Goal: Task Accomplishment & Management: Complete application form

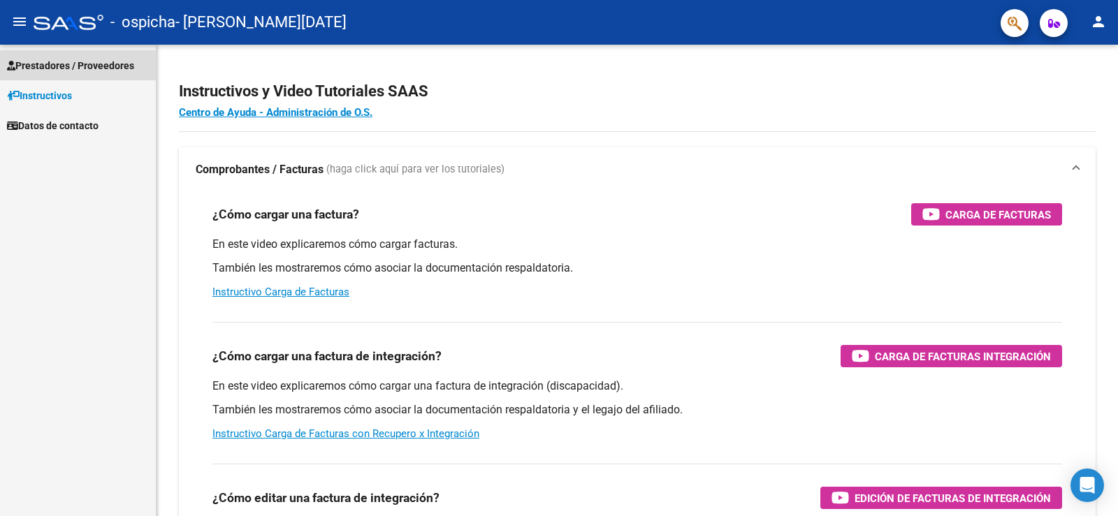
click at [73, 68] on span "Prestadores / Proveedores" at bounding box center [70, 65] width 127 height 15
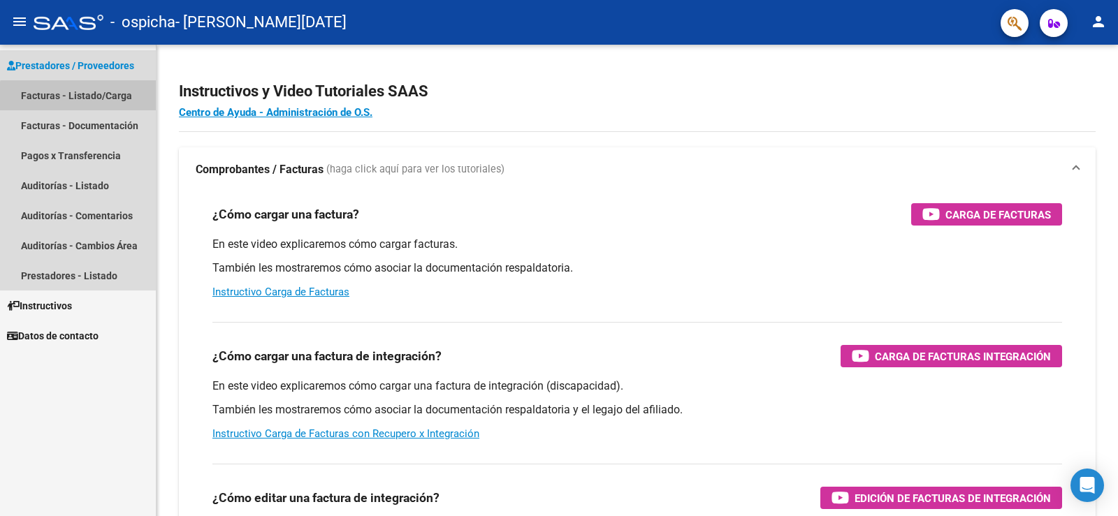
click at [86, 101] on link "Facturas - Listado/Carga" at bounding box center [78, 95] width 156 height 30
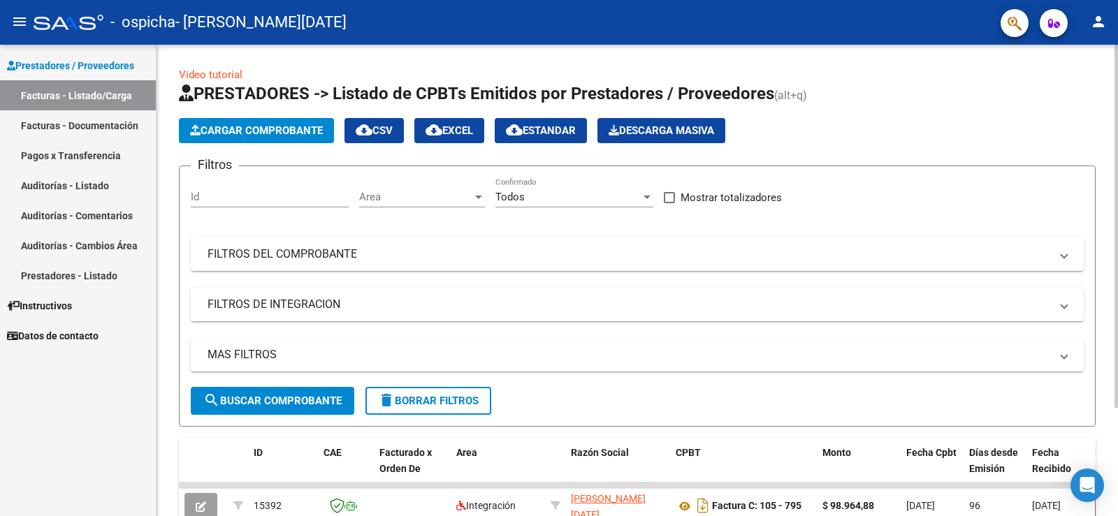
click at [277, 129] on span "Cargar Comprobante" at bounding box center [256, 130] width 133 height 13
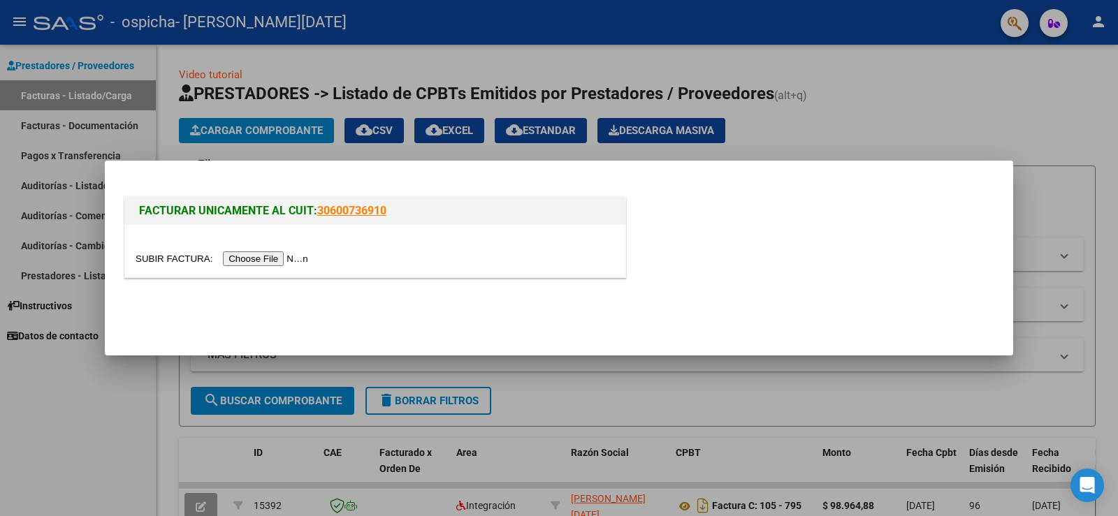
click at [286, 262] on input "file" at bounding box center [224, 258] width 177 height 15
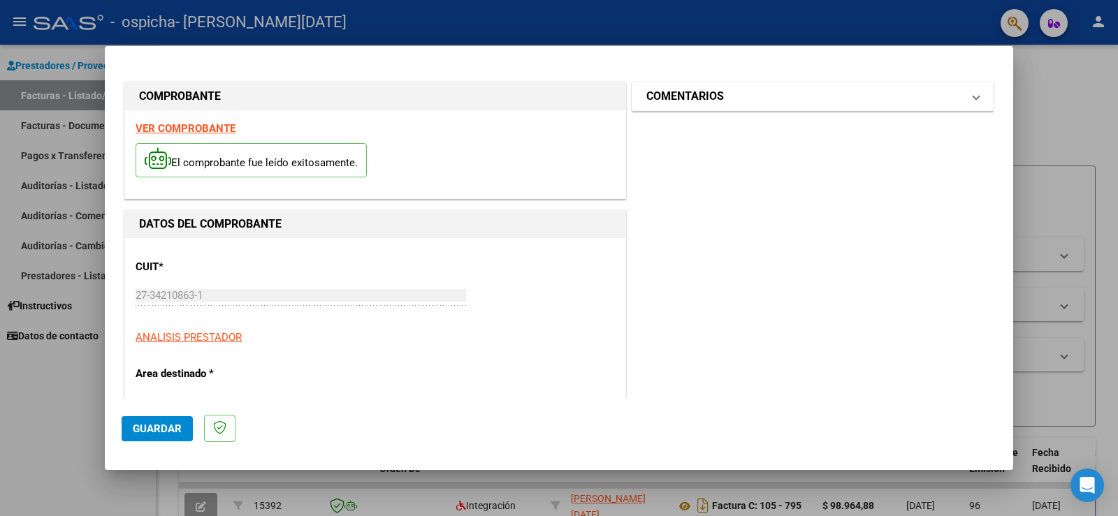
click at [720, 107] on mat-expansion-panel-header "COMENTARIOS" at bounding box center [812, 96] width 360 height 28
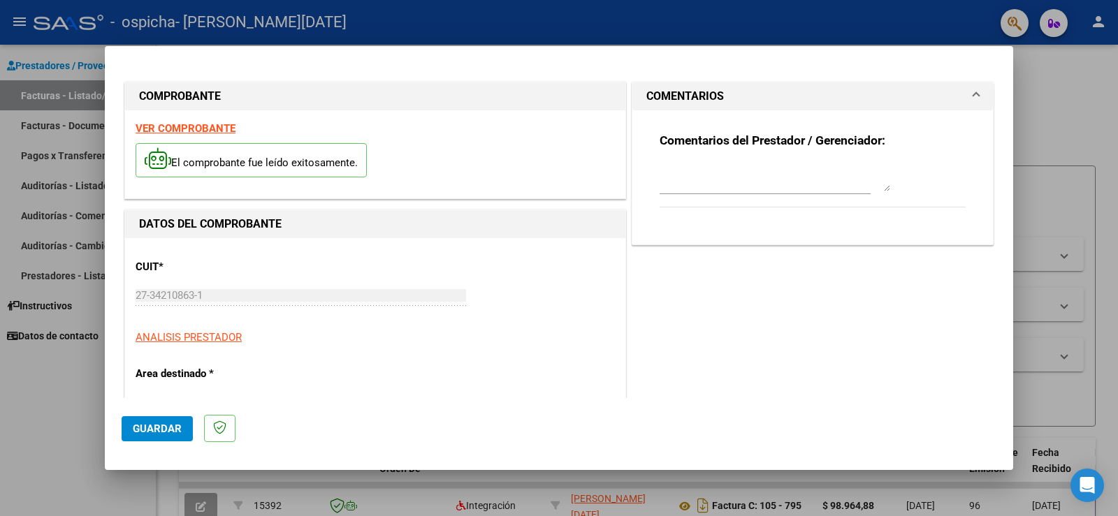
scroll to position [210, 0]
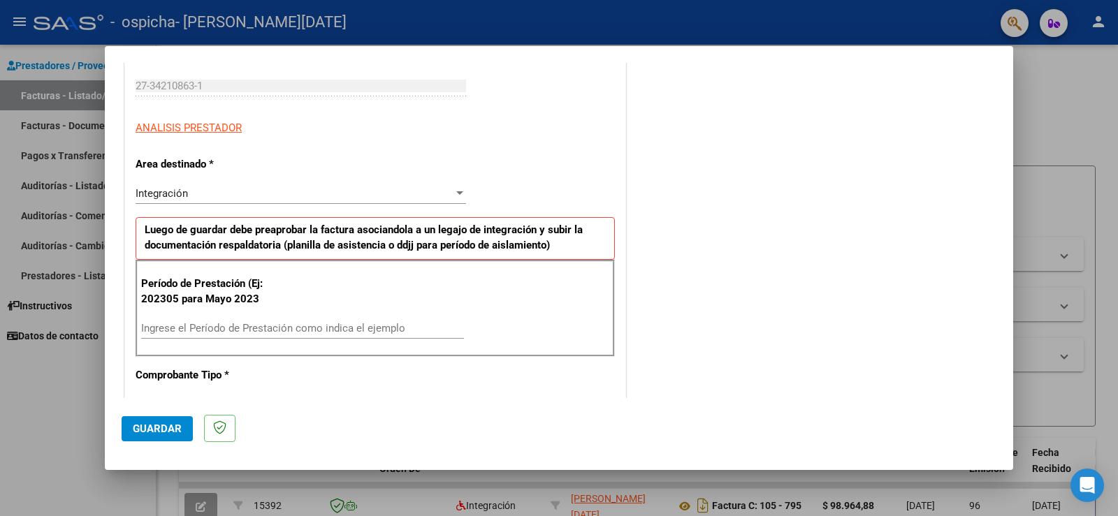
click at [239, 191] on div "Integración" at bounding box center [295, 193] width 318 height 13
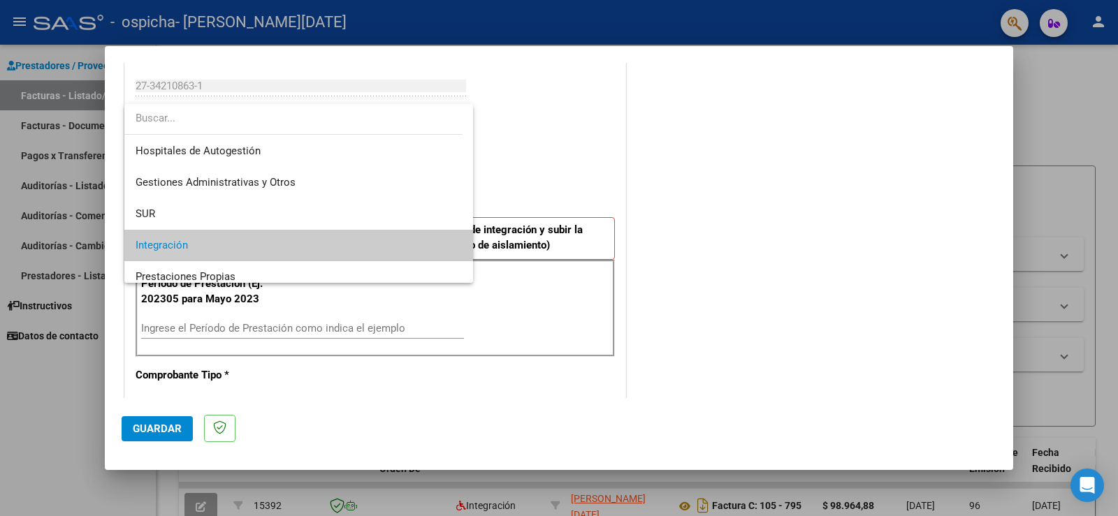
scroll to position [52, 0]
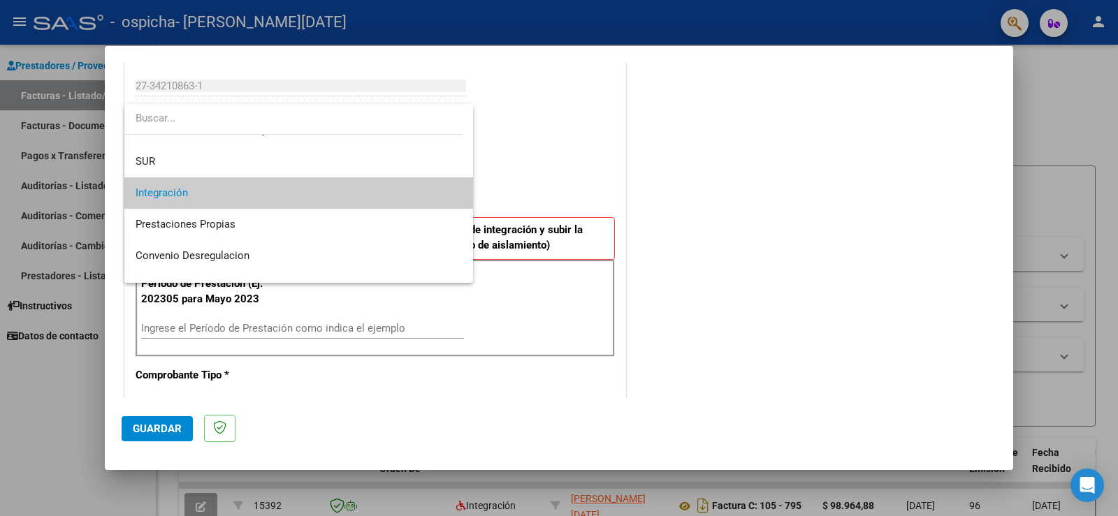
click at [180, 188] on span "Integración" at bounding box center [162, 193] width 52 height 13
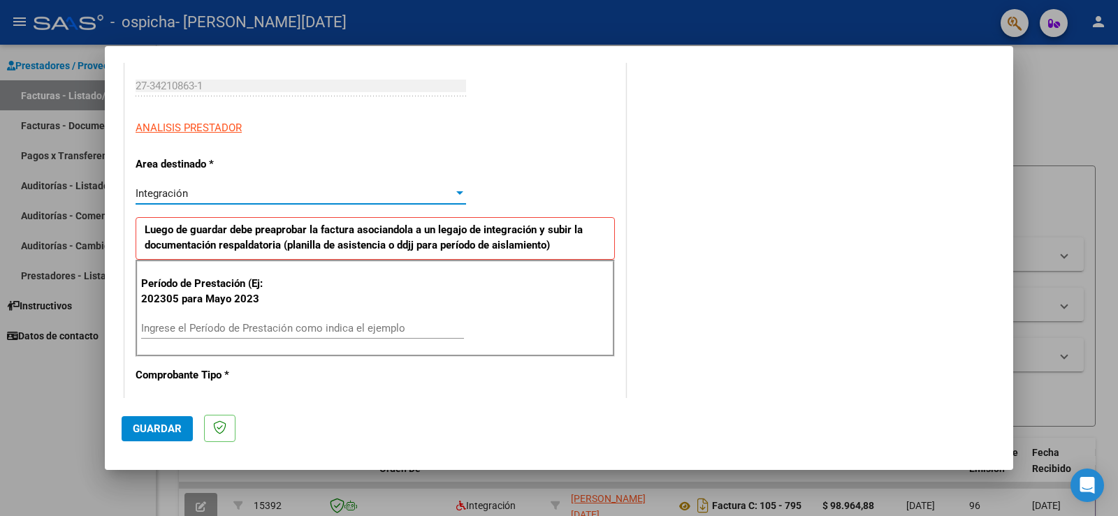
click at [290, 328] on input "Ingrese el Período de Prestación como indica el ejemplo" at bounding box center [302, 328] width 323 height 13
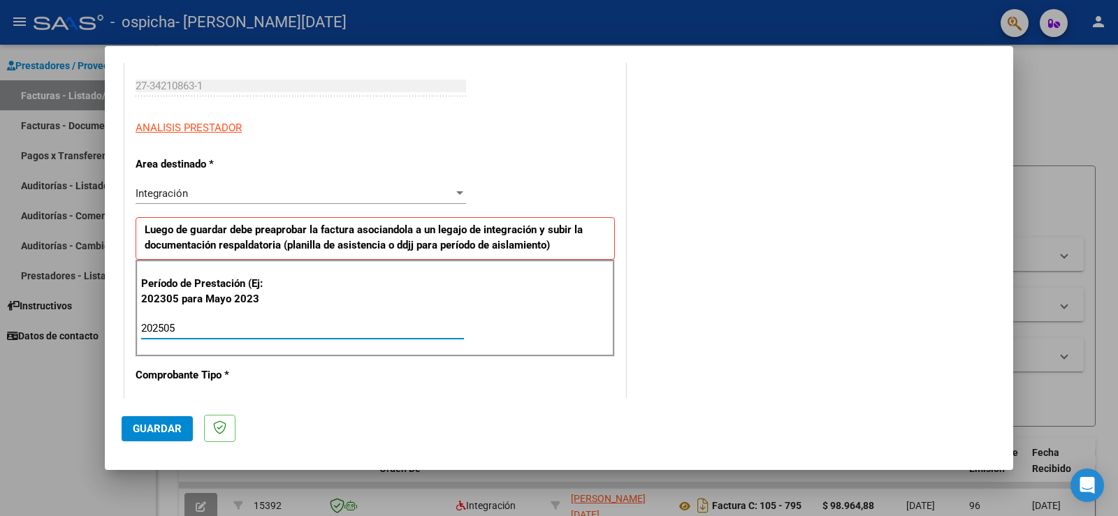
type input "202505"
click at [813, 285] on div "COMENTARIOS Comentarios del Prestador / Gerenciador:" at bounding box center [812, 463] width 367 height 1188
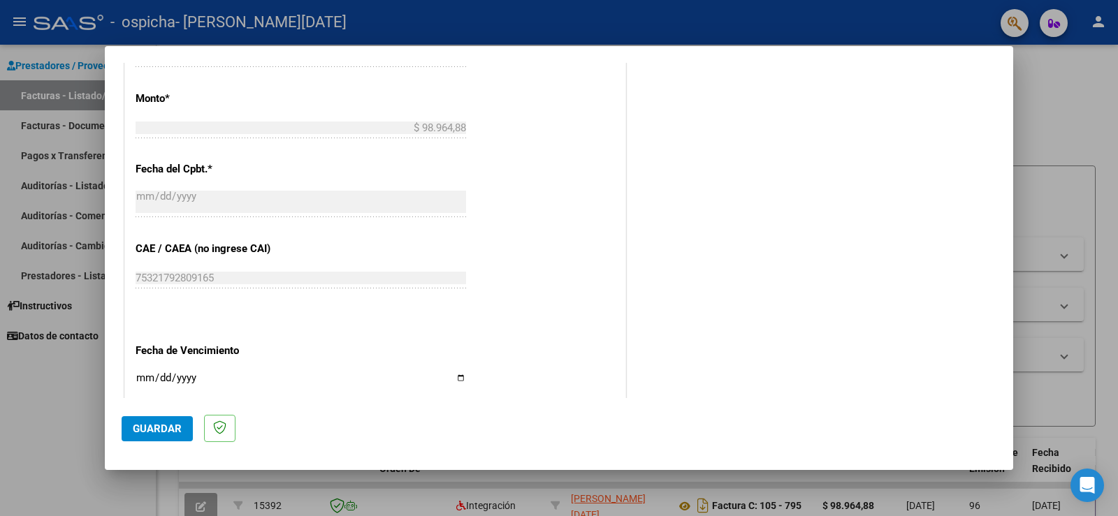
scroll to position [838, 0]
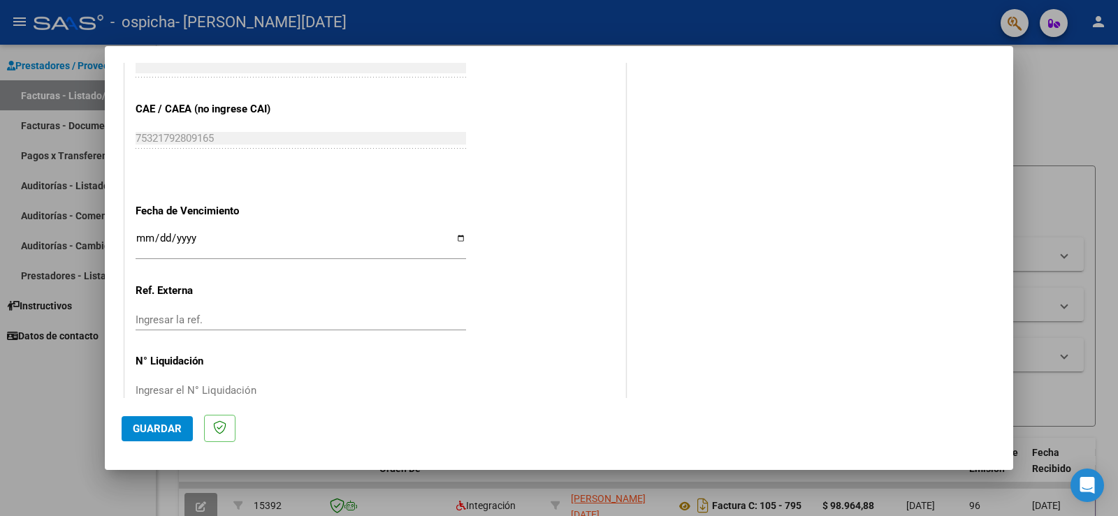
click at [460, 240] on input "Ingresar la fecha" at bounding box center [301, 244] width 330 height 22
type input "[DATE]"
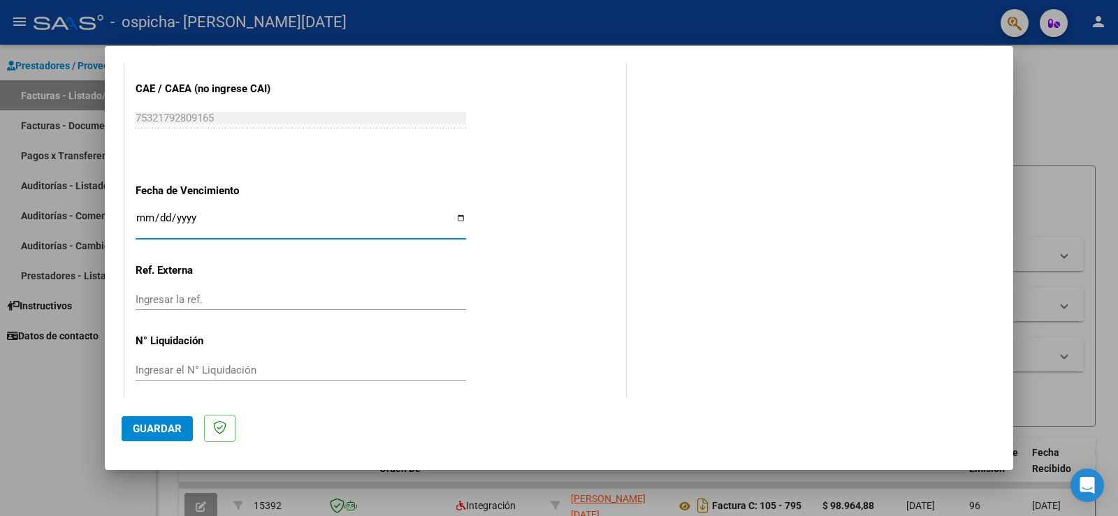
scroll to position [868, 0]
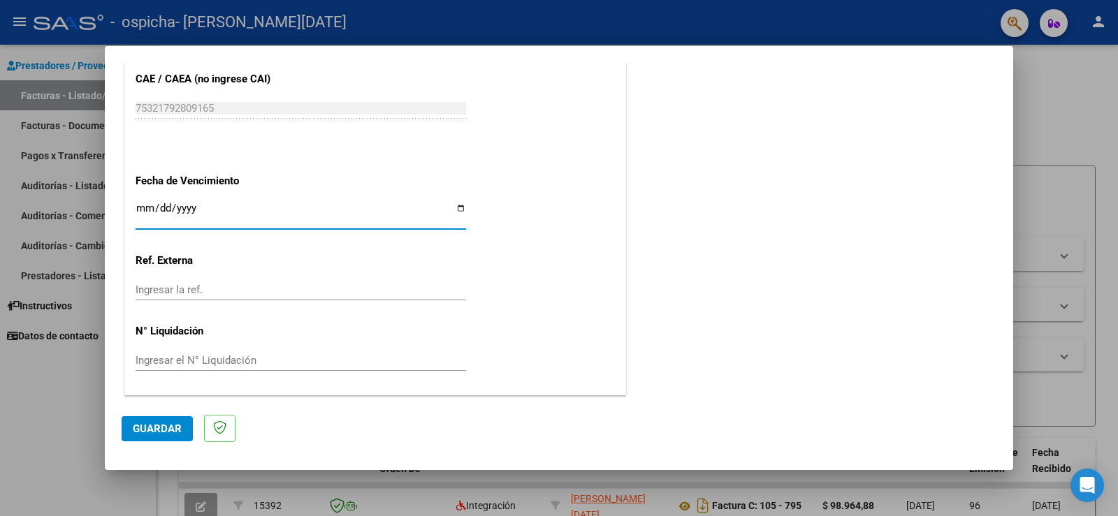
click at [174, 423] on span "Guardar" at bounding box center [157, 429] width 49 height 13
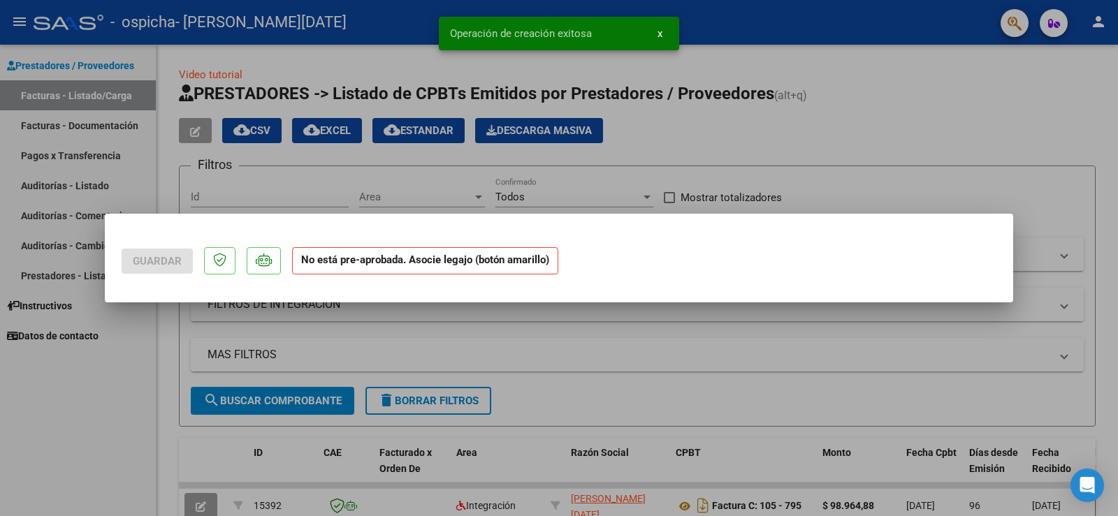
scroll to position [0, 0]
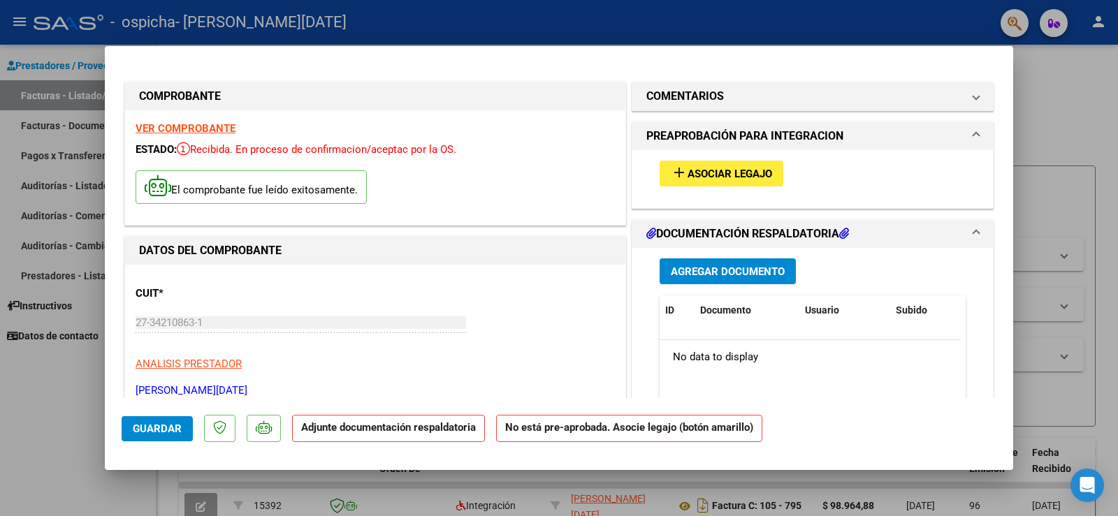
click at [687, 177] on span "Asociar Legajo" at bounding box center [729, 174] width 85 height 13
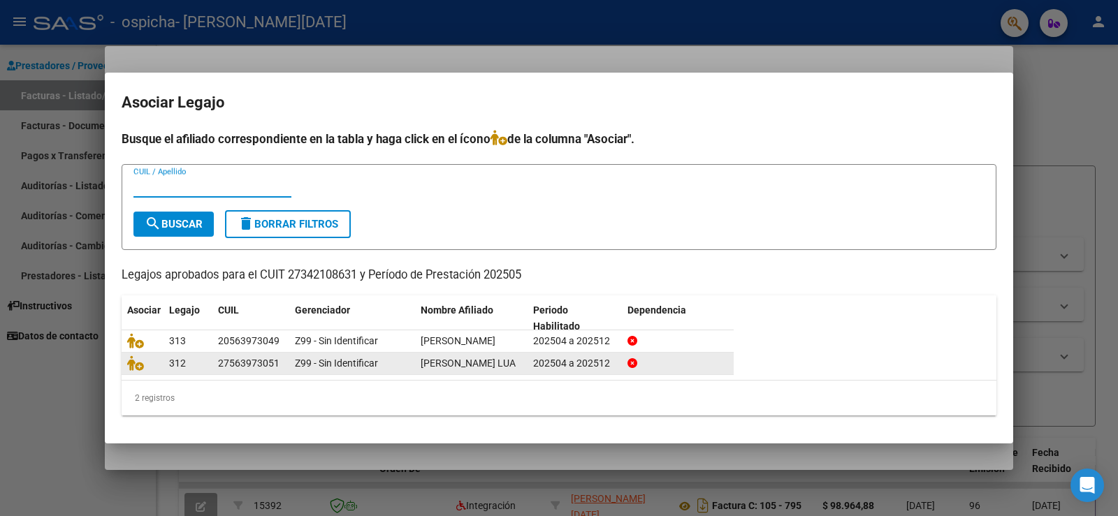
click at [255, 366] on div "27563973051" at bounding box center [248, 364] width 61 height 16
click at [304, 360] on span "Z99 - Sin Identificar" at bounding box center [336, 363] width 83 height 11
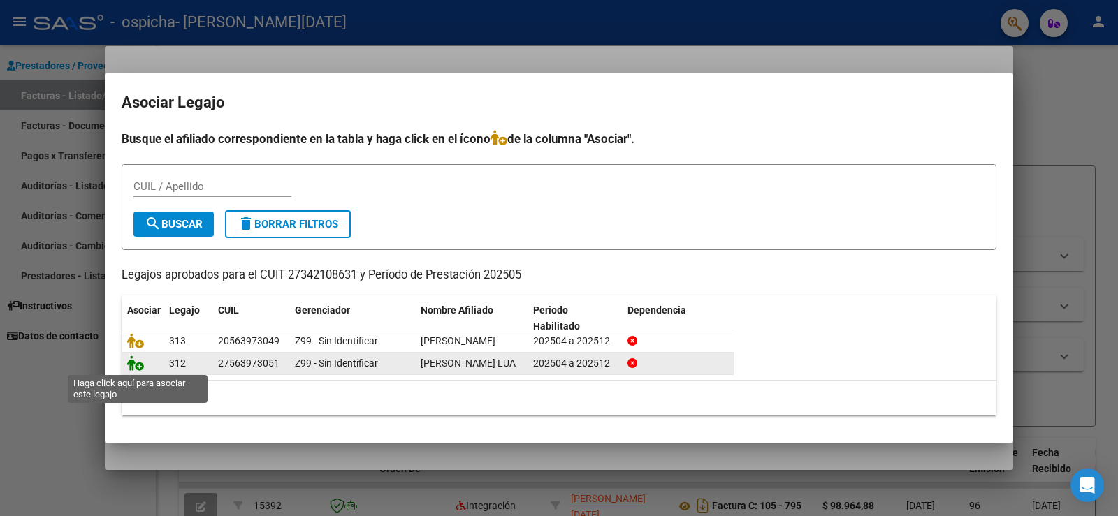
click at [141, 365] on icon at bounding box center [135, 363] width 17 height 15
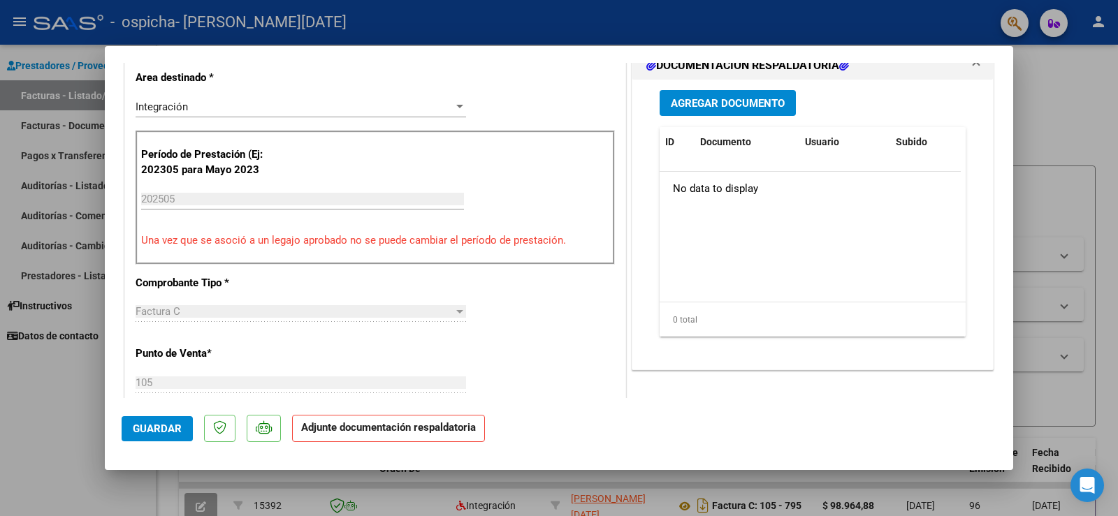
scroll to position [279, 0]
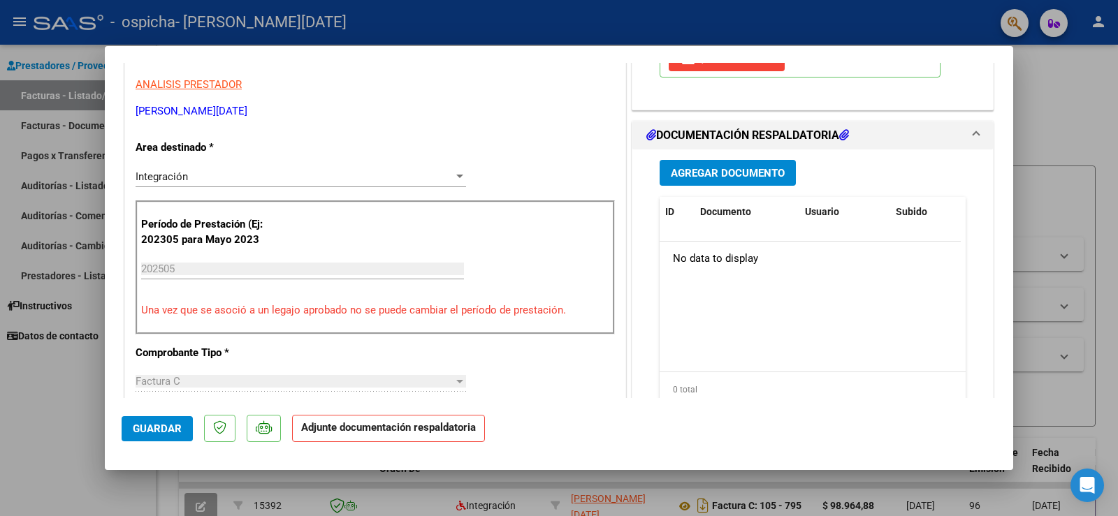
click at [722, 169] on span "Agregar Documento" at bounding box center [728, 173] width 114 height 13
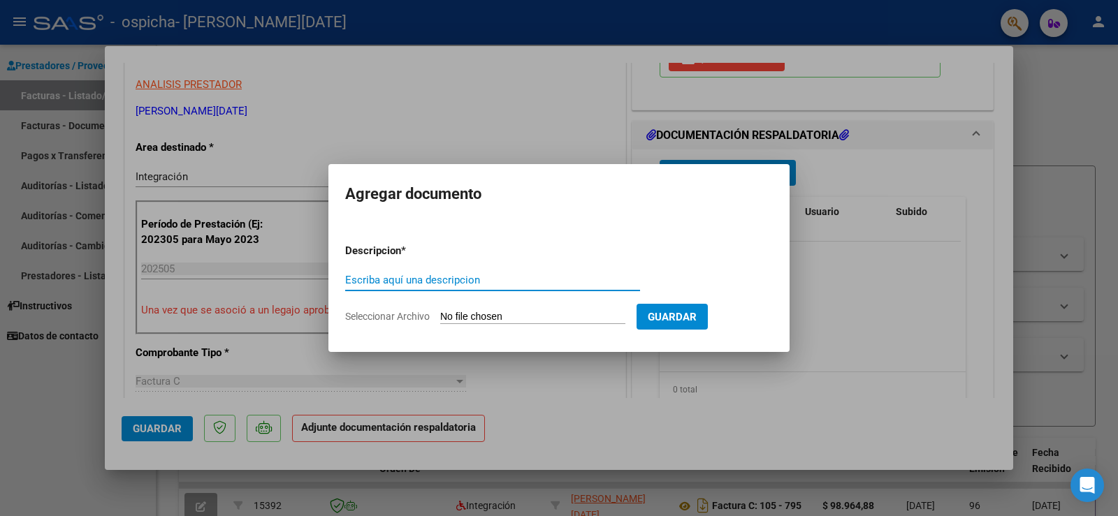
click at [460, 314] on input "Seleccionar Archivo" at bounding box center [532, 317] width 185 height 13
click at [421, 316] on span "Seleccionar Archivo" at bounding box center [387, 316] width 85 height 11
click at [440, 316] on input "Seleccionar Archivo" at bounding box center [532, 317] width 185 height 13
type input "C:\fakepath\1001054800.jpg"
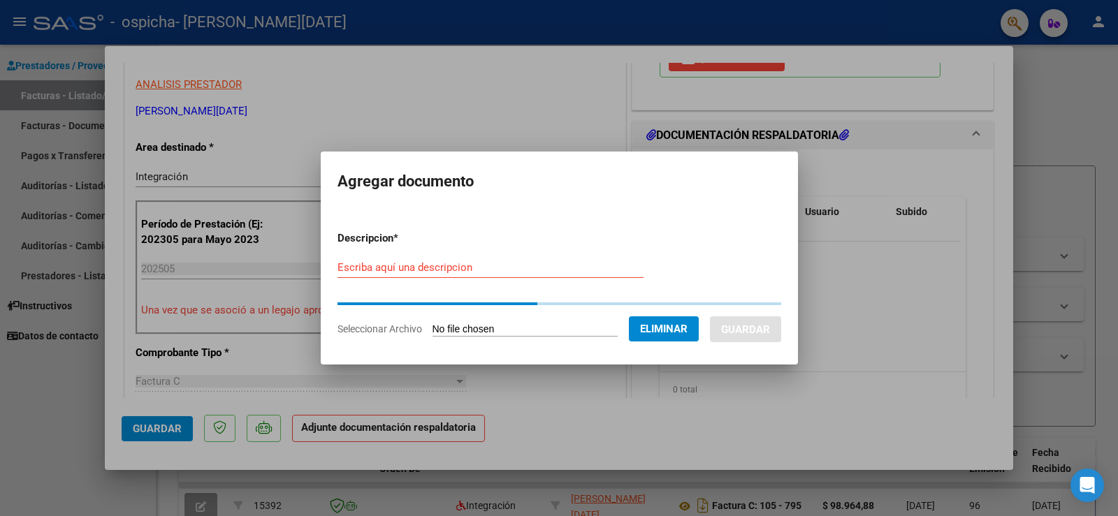
click at [447, 275] on div "Escriba aquí una descripcion" at bounding box center [490, 267] width 306 height 21
click at [450, 269] on input "Escriba aquí una descripcion" at bounding box center [490, 267] width 306 height 13
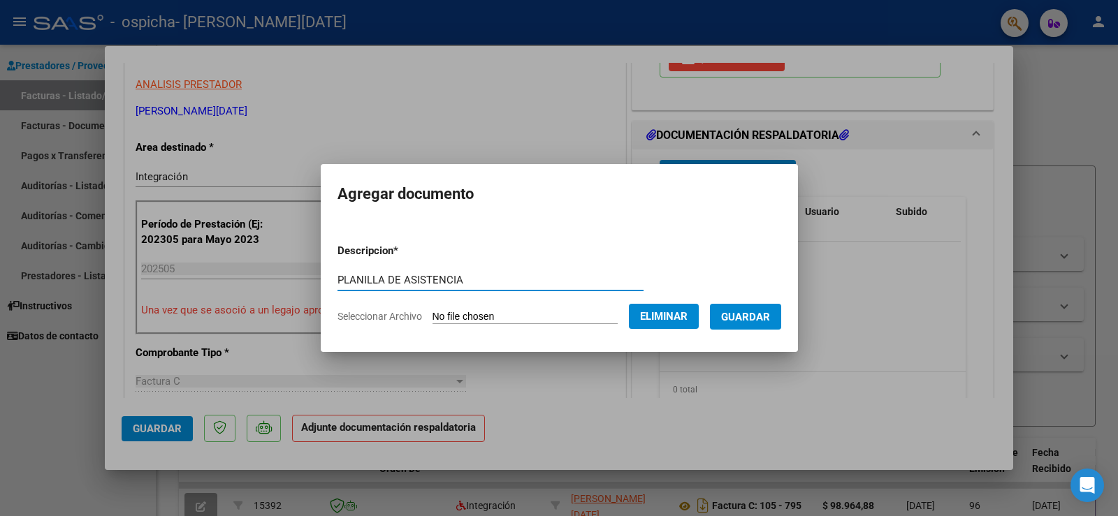
type input "PLANILLA DE ASISTENCIA"
click at [743, 314] on span "Guardar" at bounding box center [745, 317] width 49 height 13
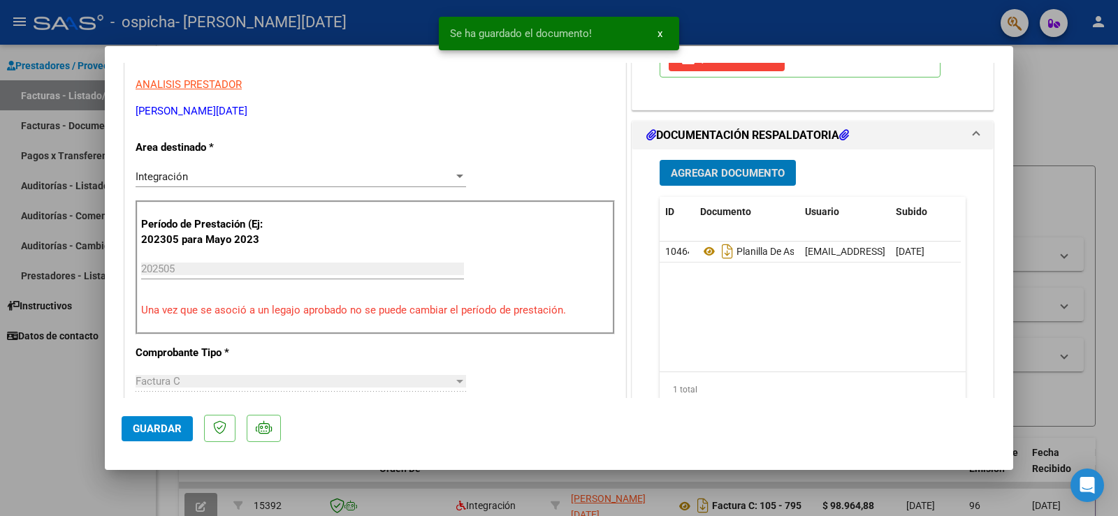
click at [759, 170] on span "Agregar Documento" at bounding box center [728, 173] width 114 height 13
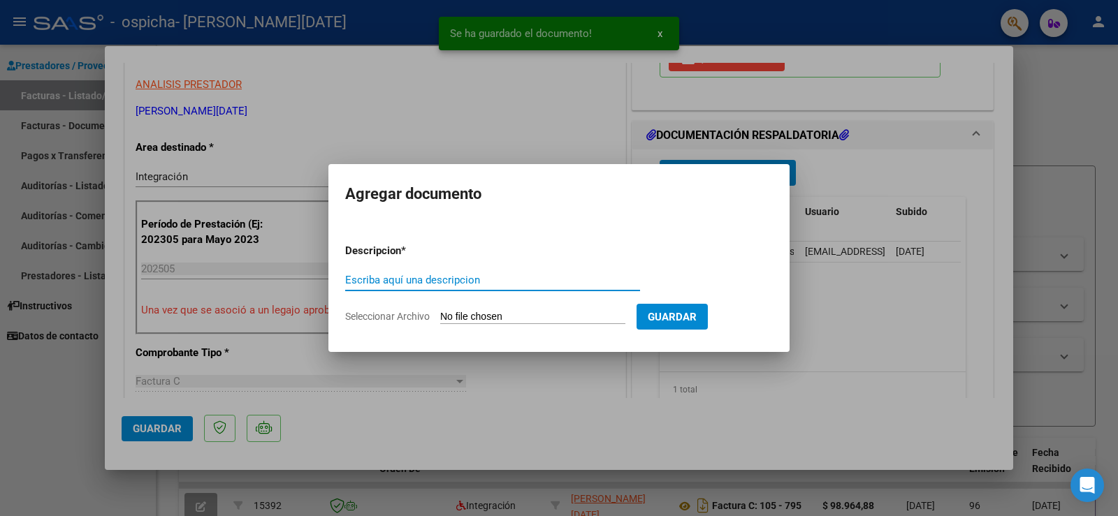
click at [375, 315] on span "Seleccionar Archivo" at bounding box center [387, 316] width 85 height 11
click at [440, 315] on input "Seleccionar Archivo" at bounding box center [532, 317] width 185 height 13
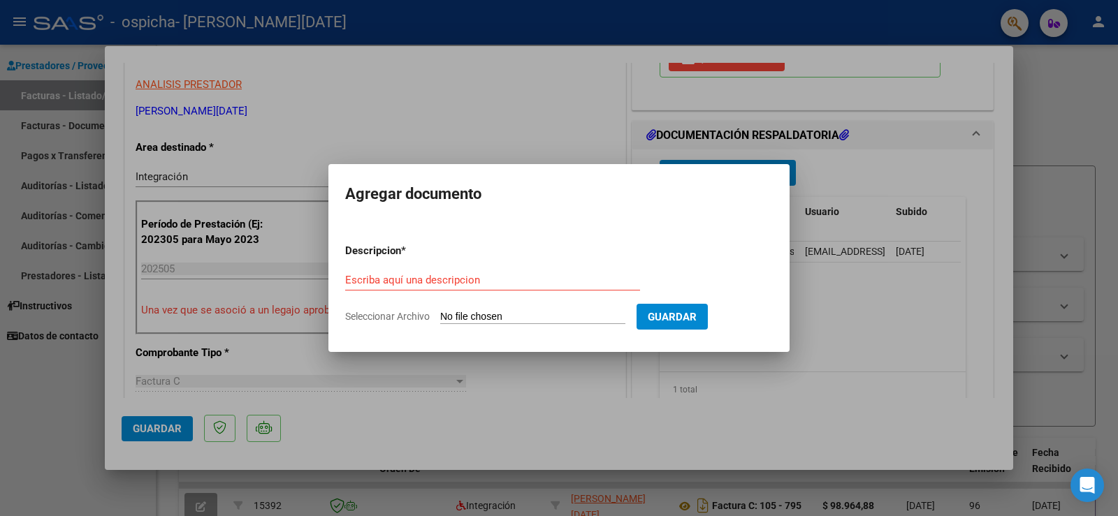
type input "C:\fakepath\1001054801.jpg"
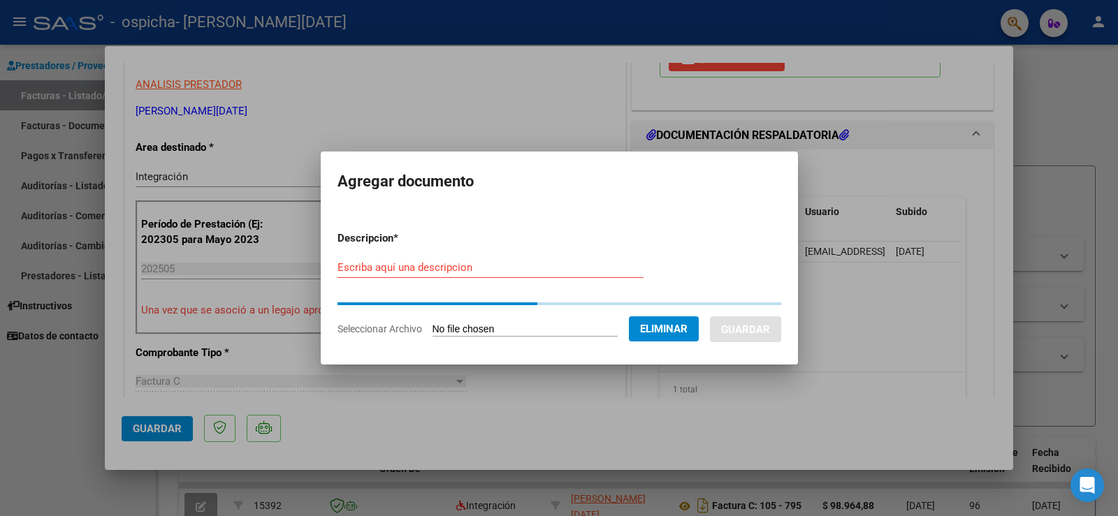
click at [403, 265] on input "Escriba aquí una descripcion" at bounding box center [490, 267] width 306 height 13
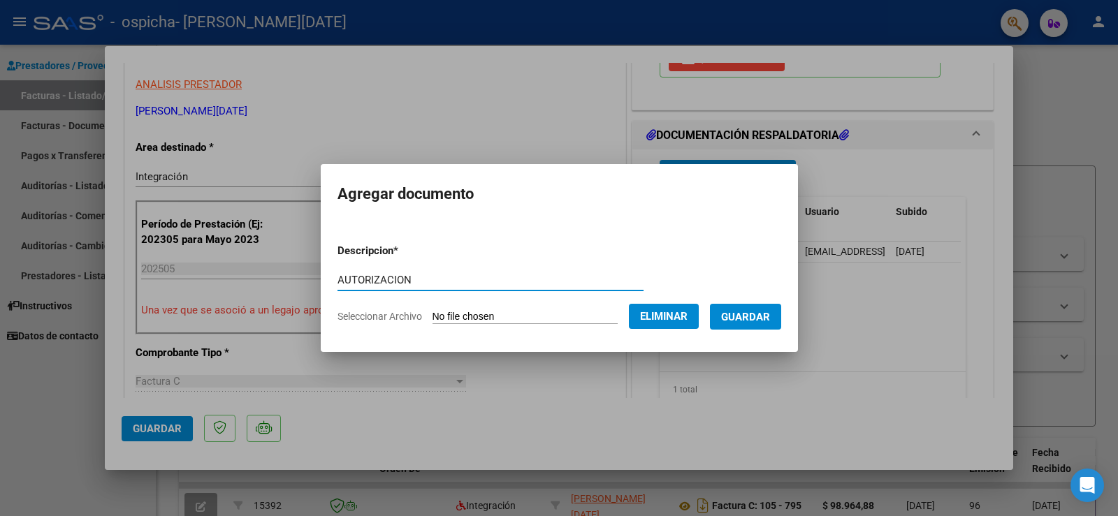
type input "AUTORIZACION"
click at [769, 309] on button "Guardar" at bounding box center [745, 317] width 71 height 26
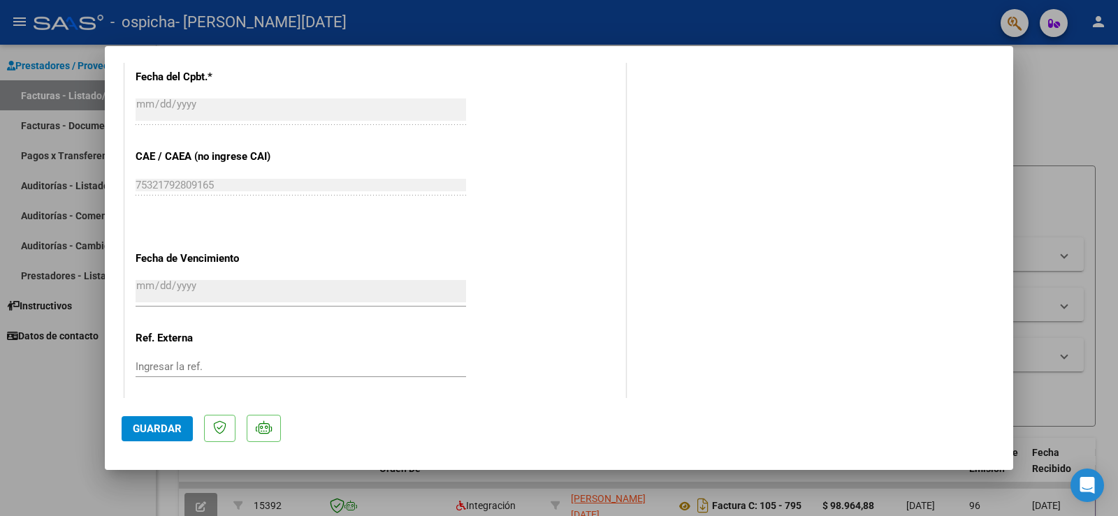
scroll to position [915, 0]
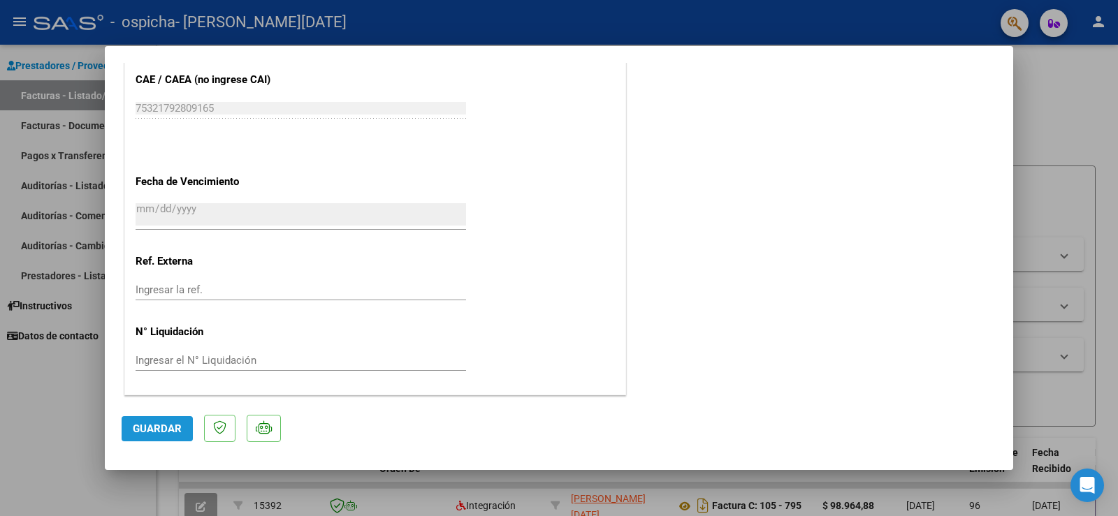
click at [159, 427] on span "Guardar" at bounding box center [157, 429] width 49 height 13
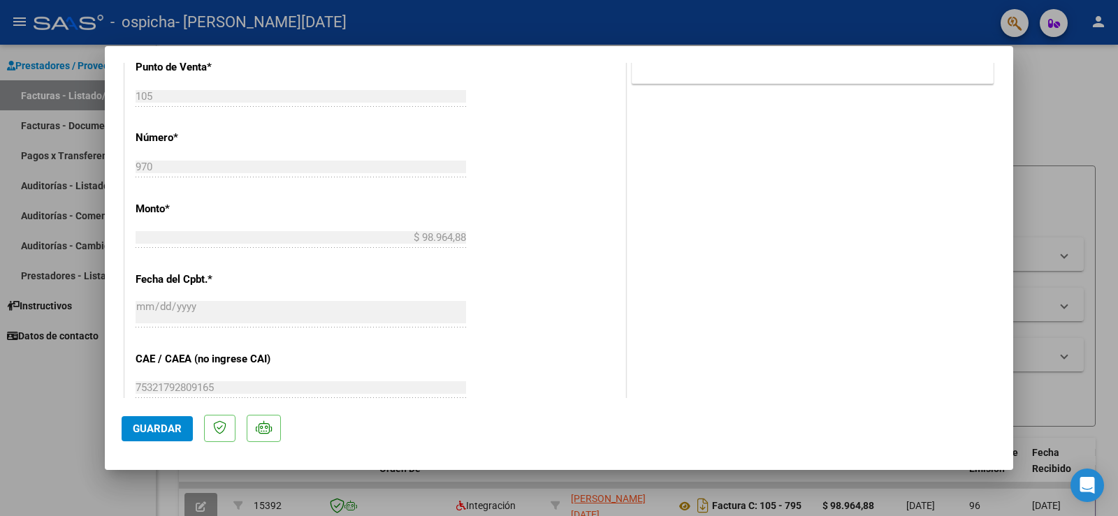
scroll to position [217, 0]
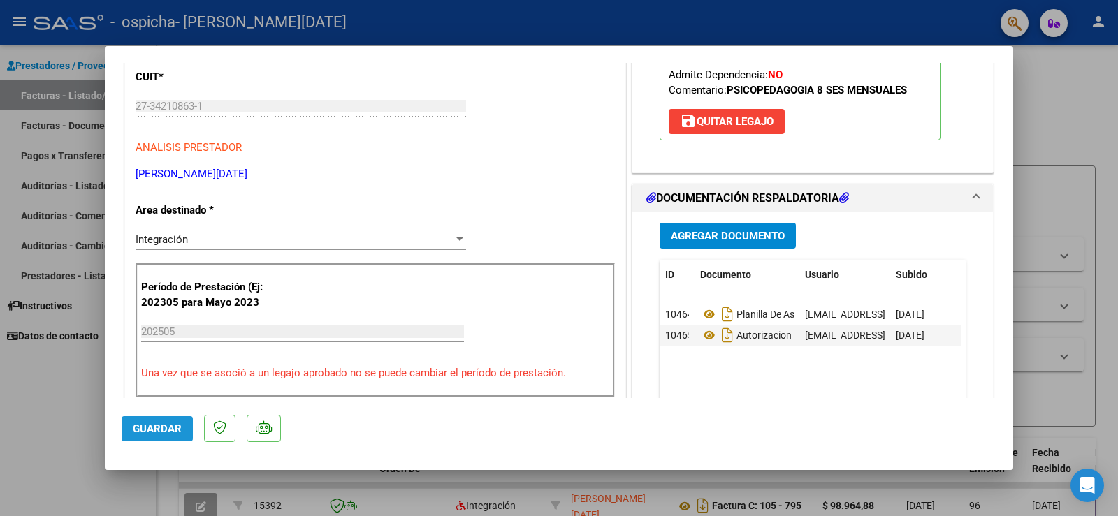
click at [152, 435] on span "Guardar" at bounding box center [157, 429] width 49 height 13
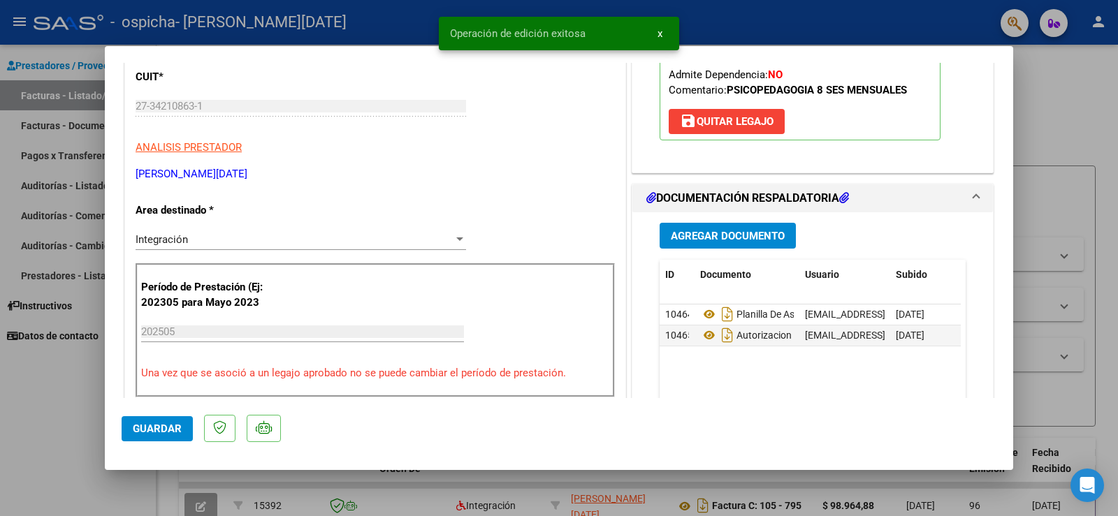
scroll to position [0, 0]
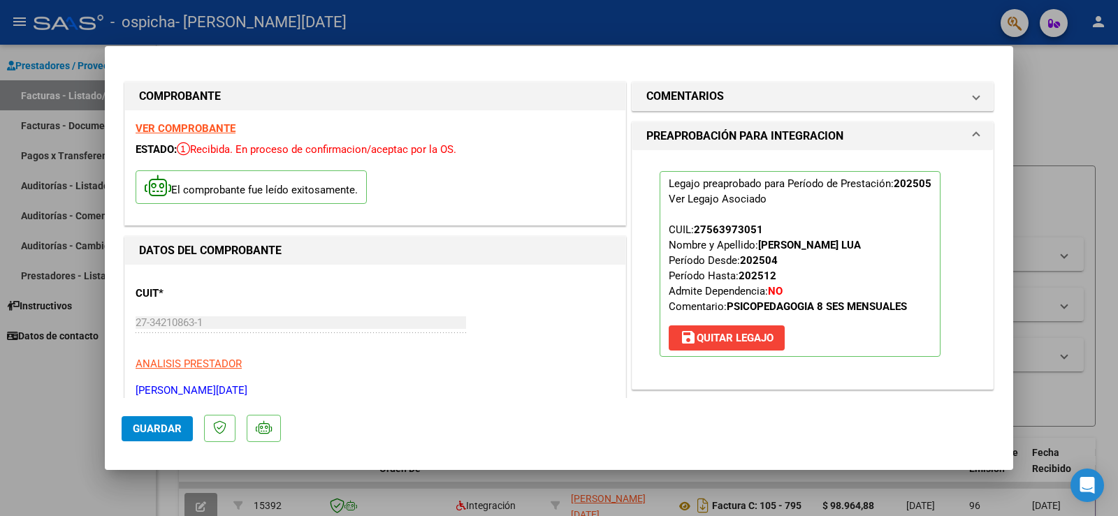
click at [1051, 82] on div at bounding box center [559, 258] width 1118 height 516
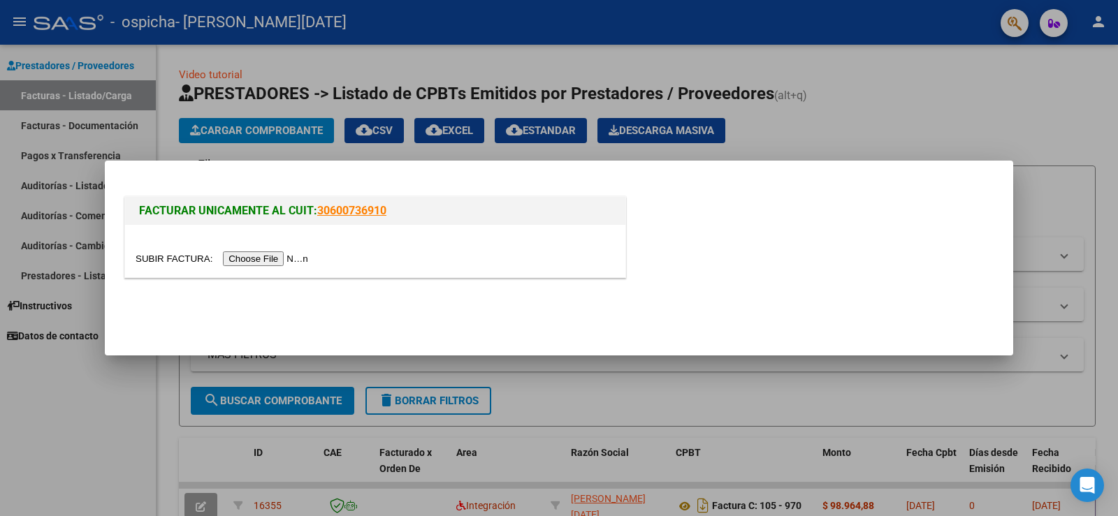
click at [232, 260] on input "file" at bounding box center [224, 258] width 177 height 15
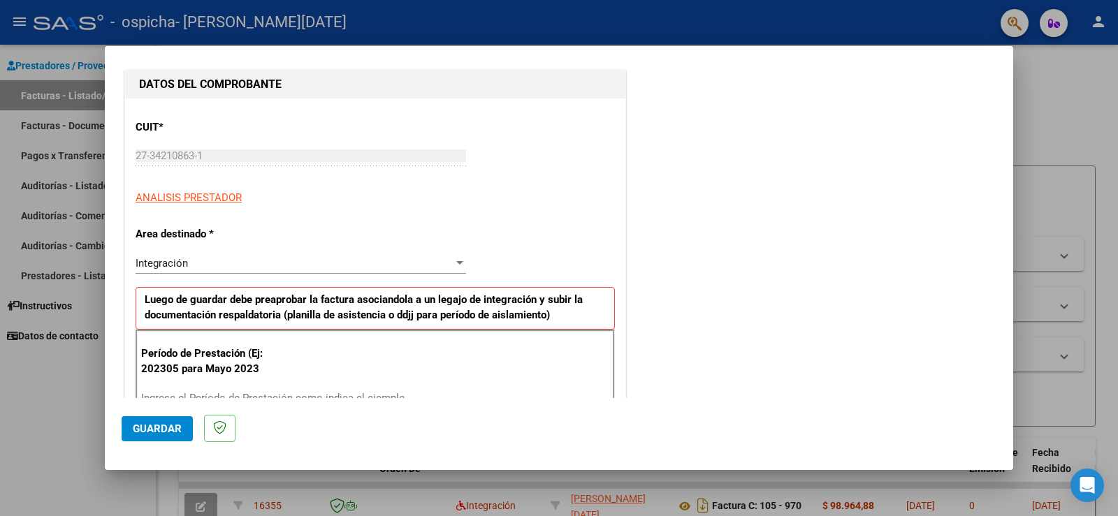
scroll to position [210, 0]
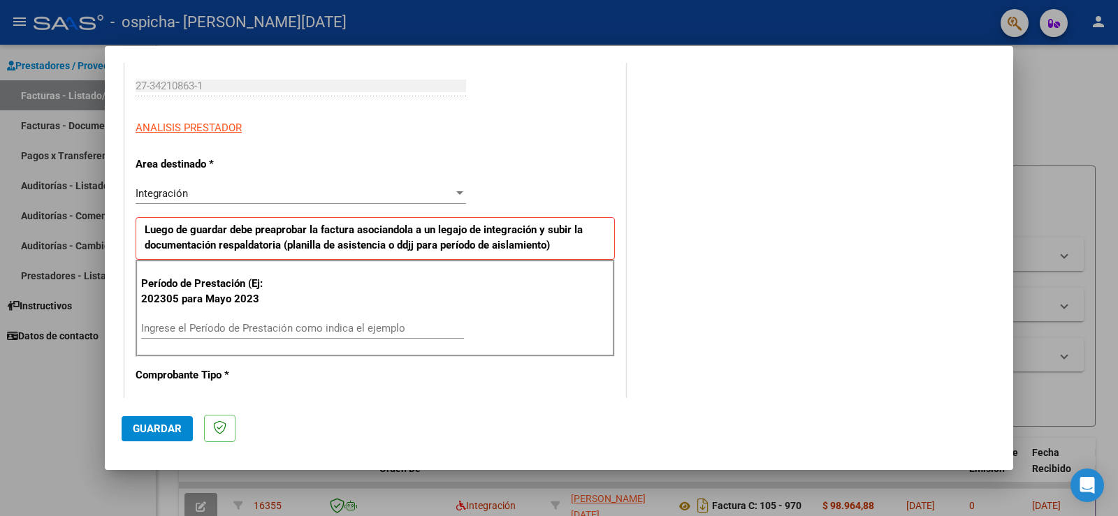
click at [291, 326] on input "Ingrese el Período de Prestación como indica el ejemplo" at bounding box center [302, 328] width 323 height 13
type input "202506"
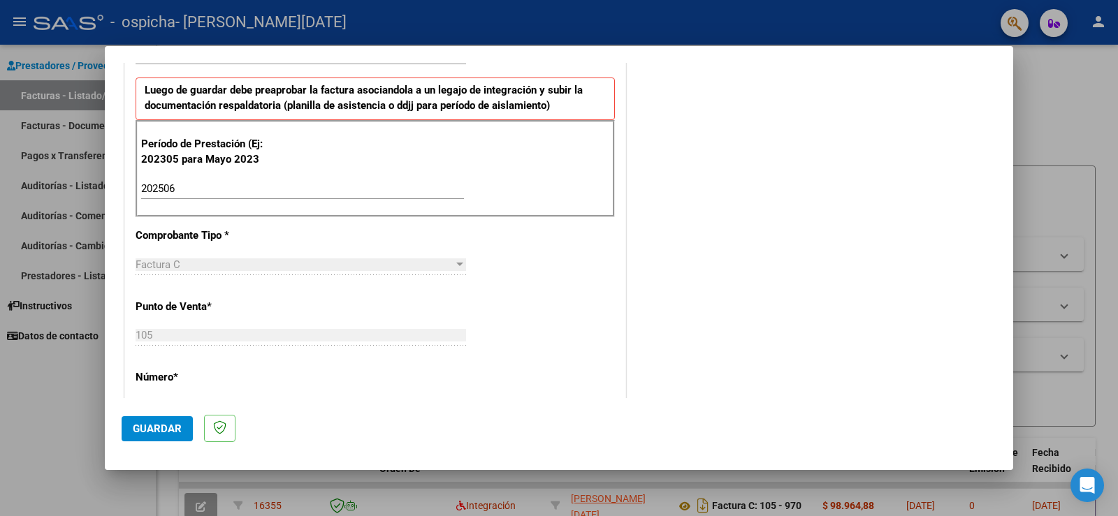
scroll to position [629, 0]
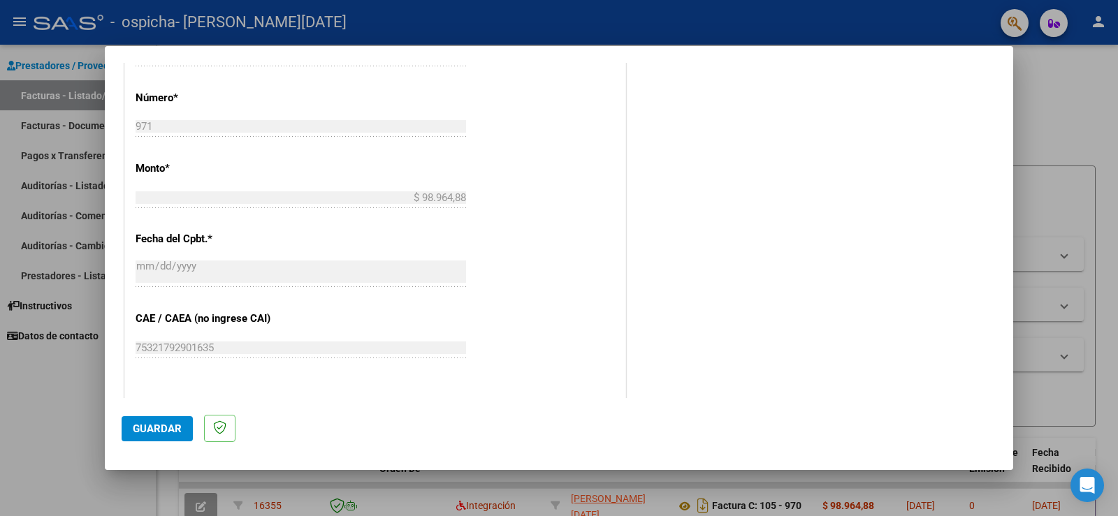
click at [167, 432] on span "Guardar" at bounding box center [157, 429] width 49 height 13
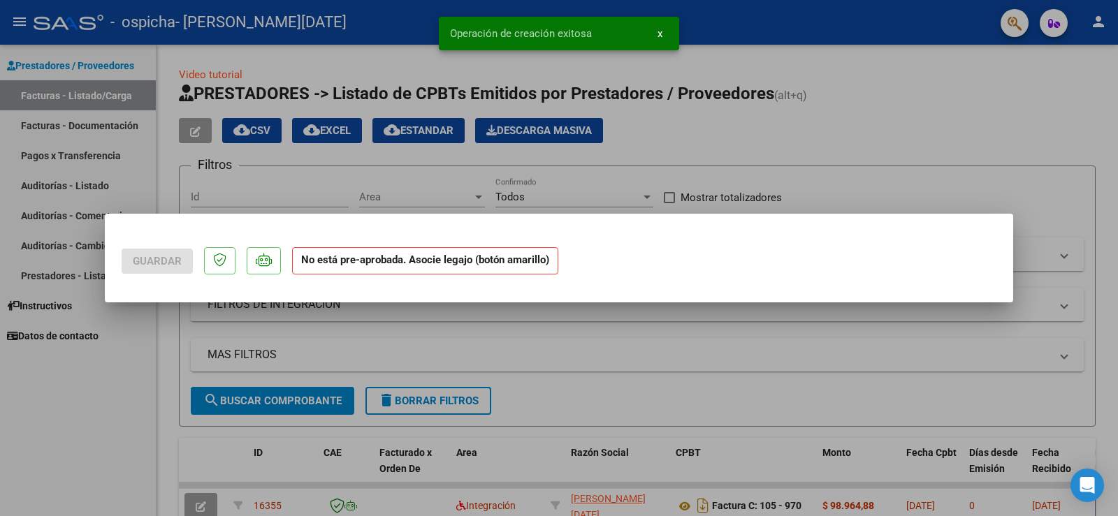
scroll to position [0, 0]
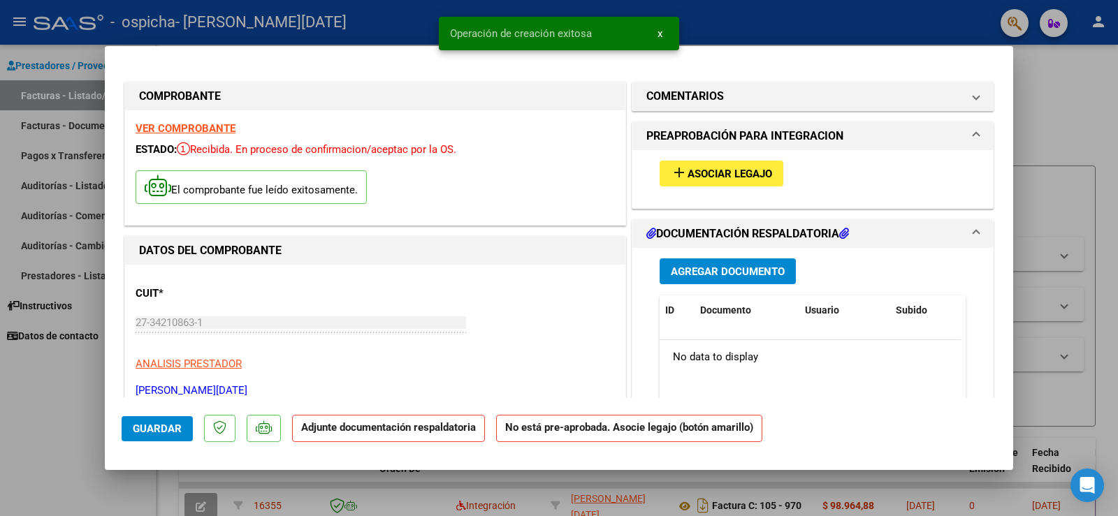
click at [730, 169] on span "Asociar Legajo" at bounding box center [729, 174] width 85 height 13
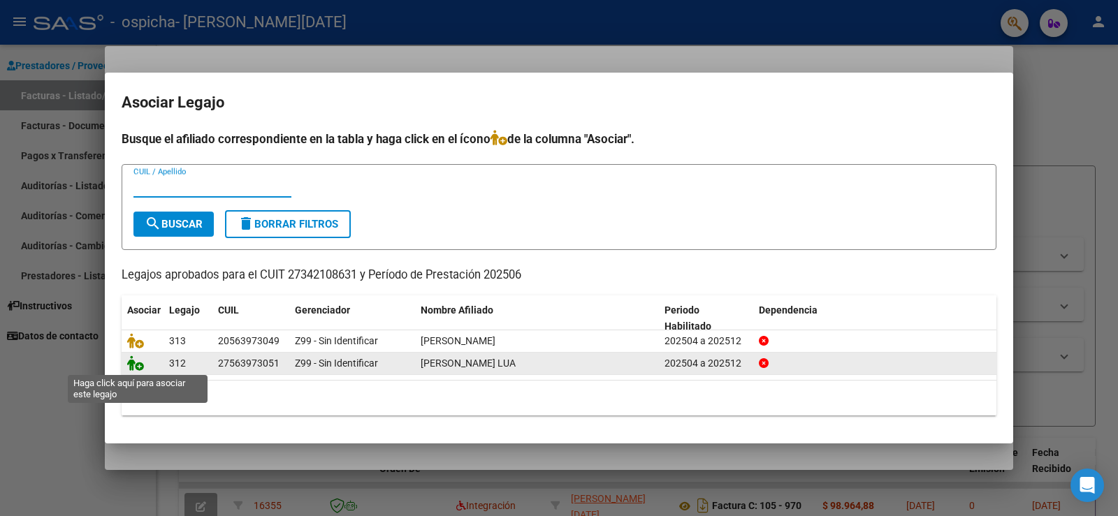
click at [140, 367] on icon at bounding box center [135, 363] width 17 height 15
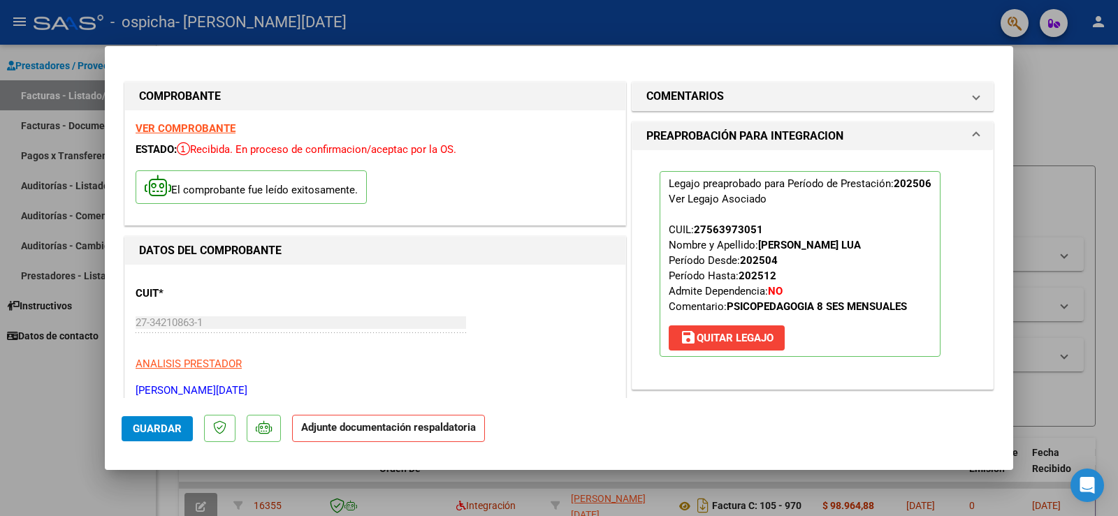
scroll to position [140, 0]
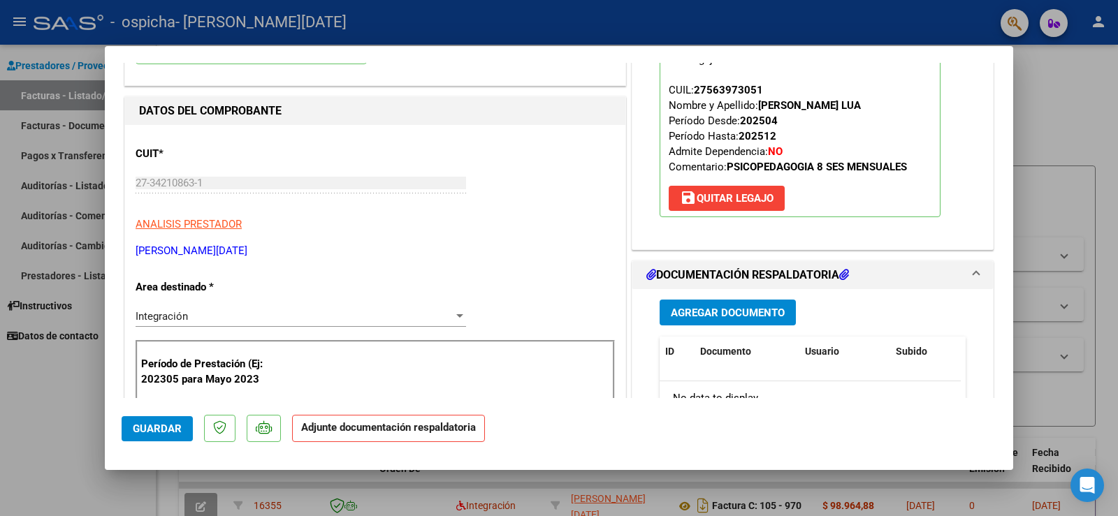
click at [745, 309] on span "Agregar Documento" at bounding box center [728, 313] width 114 height 13
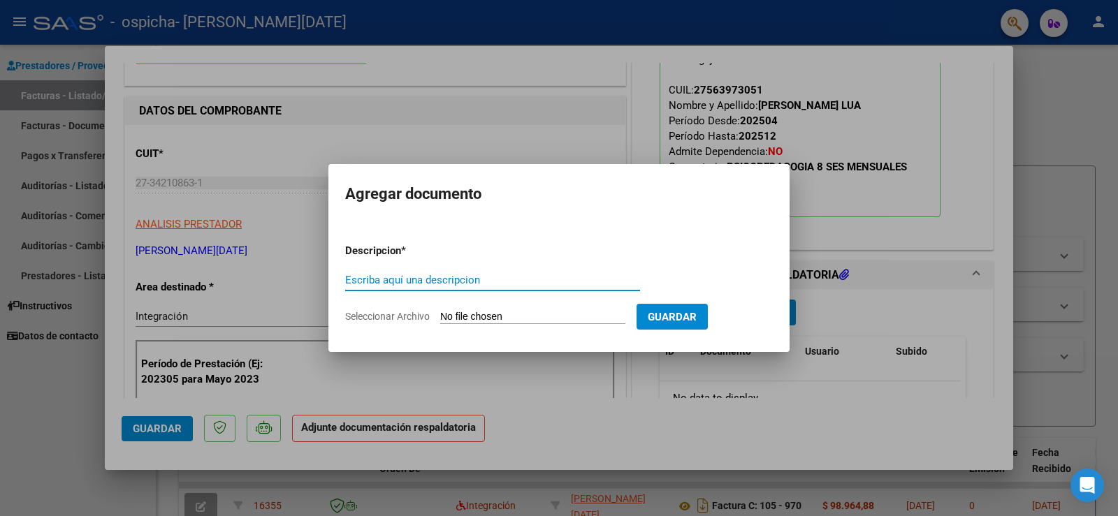
click at [397, 322] on app-file-uploader "Seleccionar Archivo" at bounding box center [490, 316] width 291 height 13
click at [398, 319] on span "Seleccionar Archivo" at bounding box center [387, 316] width 85 height 11
click at [440, 319] on input "Seleccionar Archivo" at bounding box center [532, 317] width 185 height 13
type input "C:\fakepath\1001054801.jpg"
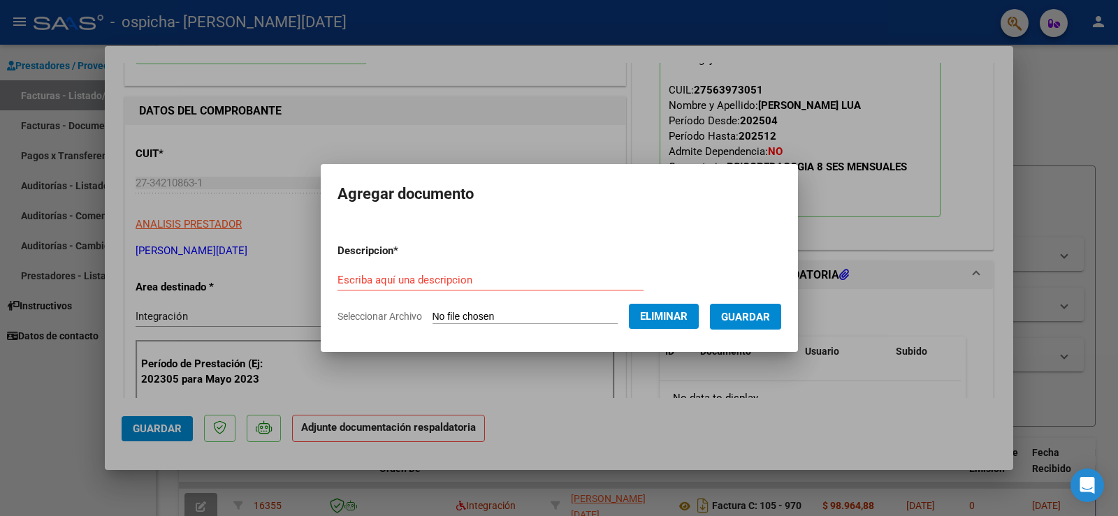
click at [513, 281] on input "Escriba aquí una descripcion" at bounding box center [490, 280] width 306 height 13
type input "AUTORIZACION"
click at [750, 316] on span "Guardar" at bounding box center [745, 317] width 49 height 13
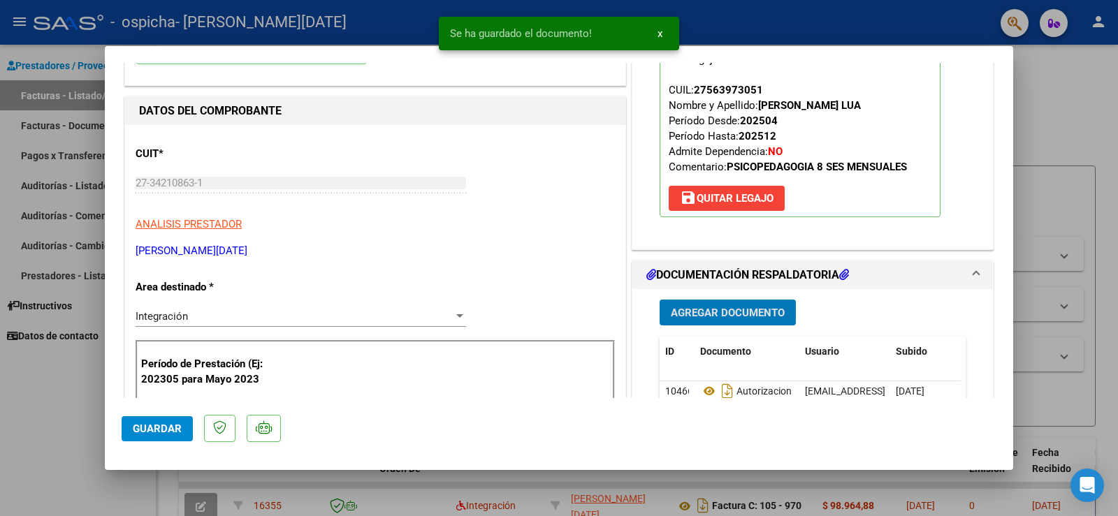
click at [734, 309] on span "Agregar Documento" at bounding box center [728, 313] width 114 height 13
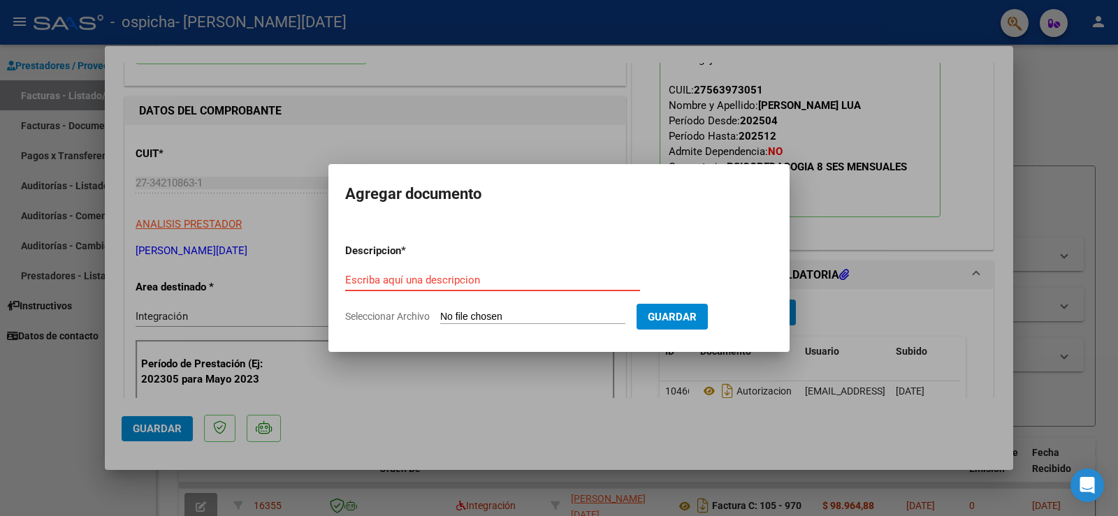
click at [388, 319] on span "Seleccionar Archivo" at bounding box center [387, 316] width 85 height 11
click at [440, 319] on input "Seleccionar Archivo" at bounding box center [532, 317] width 185 height 13
type input "C:\fakepath\1001054812.jpg"
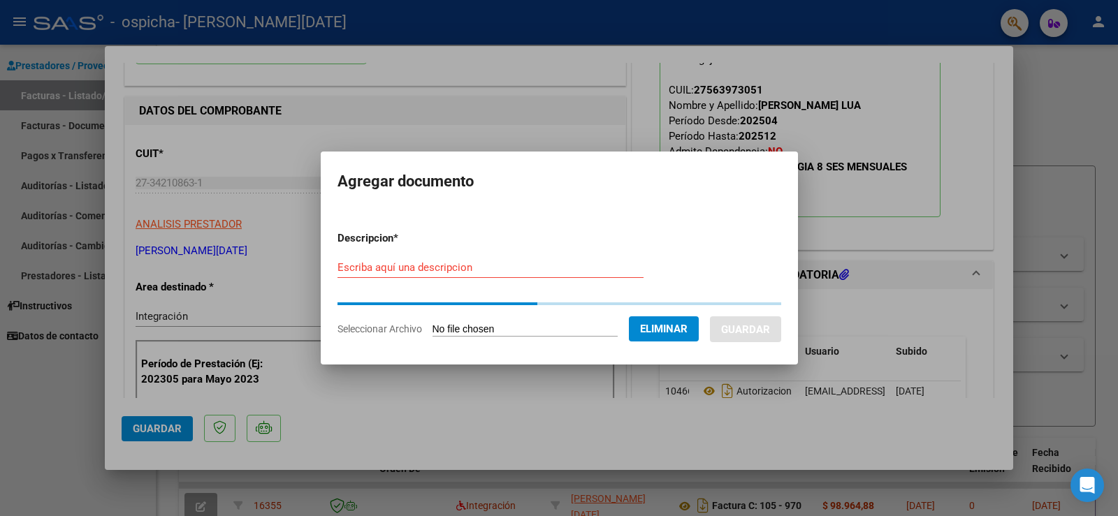
click at [442, 269] on input "Escriba aquí una descripcion" at bounding box center [490, 267] width 306 height 13
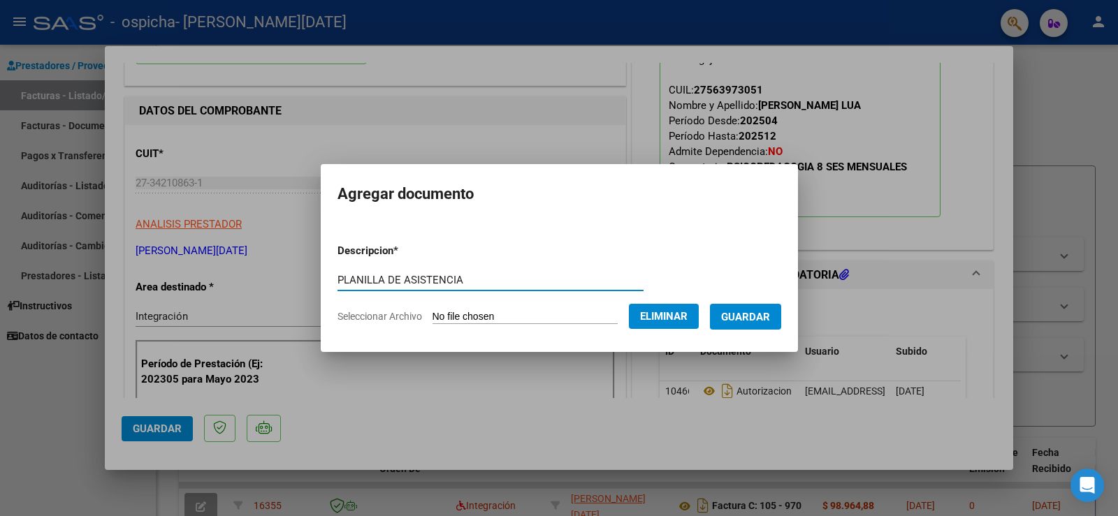
type input "PLANILLA DE ASISTENCIA"
click at [770, 319] on span "Guardar" at bounding box center [745, 317] width 49 height 13
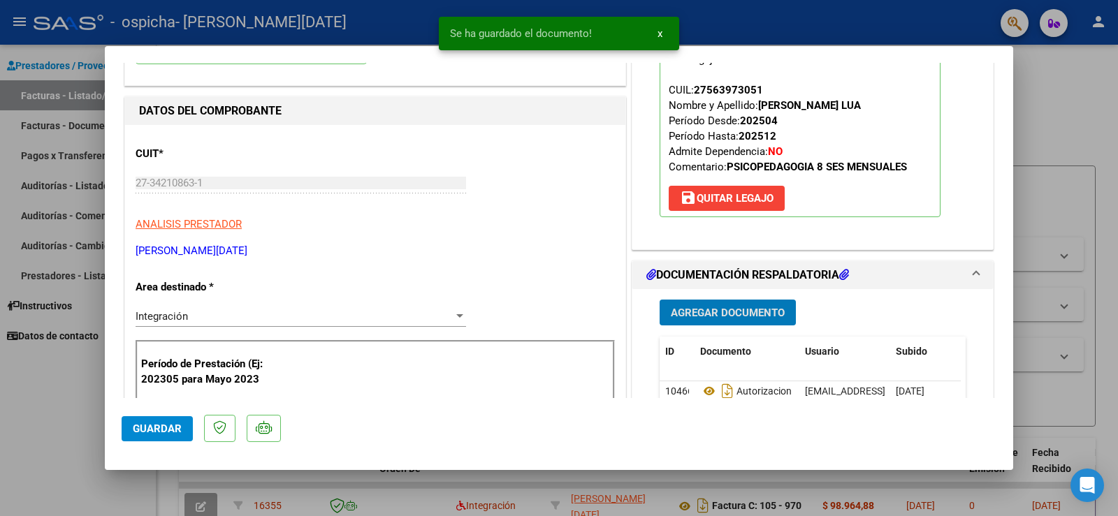
click at [156, 421] on button "Guardar" at bounding box center [157, 428] width 71 height 25
click at [42, 414] on div at bounding box center [559, 258] width 1118 height 516
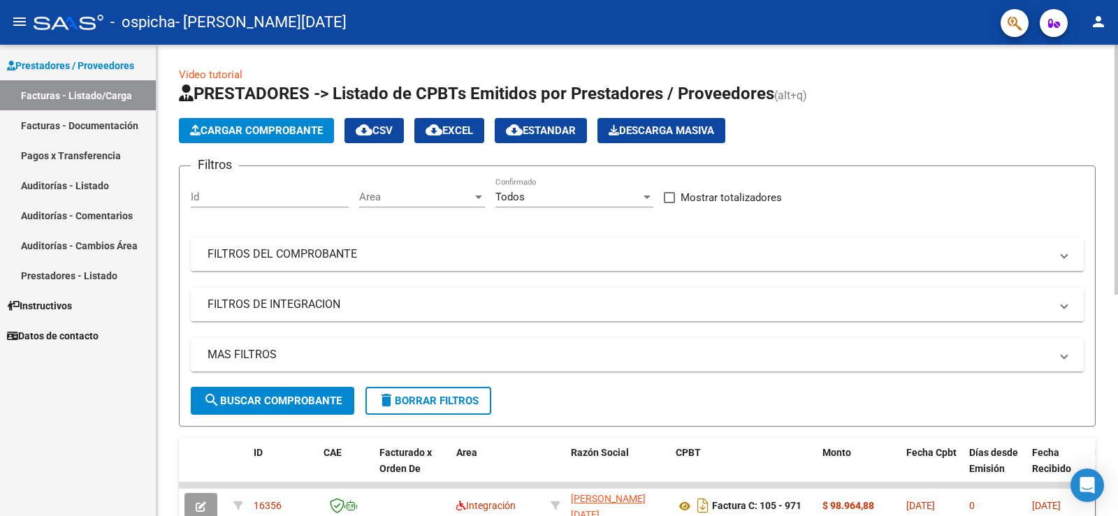
click at [235, 118] on button "Cargar Comprobante" at bounding box center [256, 130] width 155 height 25
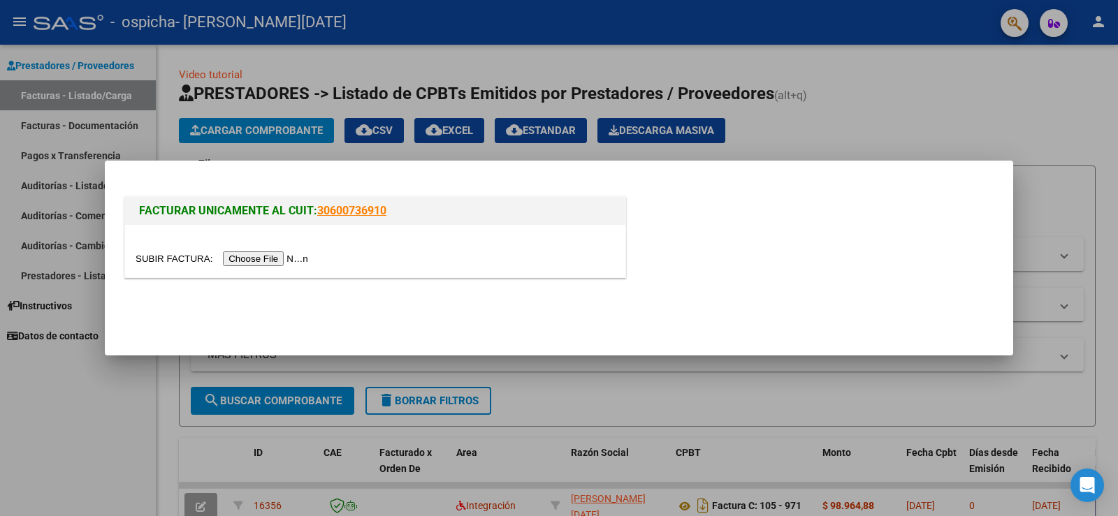
click at [258, 265] on input "file" at bounding box center [224, 258] width 177 height 15
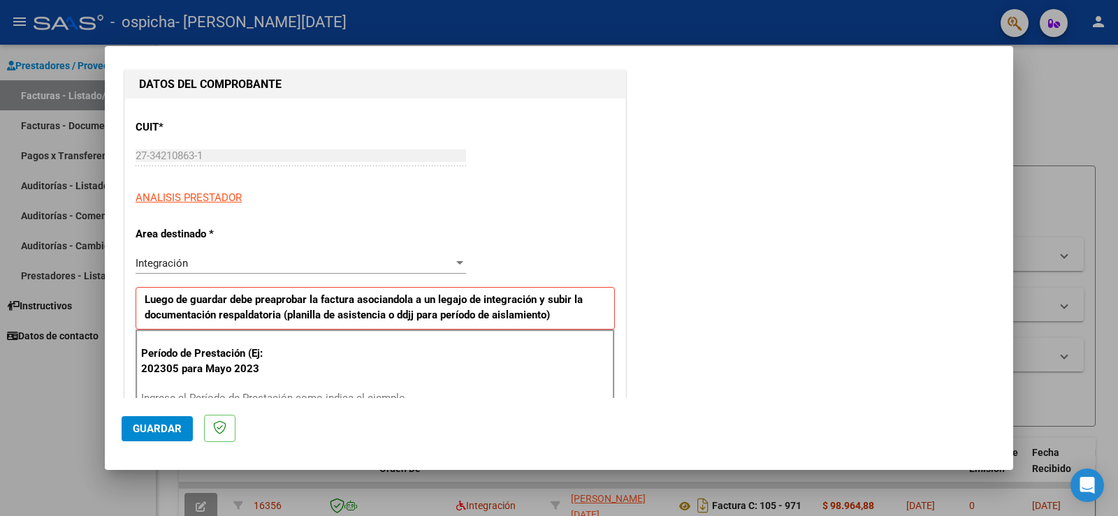
scroll to position [210, 0]
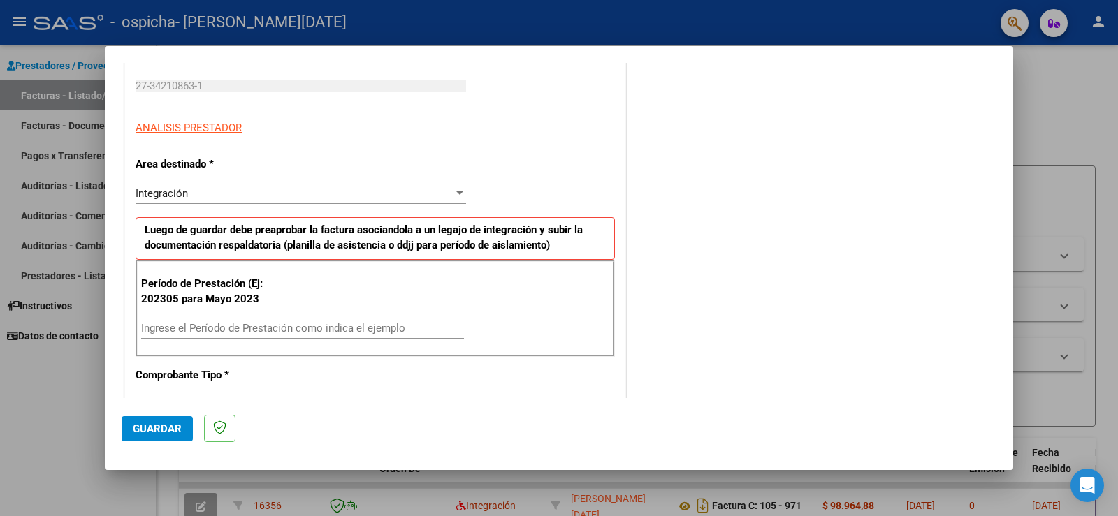
click at [295, 328] on input "Ingrese el Período de Prestación como indica el ejemplo" at bounding box center [302, 328] width 323 height 13
type input "202507"
click at [164, 426] on span "Guardar" at bounding box center [157, 429] width 49 height 13
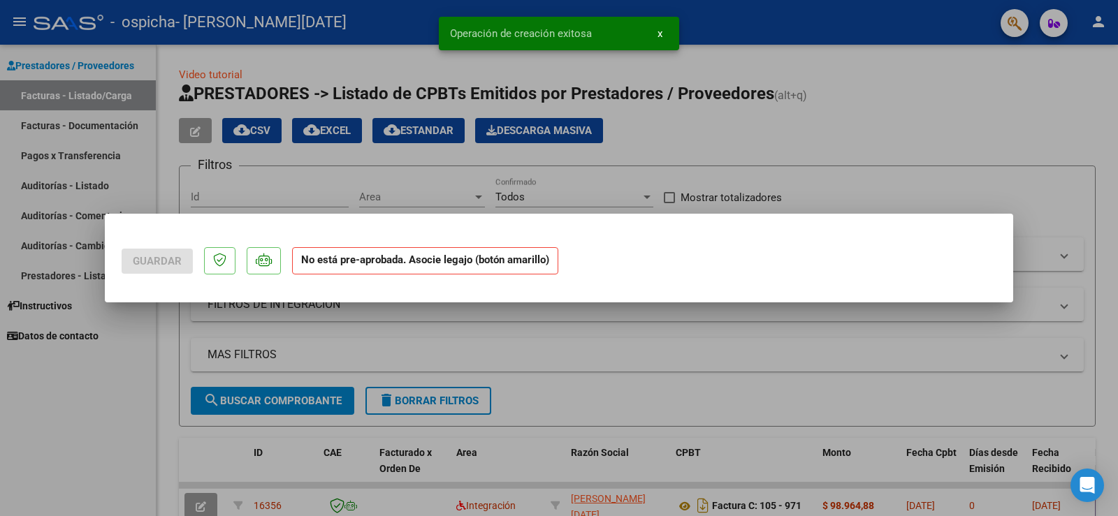
scroll to position [0, 0]
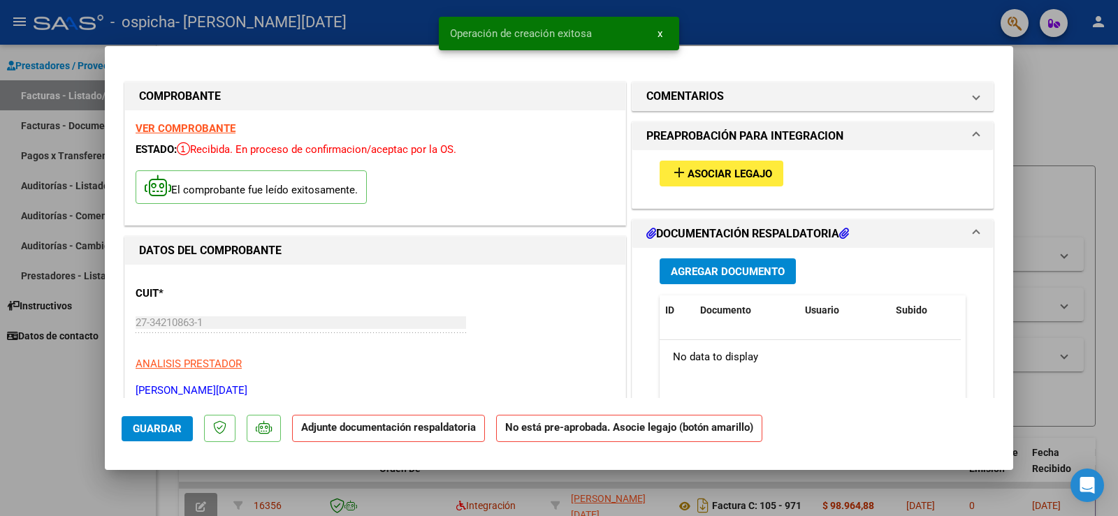
click at [672, 176] on mat-icon "add" at bounding box center [679, 172] width 17 height 17
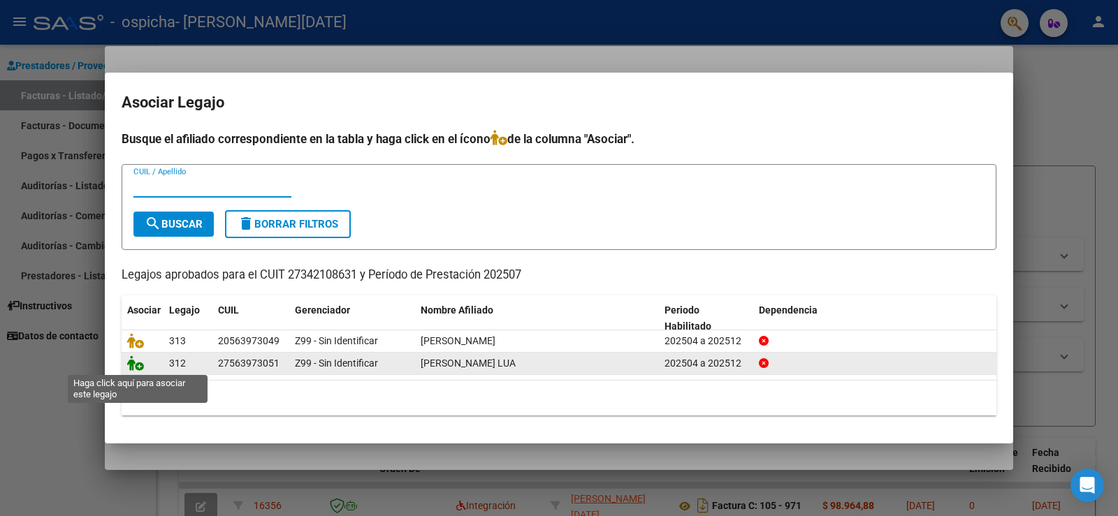
click at [137, 364] on icon at bounding box center [135, 363] width 17 height 15
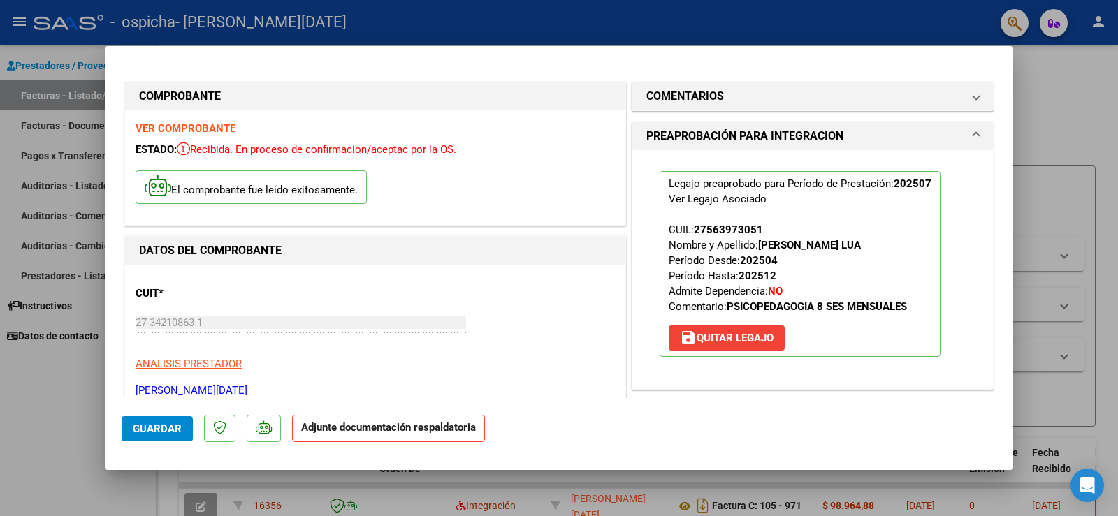
scroll to position [140, 0]
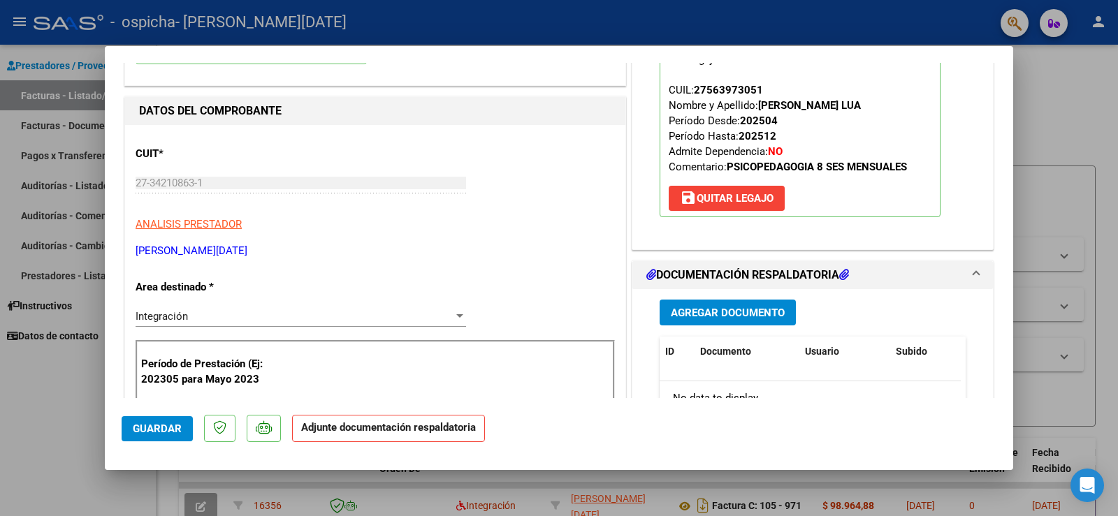
click at [736, 321] on button "Agregar Documento" at bounding box center [727, 313] width 136 height 26
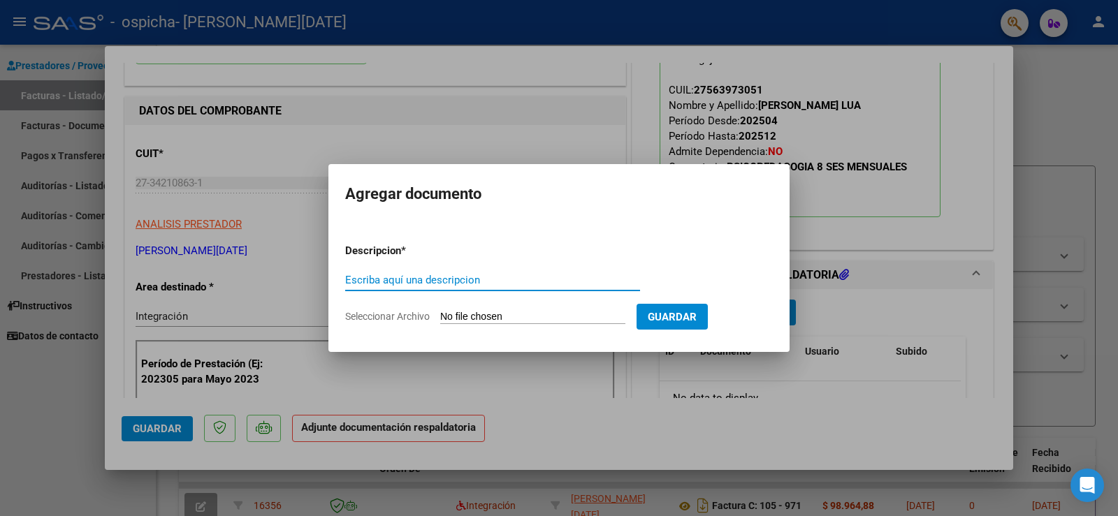
click at [358, 314] on span "Seleccionar Archivo" at bounding box center [387, 316] width 85 height 11
click at [440, 314] on input "Seleccionar Archivo" at bounding box center [532, 317] width 185 height 13
type input "C:\fakepath\1001054801.jpg"
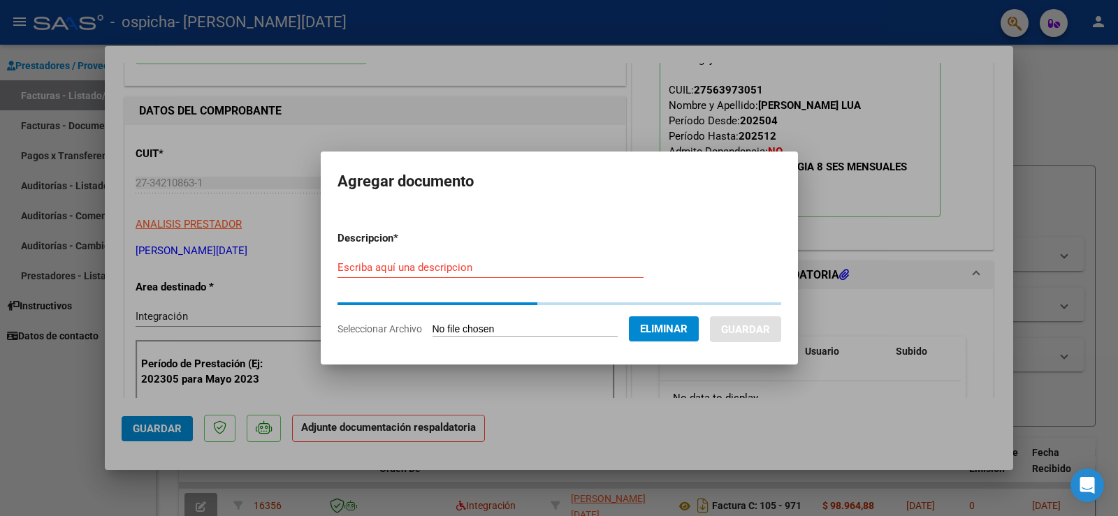
click at [424, 275] on div "Escriba aquí una descripcion" at bounding box center [490, 267] width 306 height 21
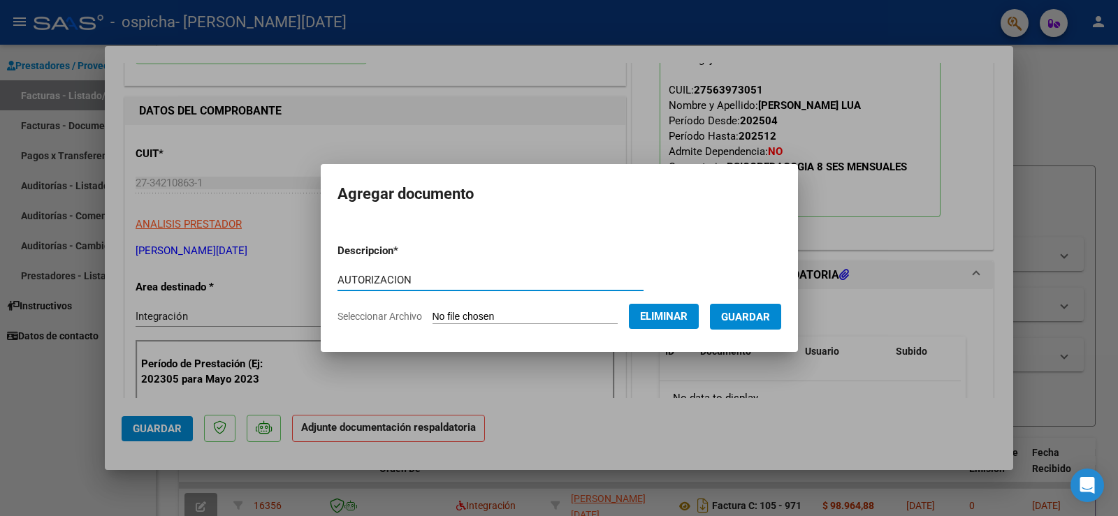
type input "AUTORIZACION"
click at [747, 316] on span "Guardar" at bounding box center [745, 317] width 49 height 13
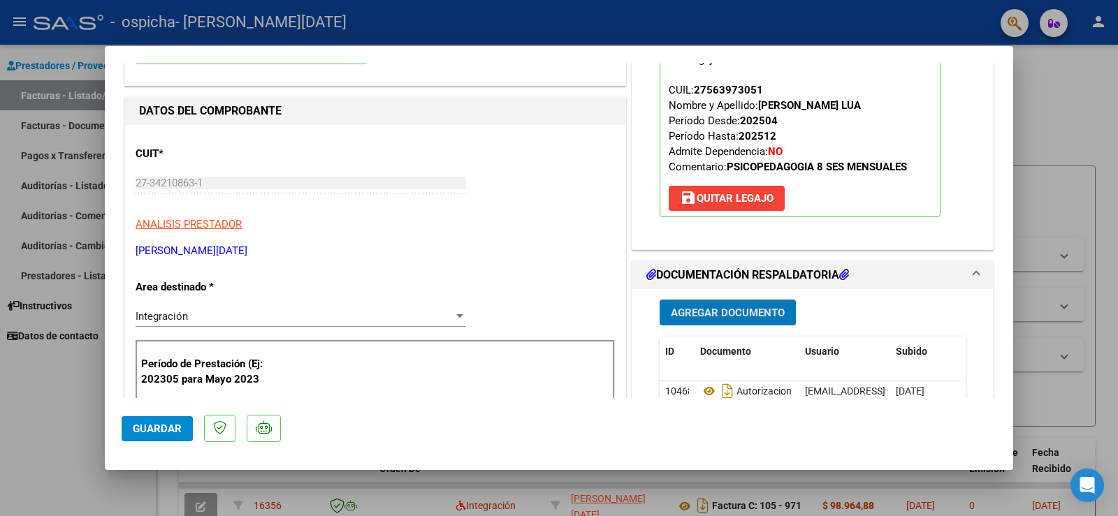
click at [742, 312] on span "Agregar Documento" at bounding box center [728, 313] width 114 height 13
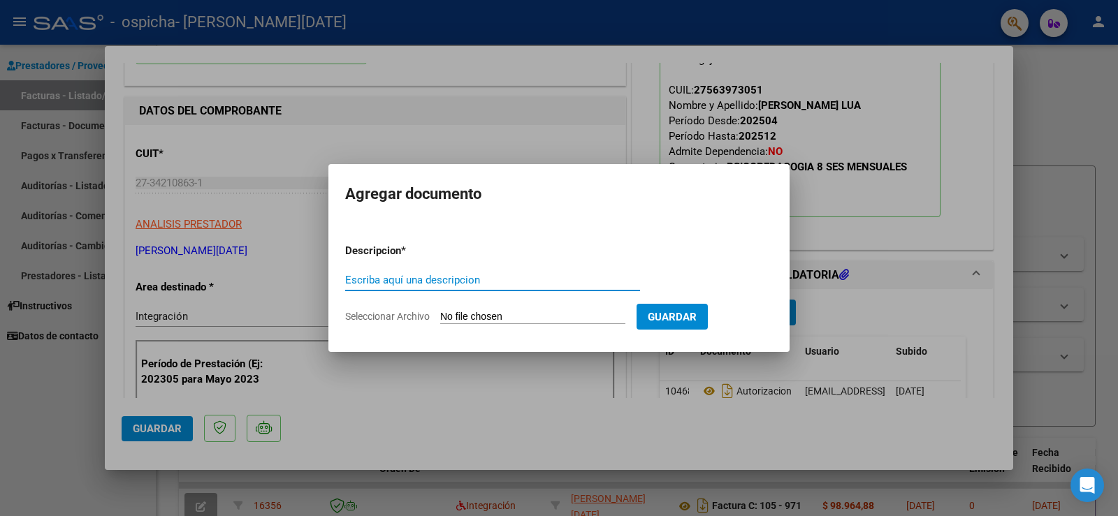
click at [410, 321] on span "Seleccionar Archivo" at bounding box center [387, 316] width 85 height 11
click at [440, 321] on input "Seleccionar Archivo" at bounding box center [532, 317] width 185 height 13
type input "C:\fakepath\1001054817.jpg"
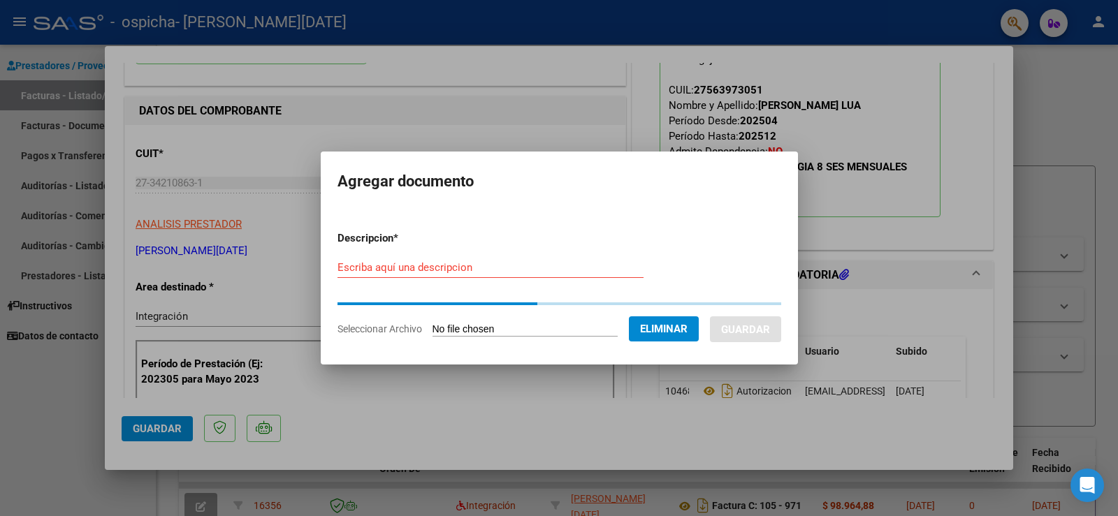
click at [453, 277] on div "Escriba aquí una descripcion" at bounding box center [490, 267] width 306 height 21
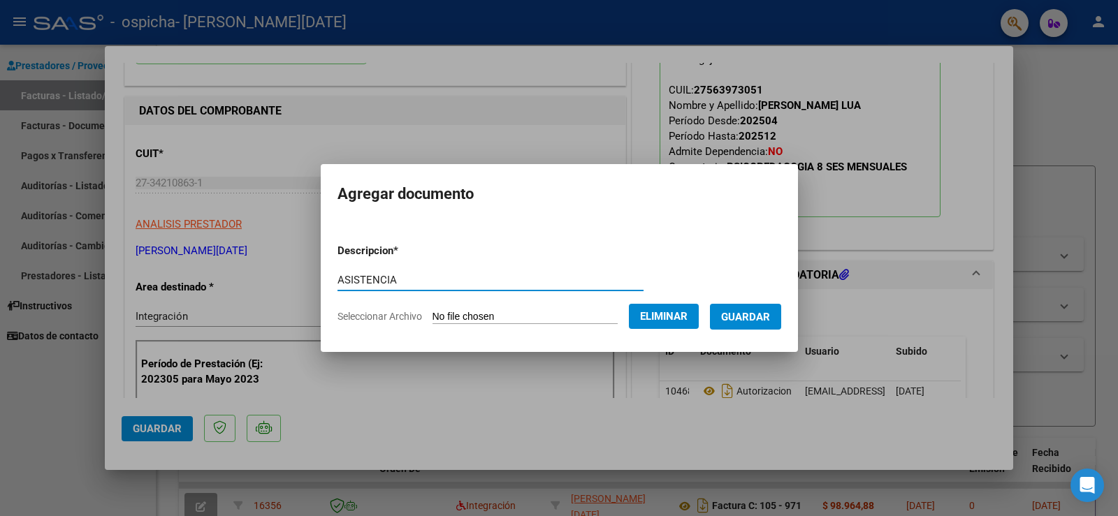
type input "ASISTENCIA"
click at [768, 316] on span "Guardar" at bounding box center [745, 317] width 49 height 13
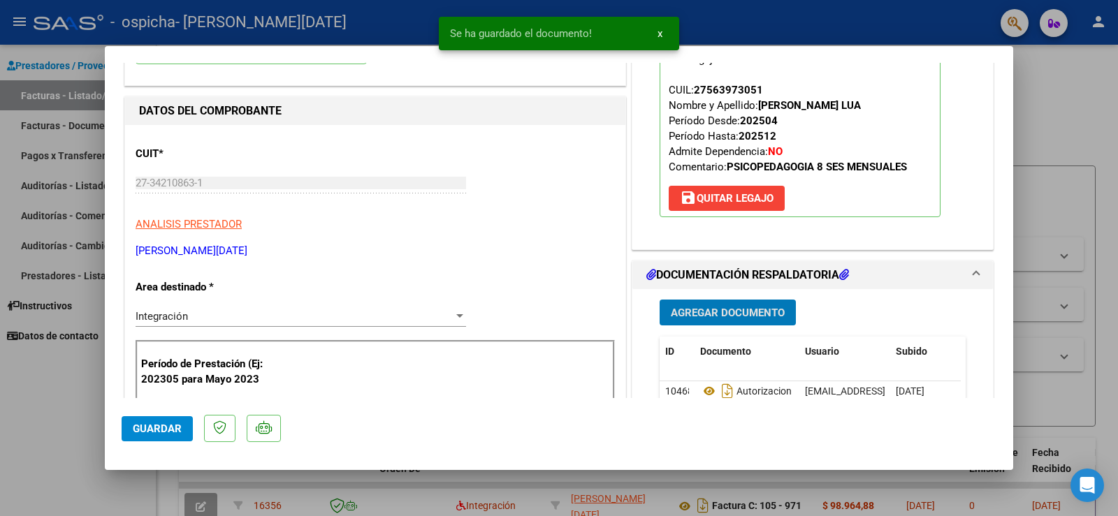
click at [161, 417] on button "Guardar" at bounding box center [157, 428] width 71 height 25
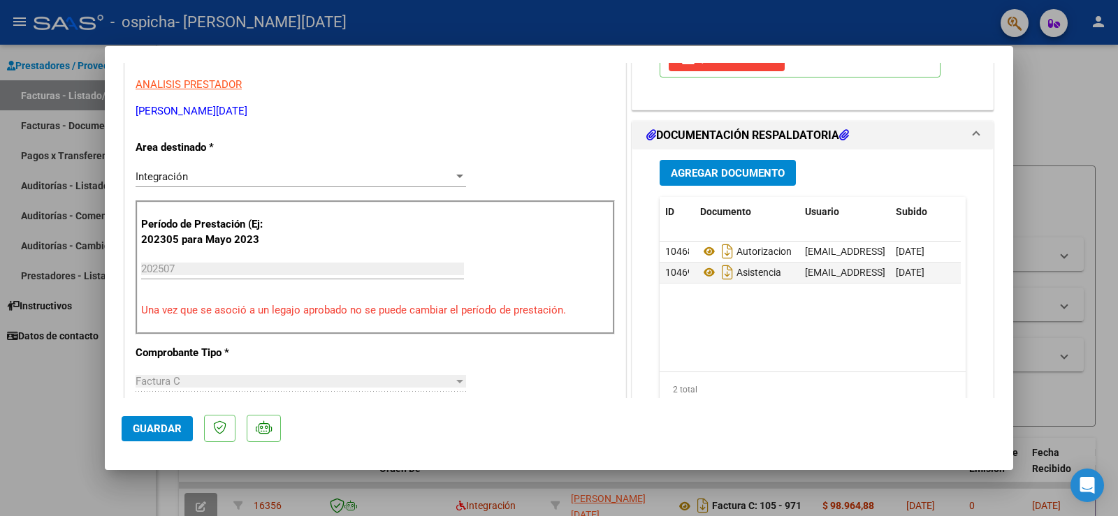
click at [154, 431] on span "Guardar" at bounding box center [157, 429] width 49 height 13
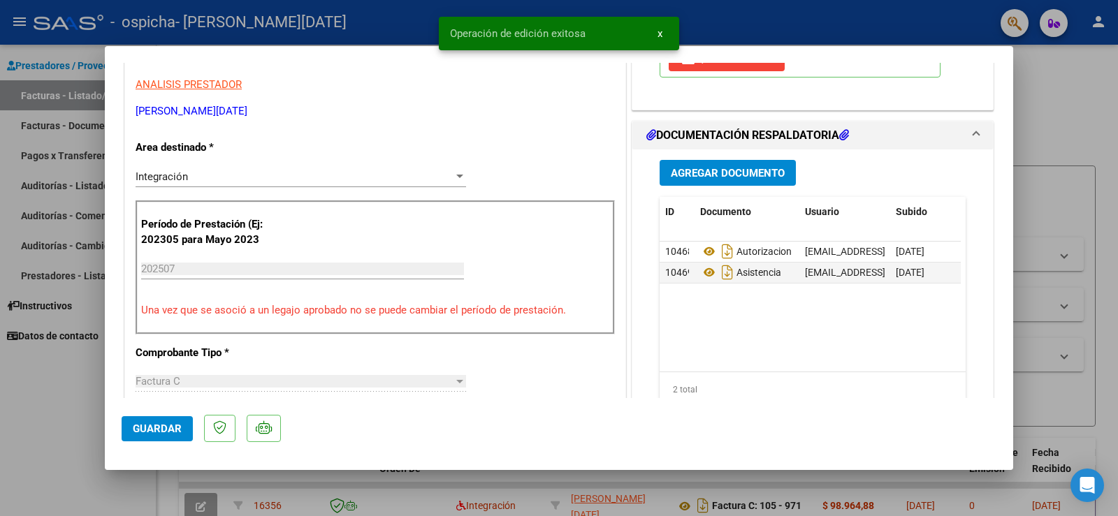
click at [1059, 113] on div at bounding box center [559, 258] width 1118 height 516
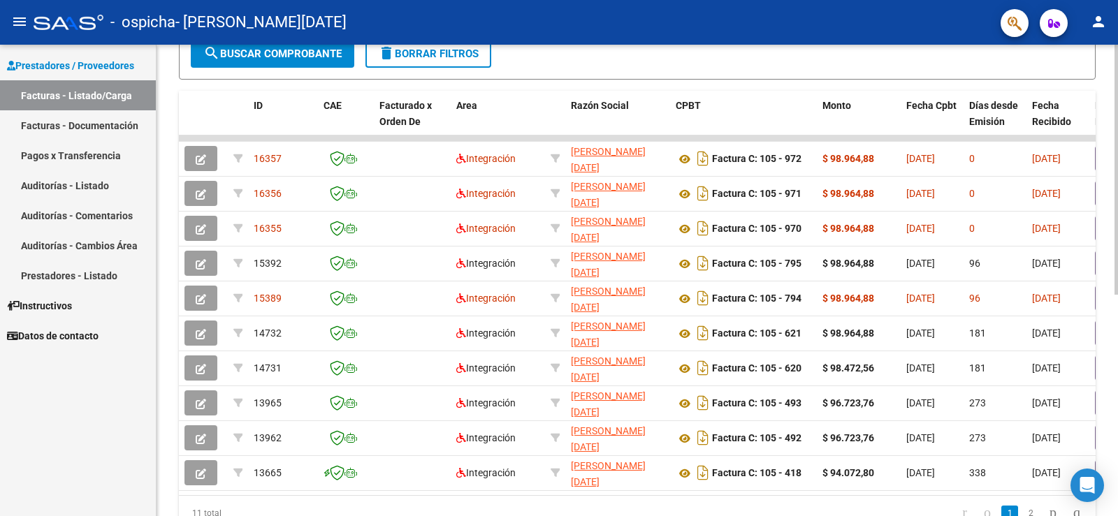
scroll to position [349, 0]
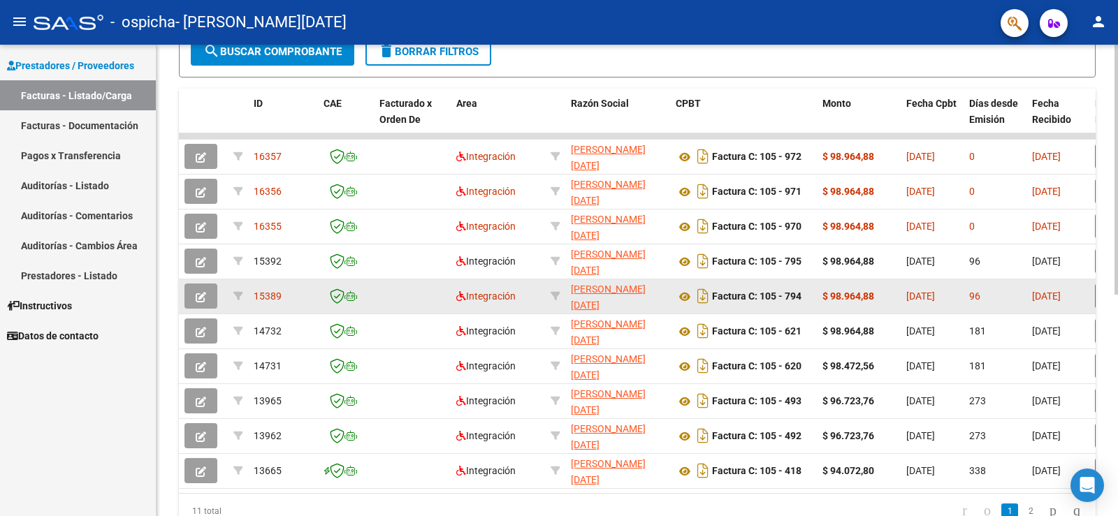
click at [197, 302] on span "button" at bounding box center [201, 296] width 10 height 13
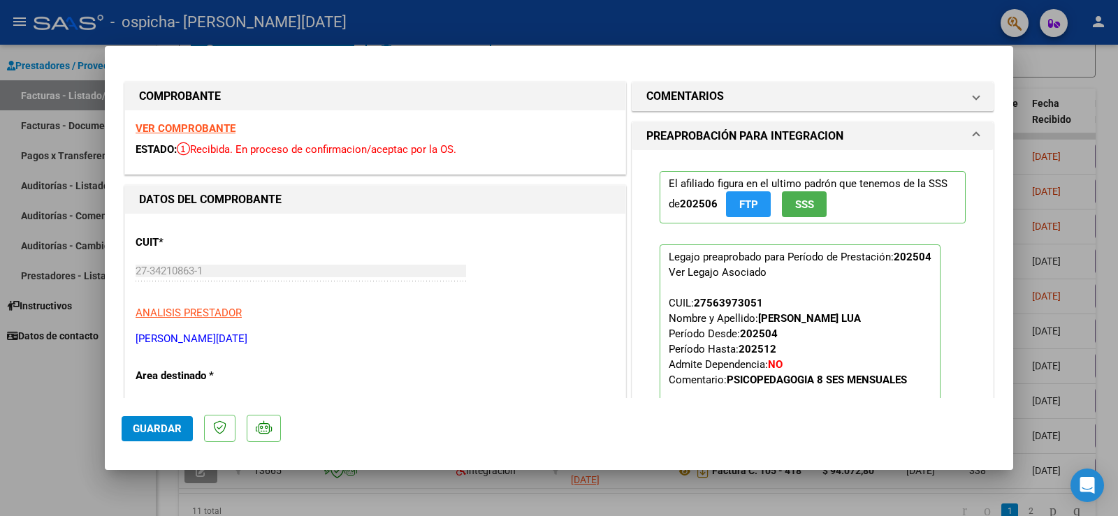
scroll to position [210, 0]
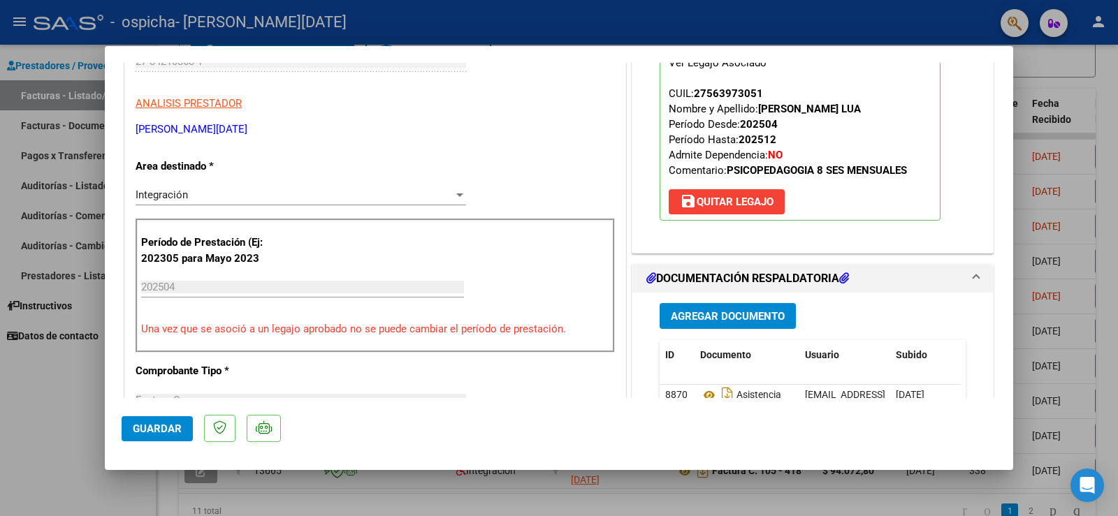
click at [1089, 227] on div at bounding box center [559, 258] width 1118 height 516
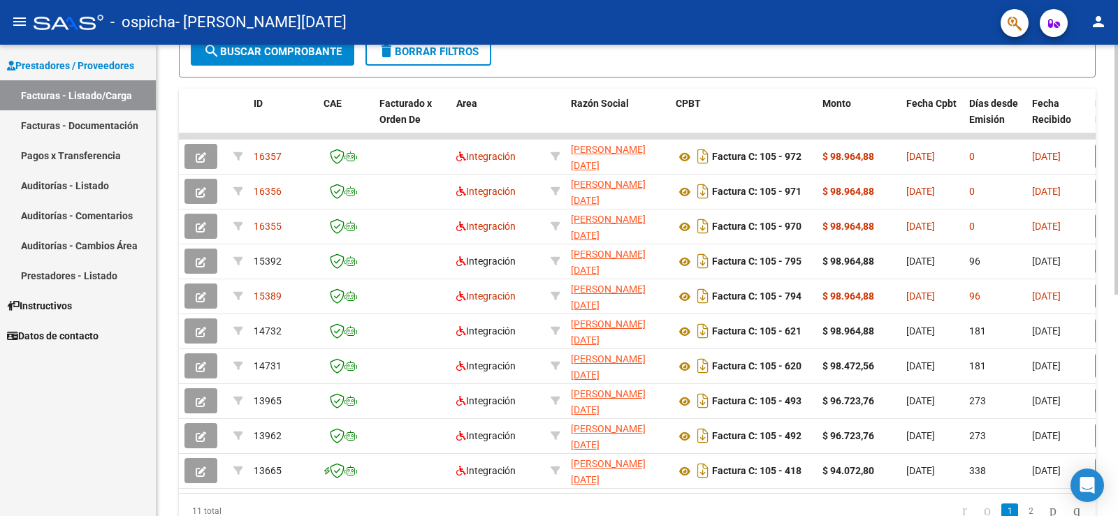
scroll to position [70, 0]
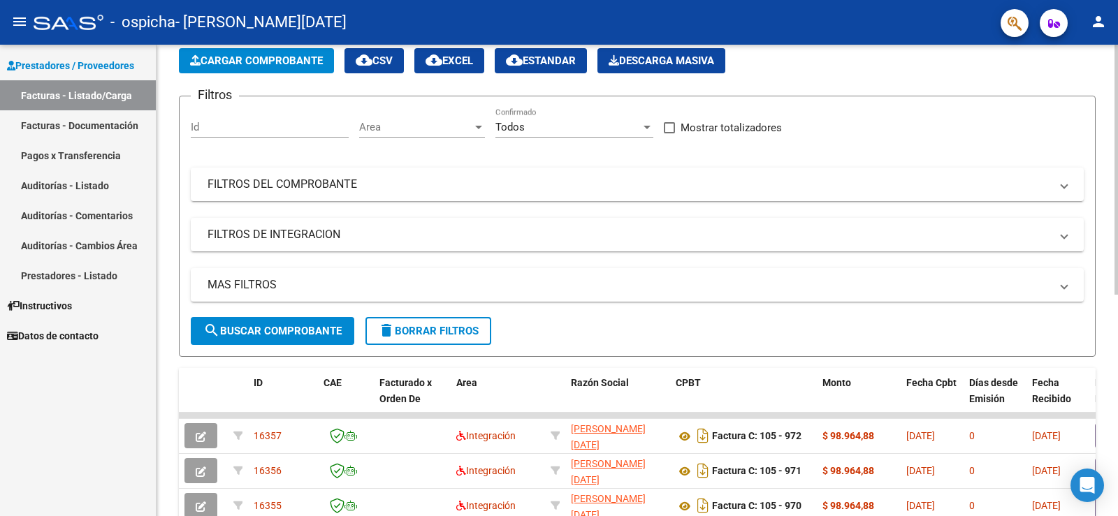
click at [298, 330] on span "search Buscar Comprobante" at bounding box center [272, 331] width 138 height 13
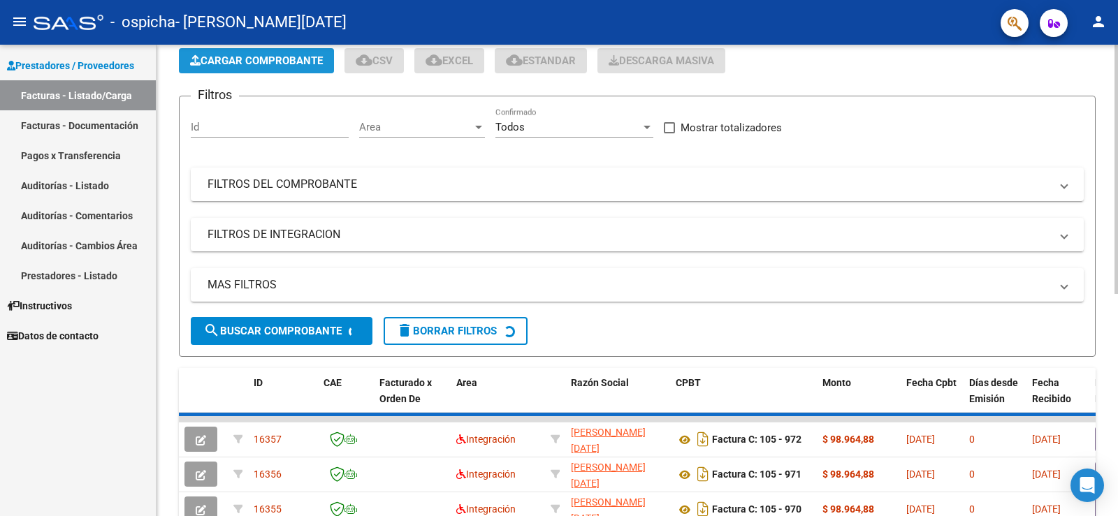
click at [245, 71] on button "Cargar Comprobante" at bounding box center [256, 60] width 155 height 25
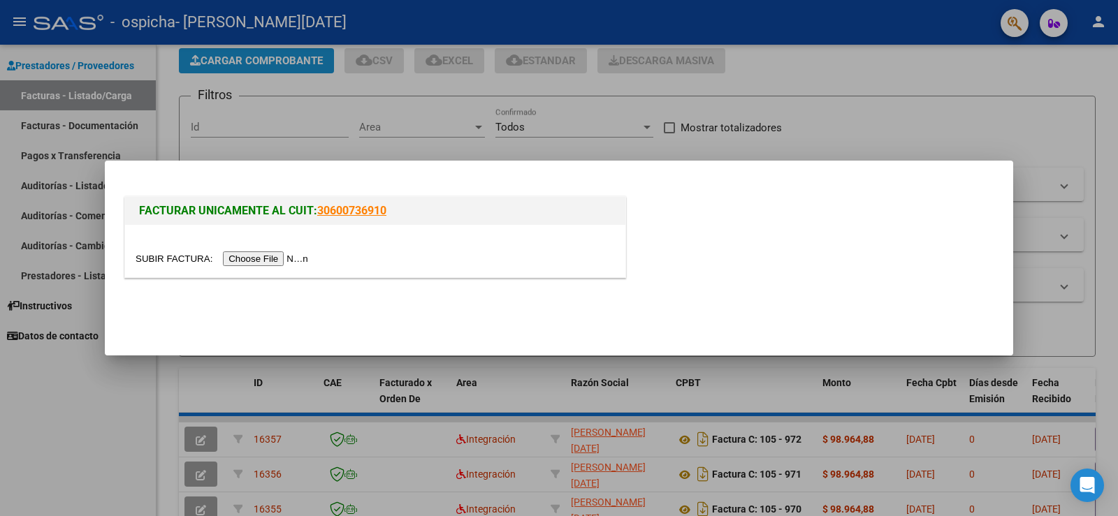
click at [245, 65] on div at bounding box center [559, 258] width 1118 height 516
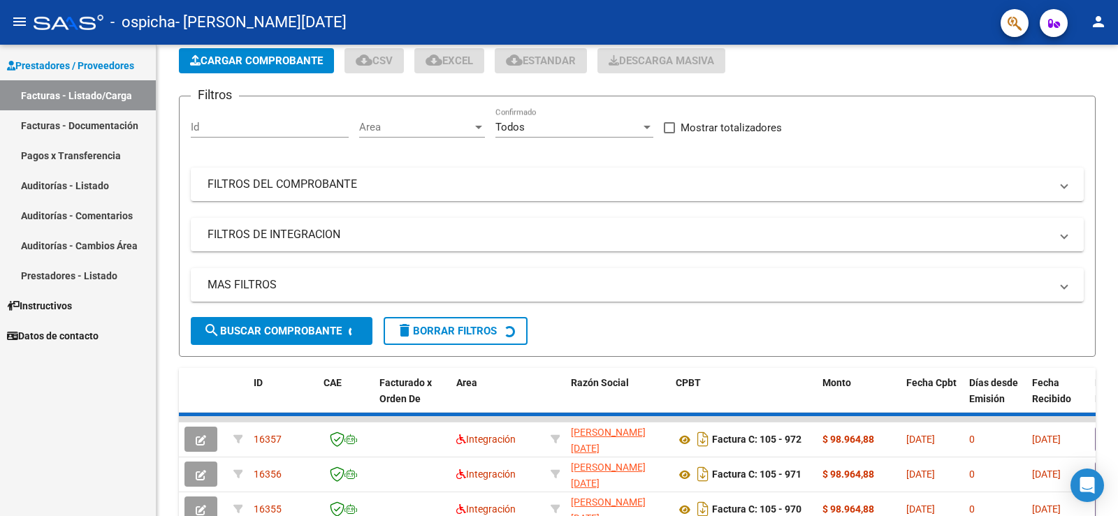
click at [245, 65] on span "Cargar Comprobante" at bounding box center [256, 60] width 133 height 13
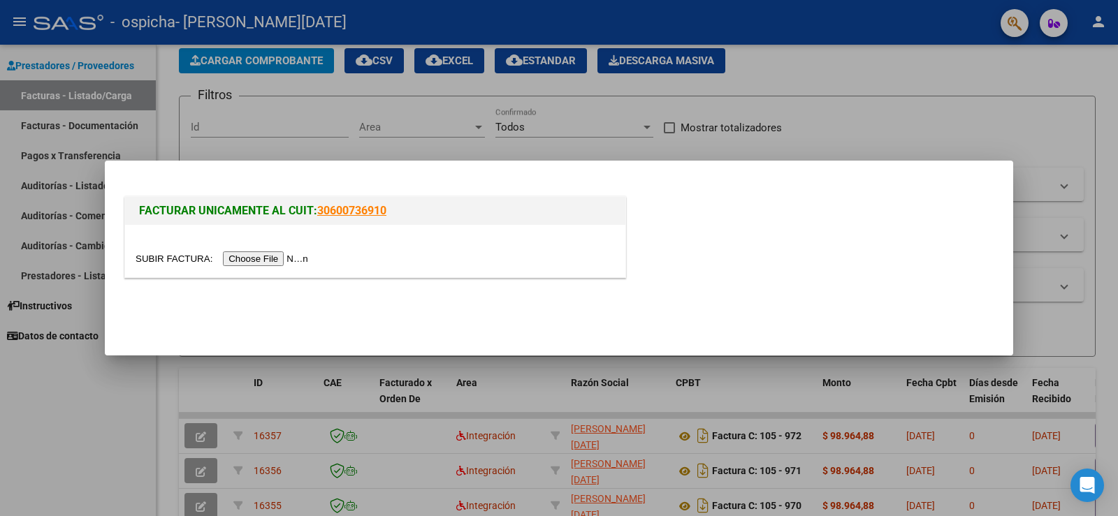
click at [257, 252] on div at bounding box center [375, 251] width 500 height 52
click at [266, 258] on input "file" at bounding box center [224, 258] width 177 height 15
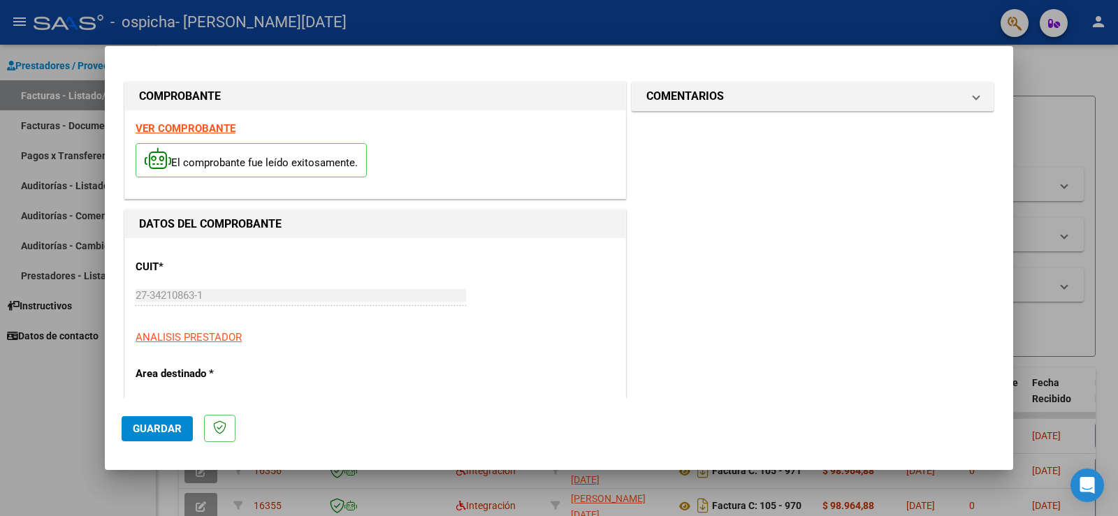
scroll to position [210, 0]
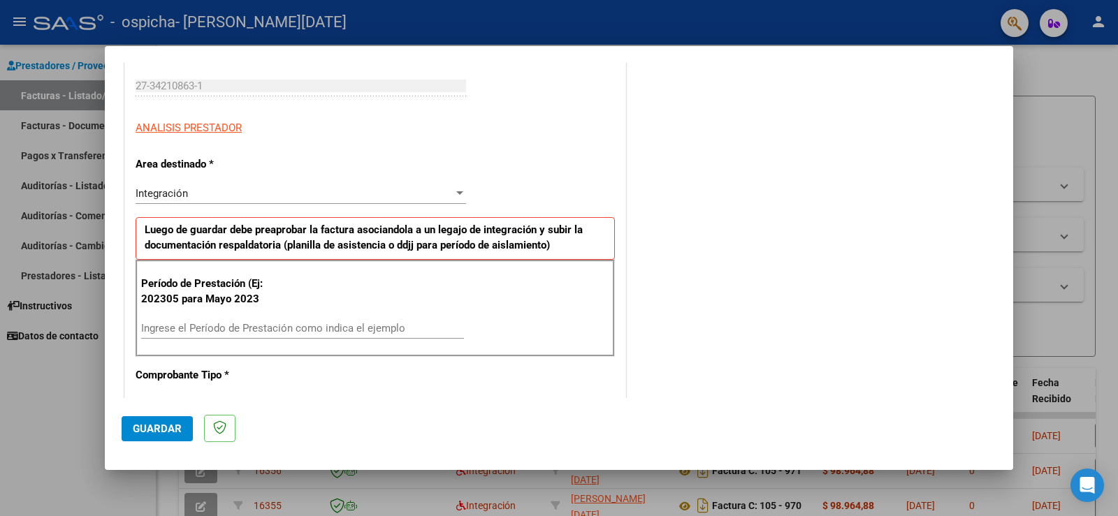
click at [236, 323] on input "Ingrese el Período de Prestación como indica el ejemplo" at bounding box center [302, 328] width 323 height 13
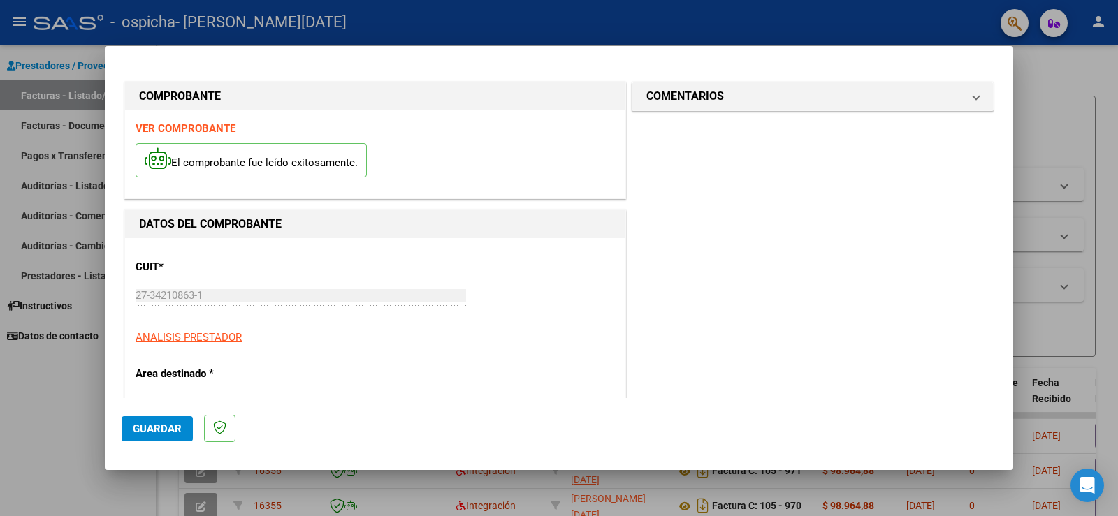
scroll to position [140, 0]
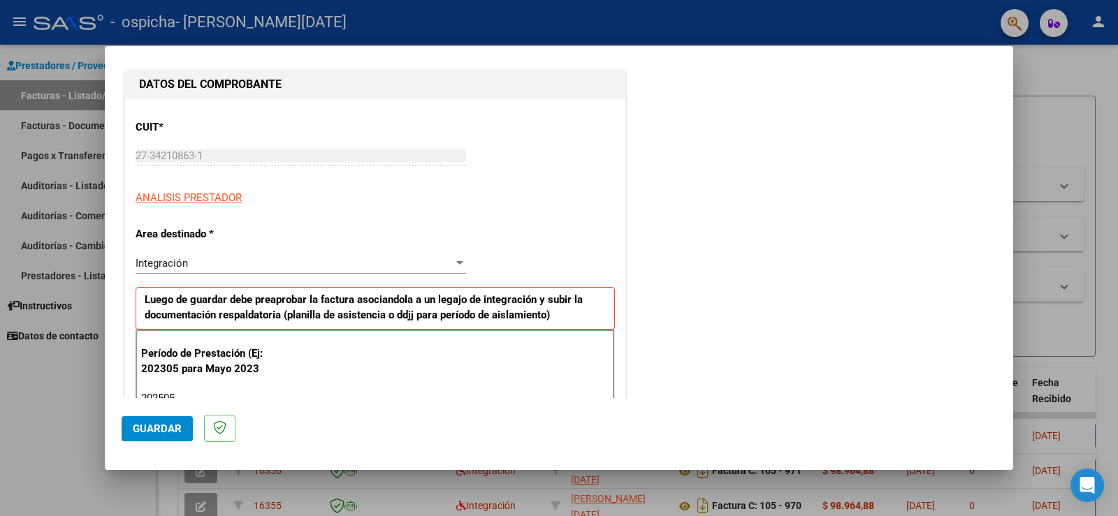
type input "202505"
click at [152, 429] on span "Guardar" at bounding box center [157, 429] width 49 height 13
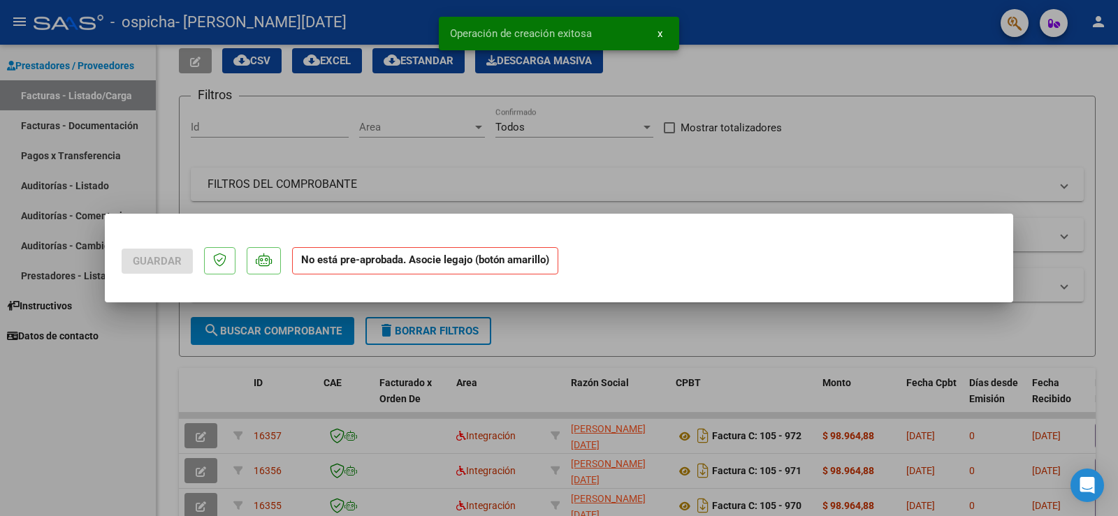
scroll to position [0, 0]
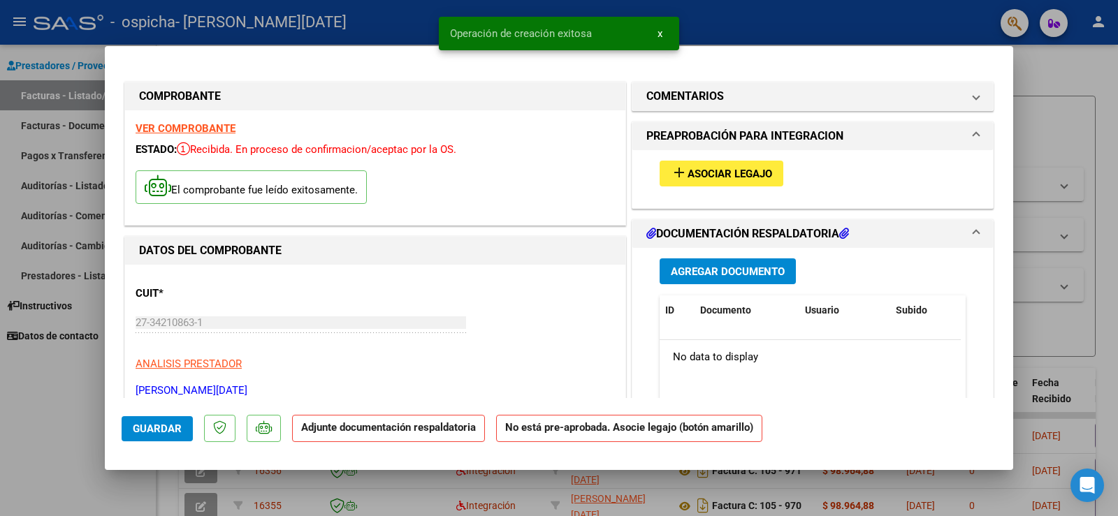
click at [687, 169] on span "Asociar Legajo" at bounding box center [729, 174] width 85 height 13
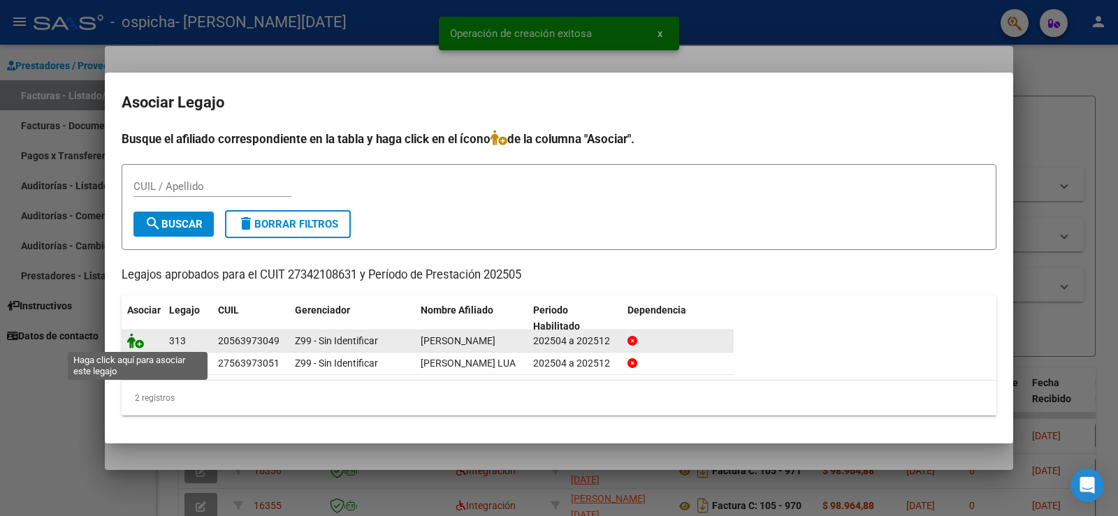
click at [135, 344] on icon at bounding box center [135, 340] width 17 height 15
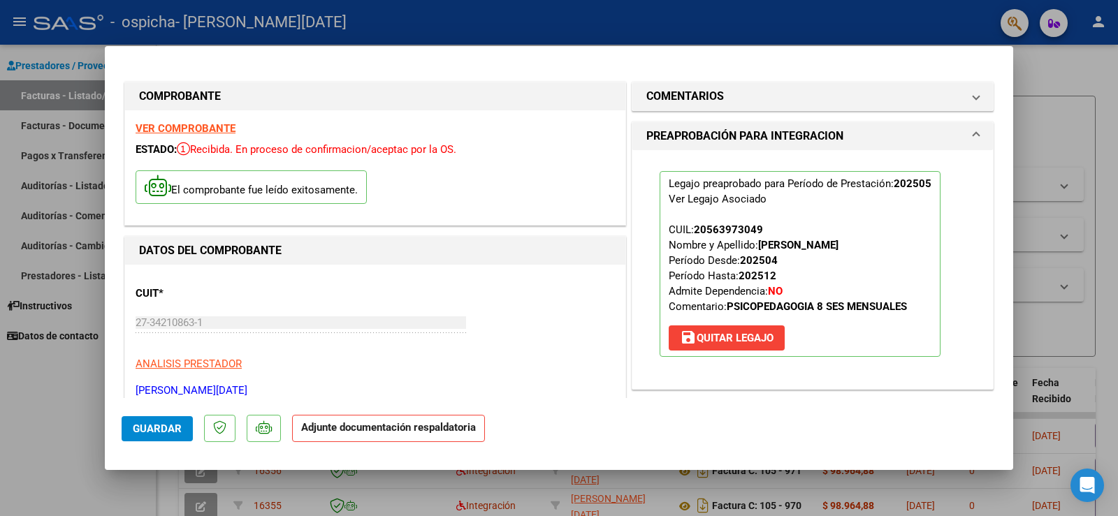
scroll to position [210, 0]
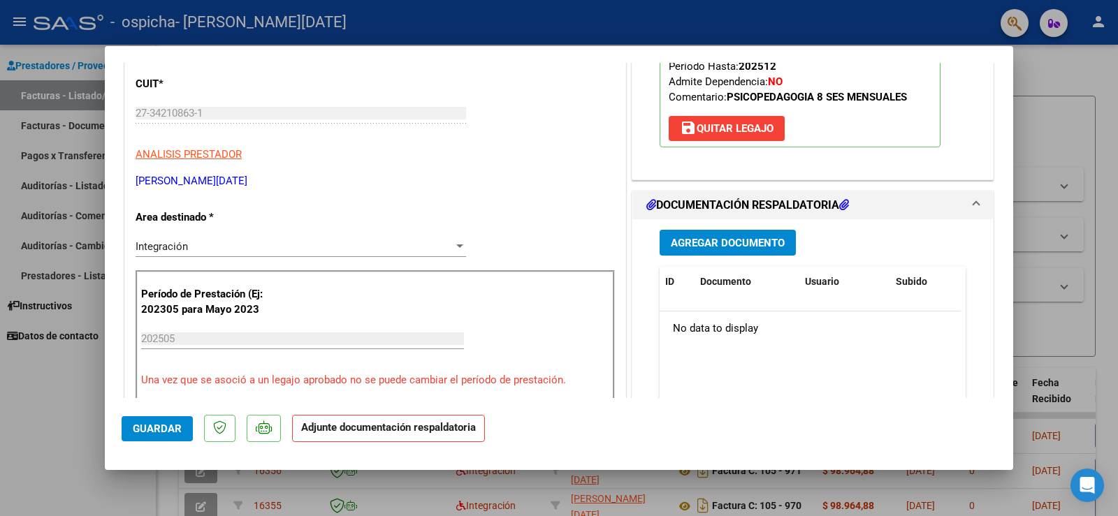
click at [706, 243] on span "Agregar Documento" at bounding box center [728, 243] width 114 height 13
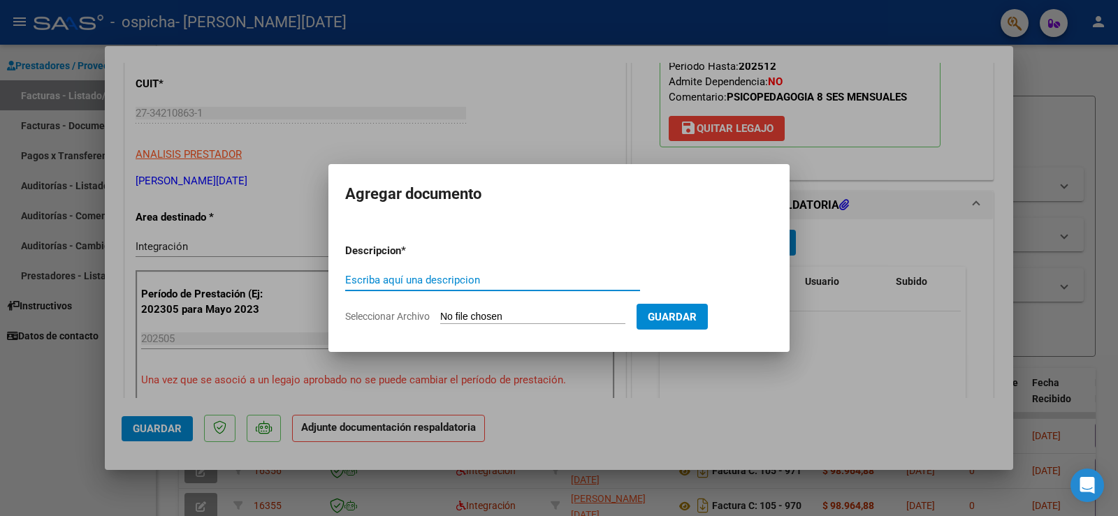
click at [423, 314] on span "Seleccionar Archivo" at bounding box center [387, 316] width 85 height 11
click at [440, 314] on input "Seleccionar Archivo" at bounding box center [532, 317] width 185 height 13
type input "C:\fakepath\1001054820.jpg"
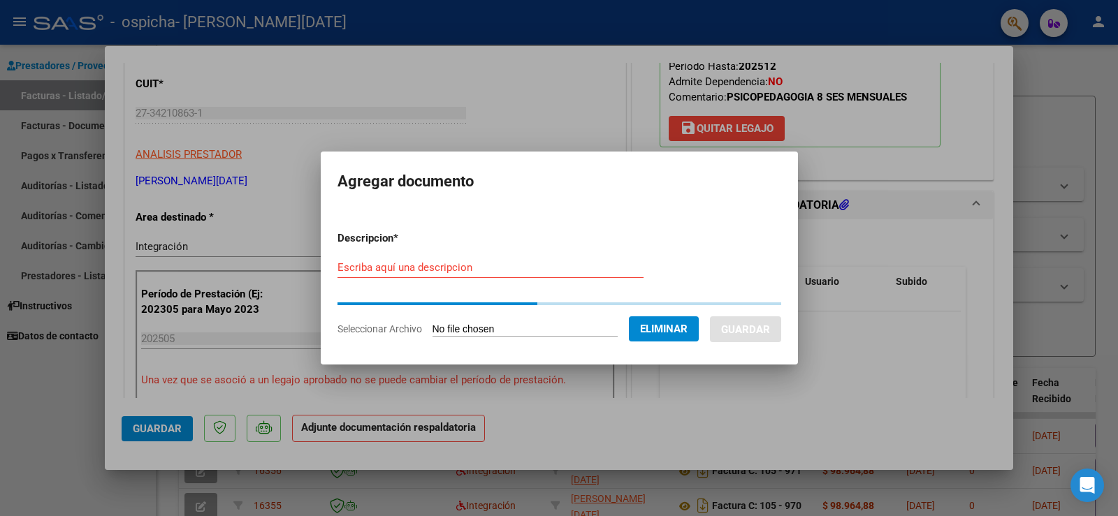
click at [442, 277] on div "Escriba aquí una descripcion" at bounding box center [490, 267] width 306 height 21
click at [441, 270] on input "Escriba aquí una descripcion" at bounding box center [490, 267] width 306 height 13
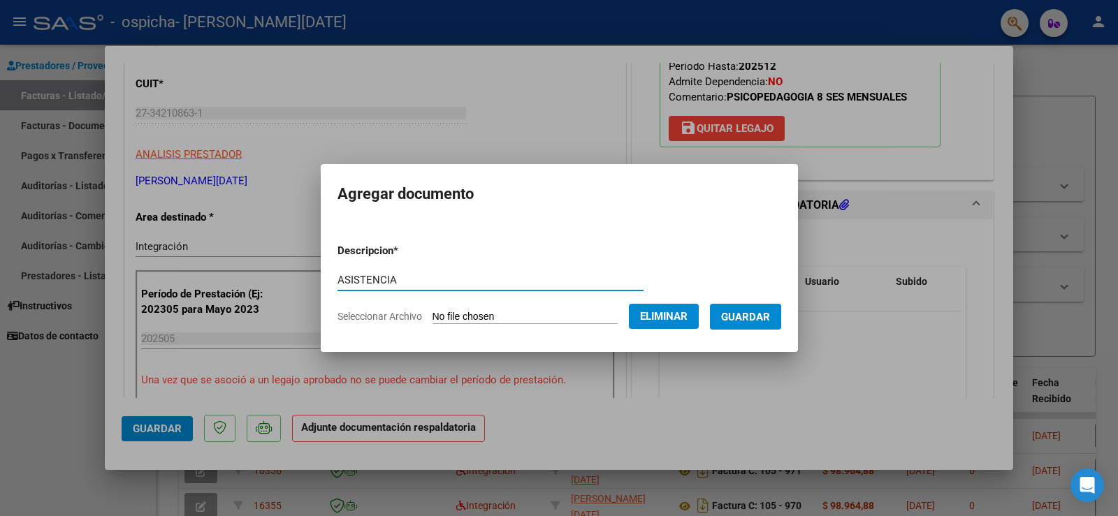
type input "ASISTENCIA"
click at [757, 317] on span "Guardar" at bounding box center [745, 317] width 49 height 13
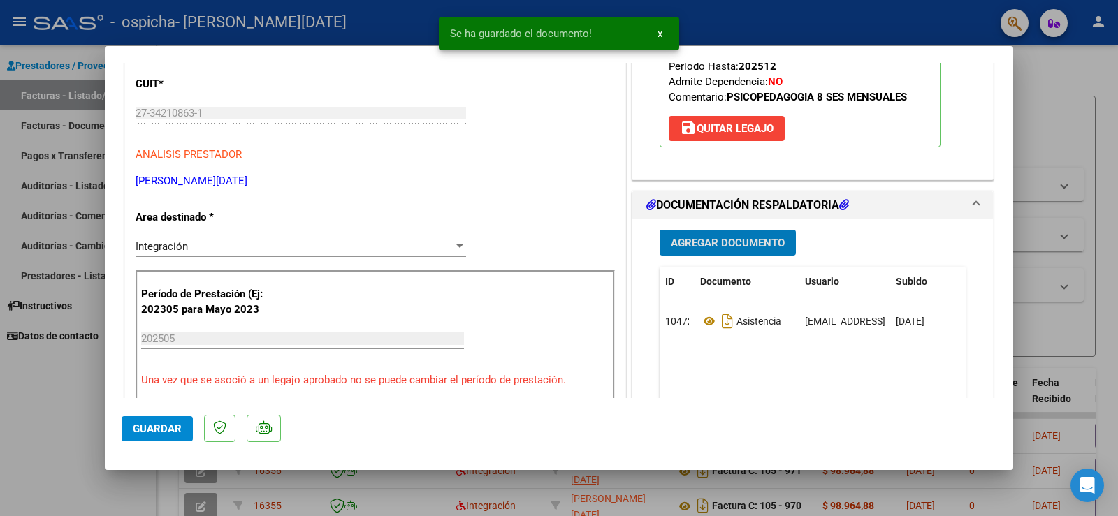
click at [696, 240] on span "Agregar Documento" at bounding box center [728, 243] width 114 height 13
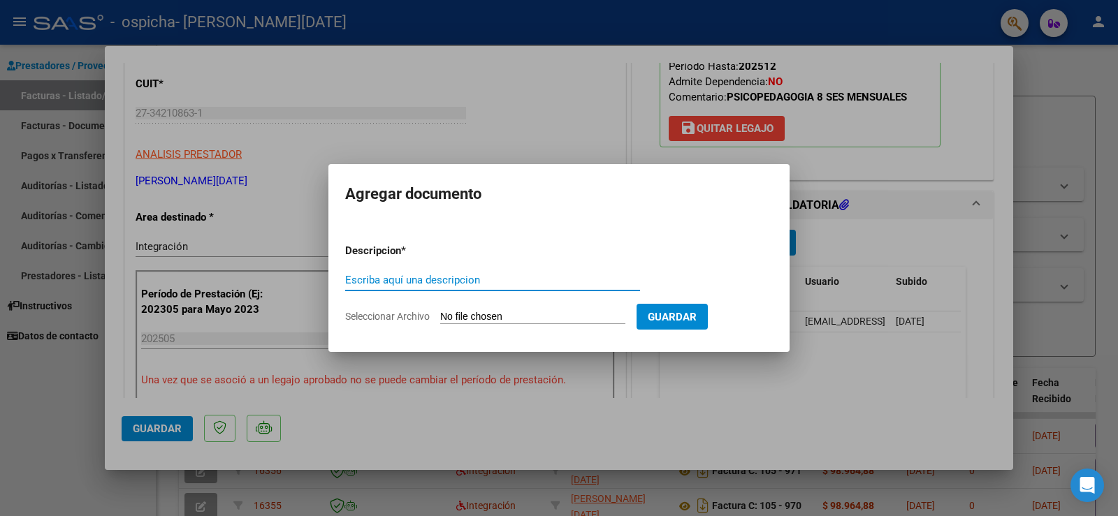
click at [411, 315] on span "Seleccionar Archivo" at bounding box center [387, 316] width 85 height 11
click at [440, 315] on input "Seleccionar Archivo" at bounding box center [532, 317] width 185 height 13
type input "C:\fakepath\1001054819.jpg"
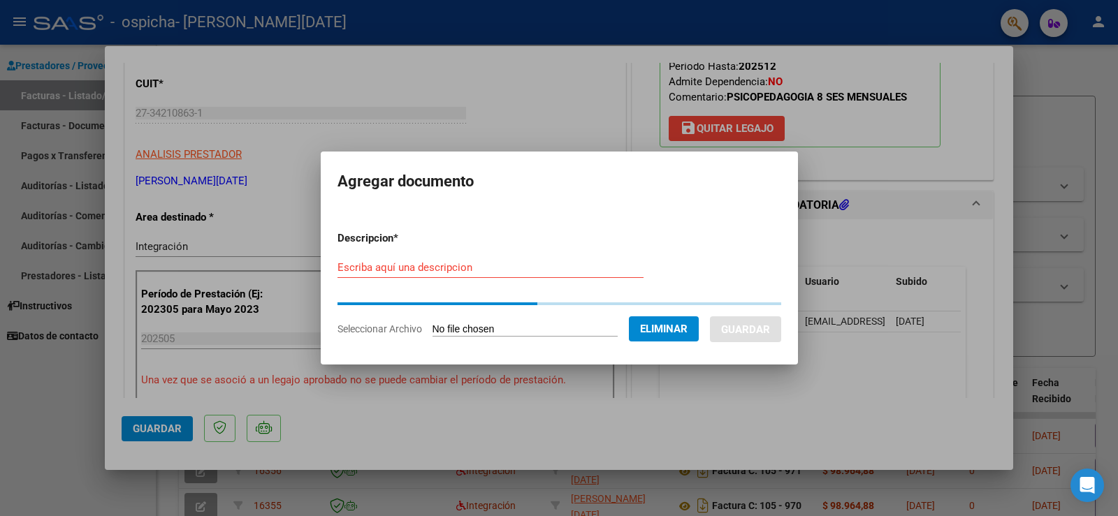
click at [460, 274] on div "Escriba aquí una descripcion" at bounding box center [490, 267] width 306 height 21
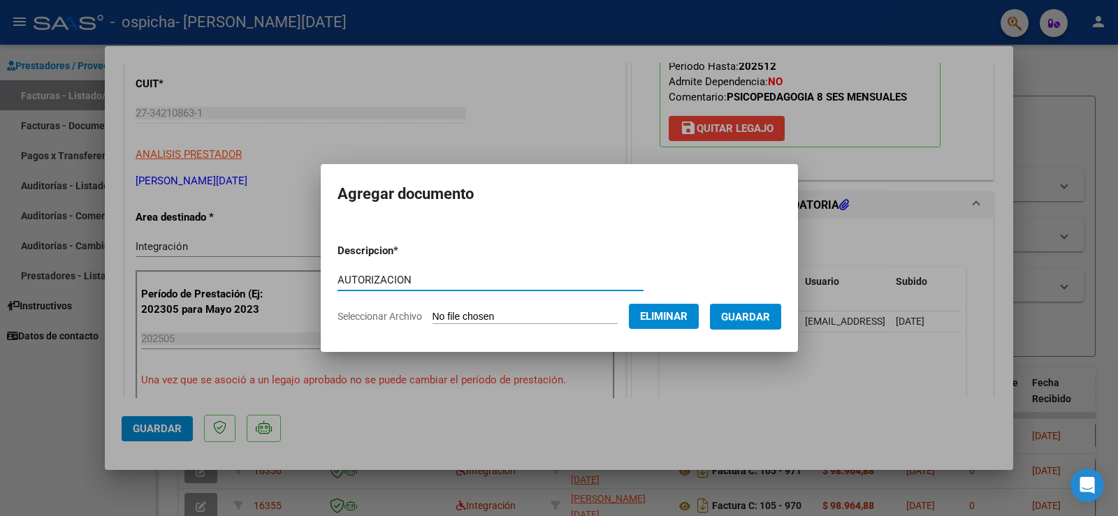
type input "AUTORIZACION"
click at [743, 320] on span "Guardar" at bounding box center [745, 317] width 49 height 13
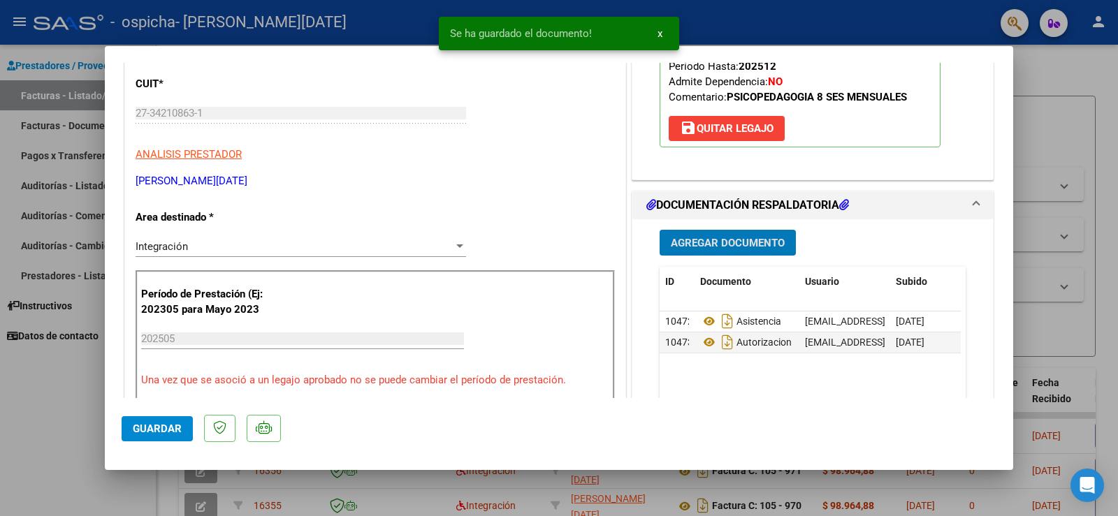
click at [146, 430] on span "Guardar" at bounding box center [157, 429] width 49 height 13
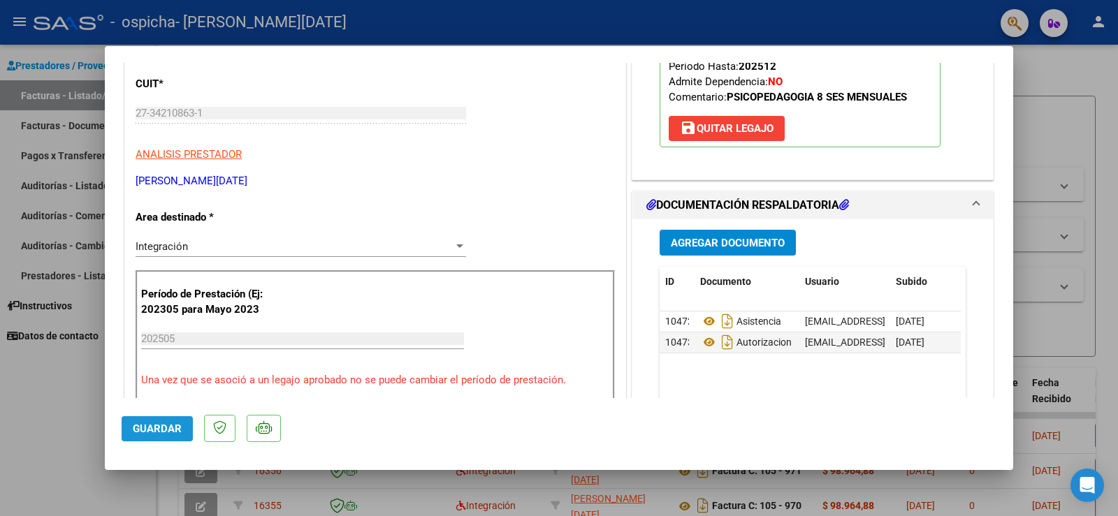
click at [147, 425] on span "Guardar" at bounding box center [157, 429] width 49 height 13
click at [163, 438] on button "Guardar" at bounding box center [157, 428] width 71 height 25
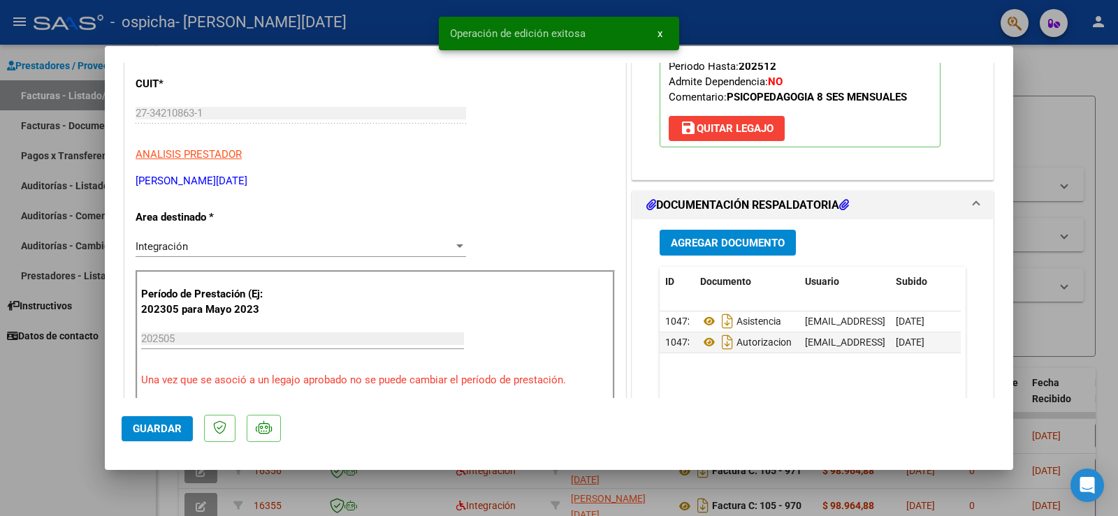
click at [59, 403] on div at bounding box center [559, 258] width 1118 height 516
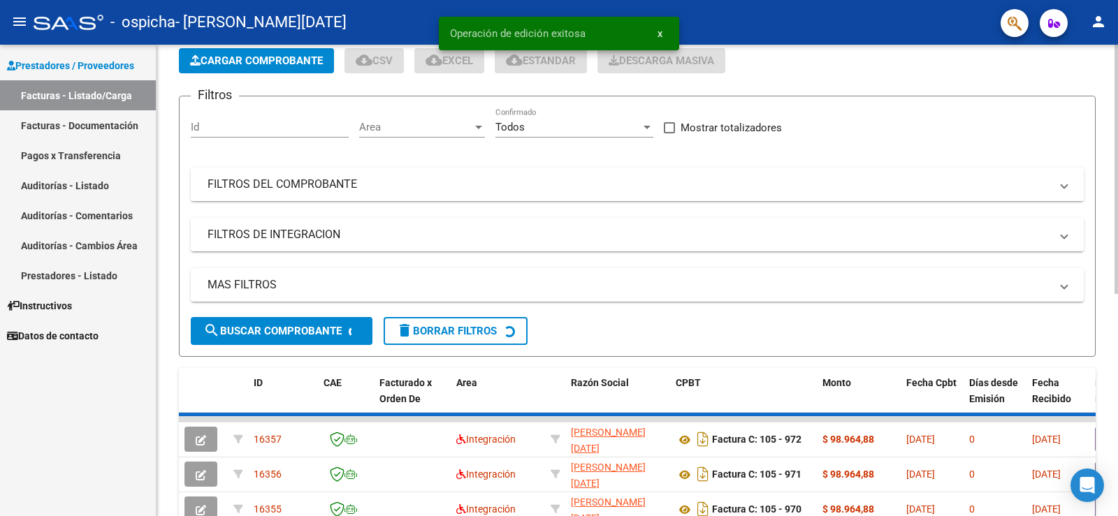
click at [234, 67] on span "Cargar Comprobante" at bounding box center [256, 60] width 133 height 13
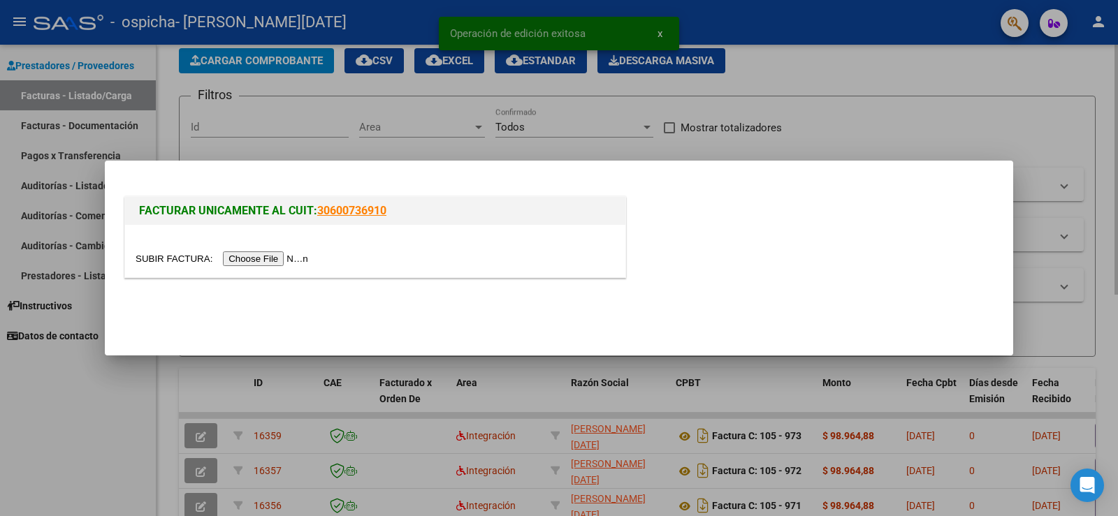
scroll to position [0, 0]
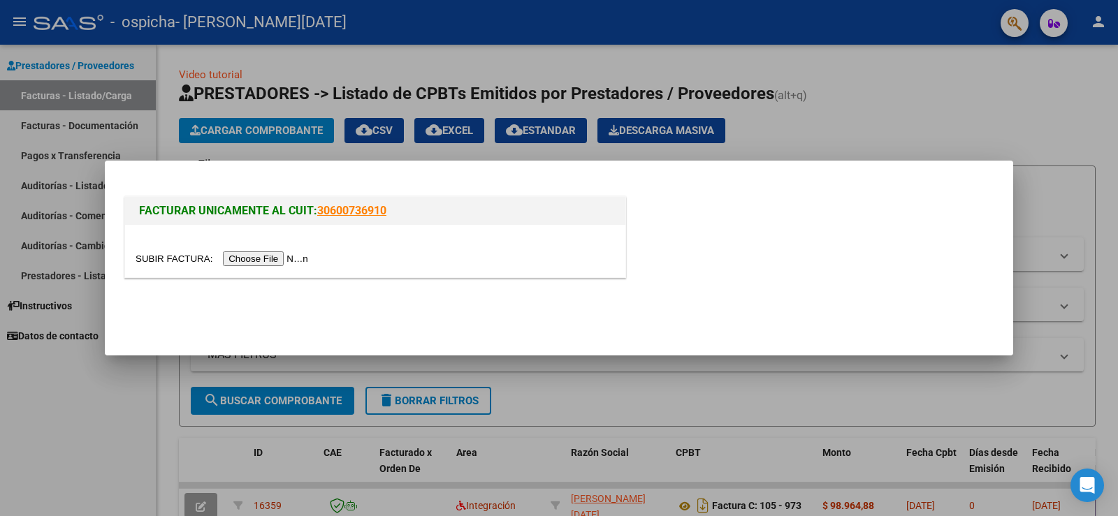
click at [275, 257] on input "file" at bounding box center [224, 258] width 177 height 15
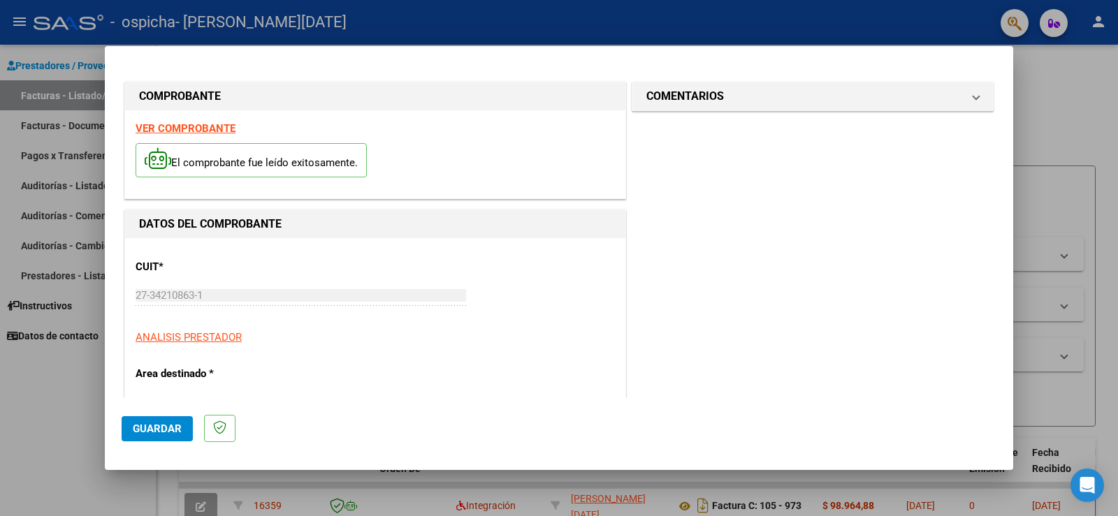
scroll to position [210, 0]
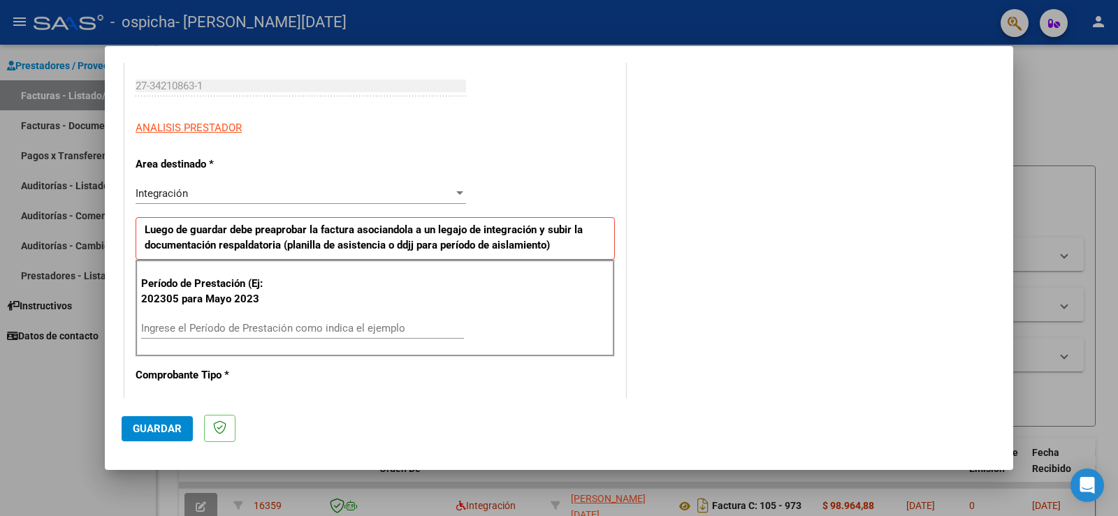
click at [246, 324] on input "Ingrese el Período de Prestación como indica el ejemplo" at bounding box center [302, 328] width 323 height 13
type input "202506"
click at [164, 428] on span "Guardar" at bounding box center [157, 429] width 49 height 13
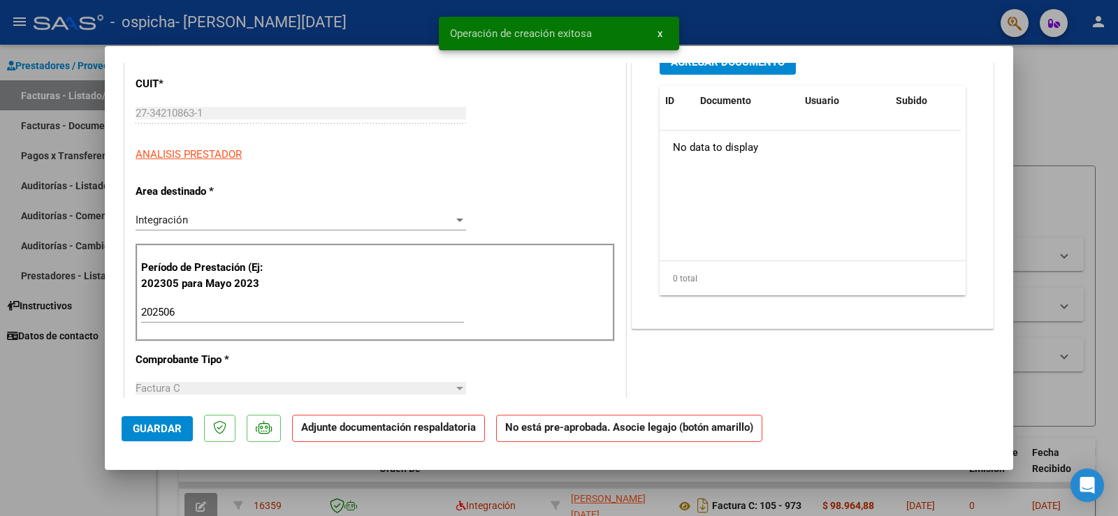
scroll to position [0, 0]
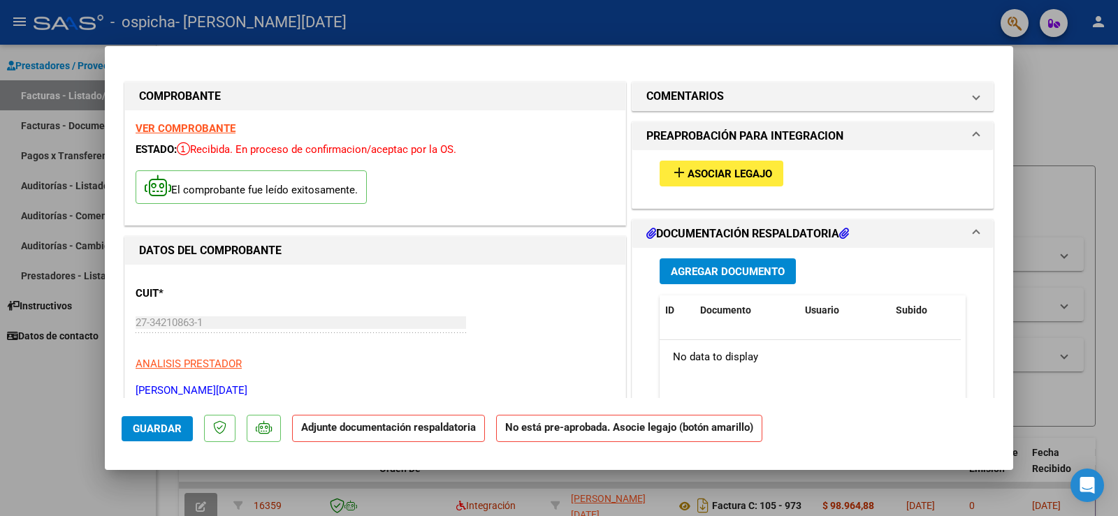
click at [702, 173] on span "Asociar Legajo" at bounding box center [729, 174] width 85 height 13
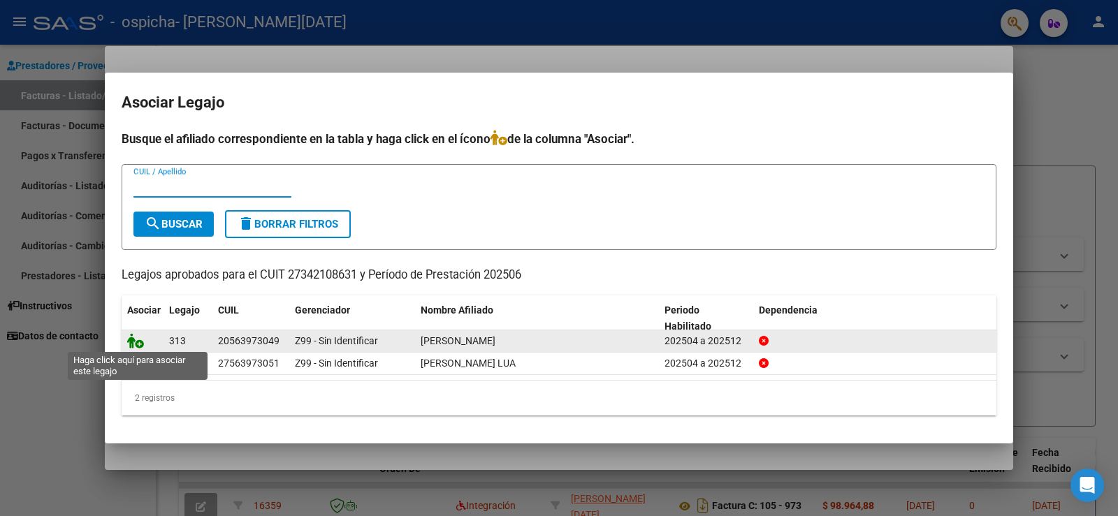
click at [140, 343] on icon at bounding box center [135, 340] width 17 height 15
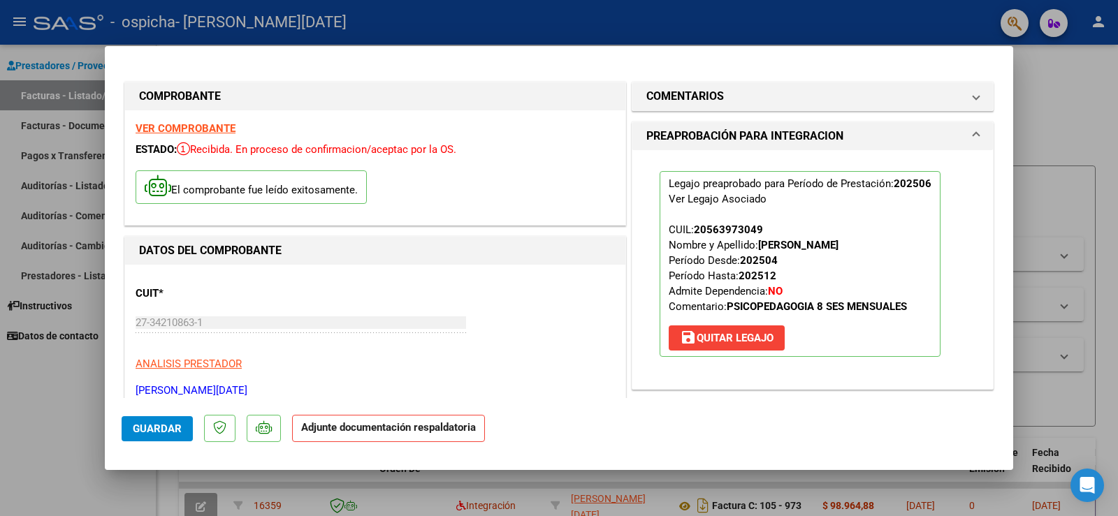
scroll to position [349, 0]
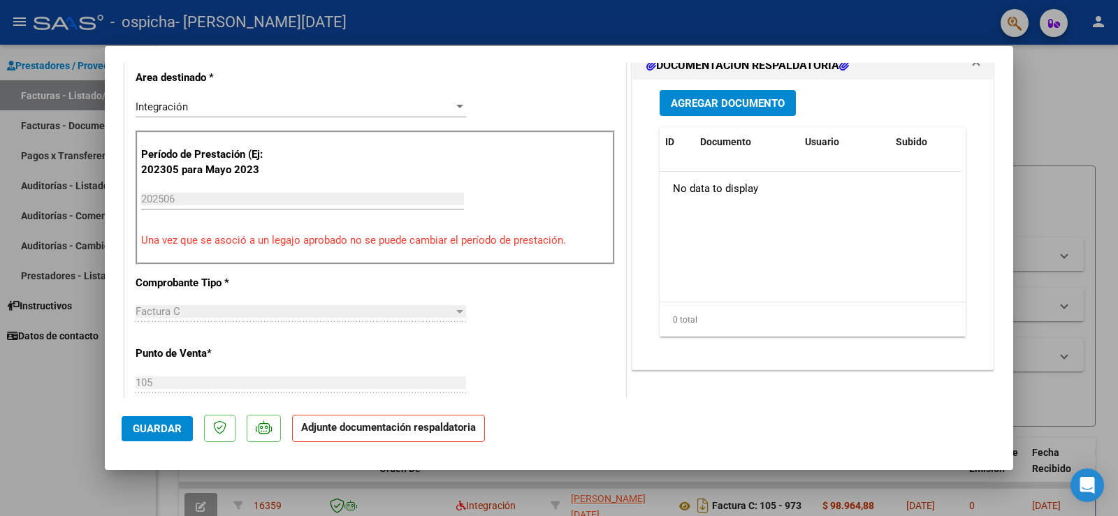
click at [729, 110] on button "Agregar Documento" at bounding box center [727, 103] width 136 height 26
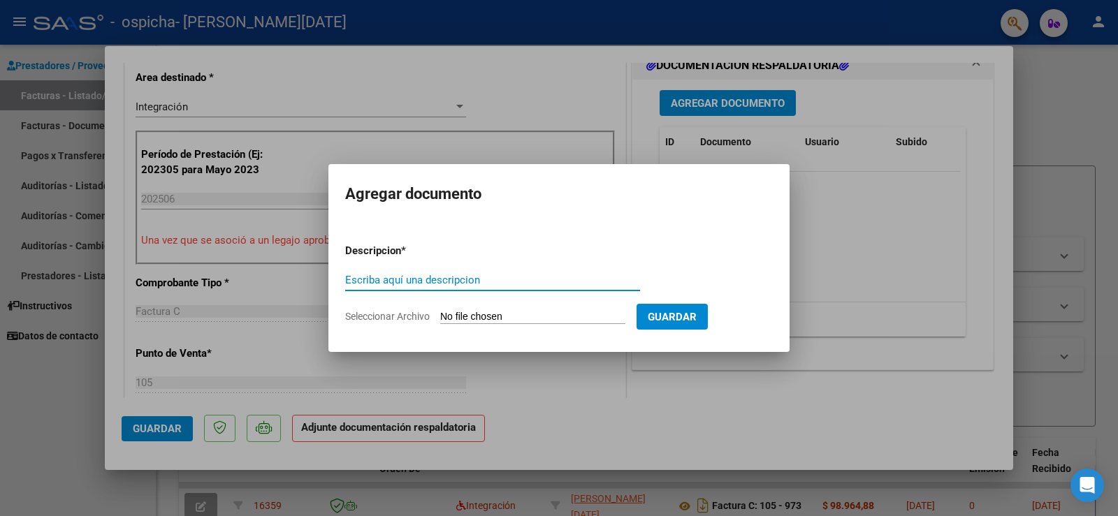
click at [414, 320] on span "Seleccionar Archivo" at bounding box center [387, 316] width 85 height 11
click at [440, 320] on input "Seleccionar Archivo" at bounding box center [532, 317] width 185 height 13
type input "C:\fakepath\1001054819.jpg"
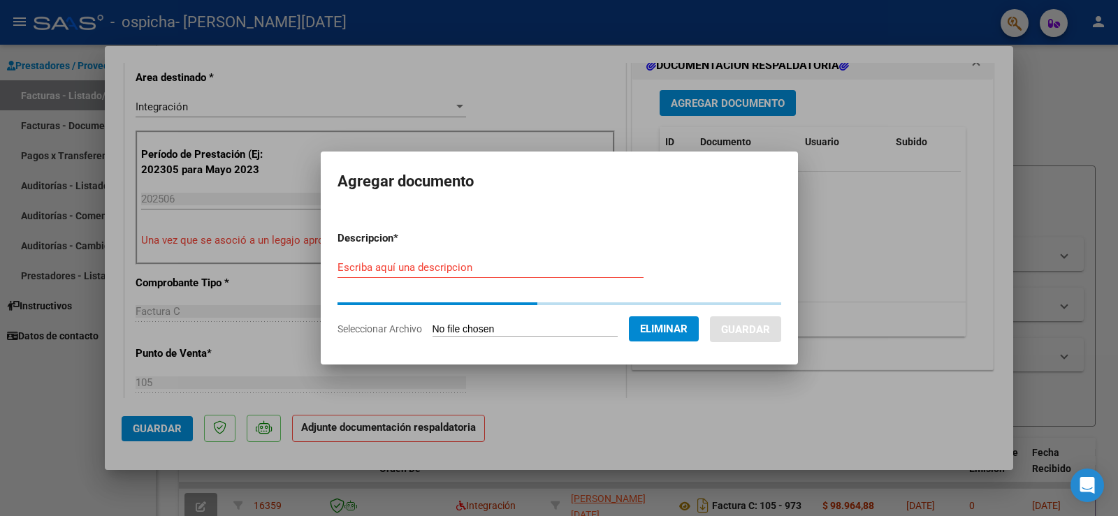
click at [441, 278] on div "Escriba aquí una descripcion" at bounding box center [490, 274] width 306 height 34
click at [450, 265] on input "Escriba aquí una descripcion" at bounding box center [490, 267] width 306 height 13
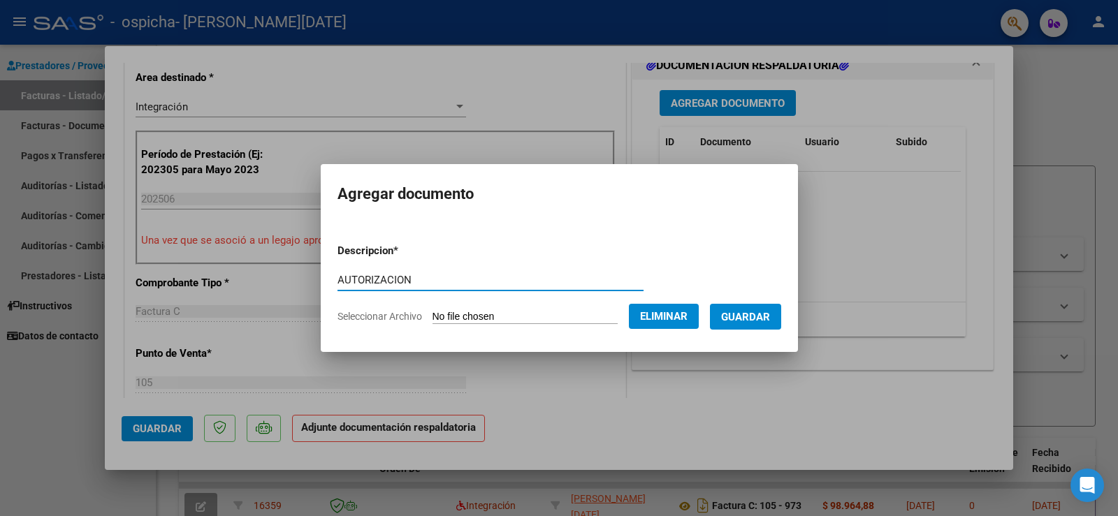
type input "AUTORIZACION"
click at [745, 321] on span "Guardar" at bounding box center [745, 317] width 49 height 13
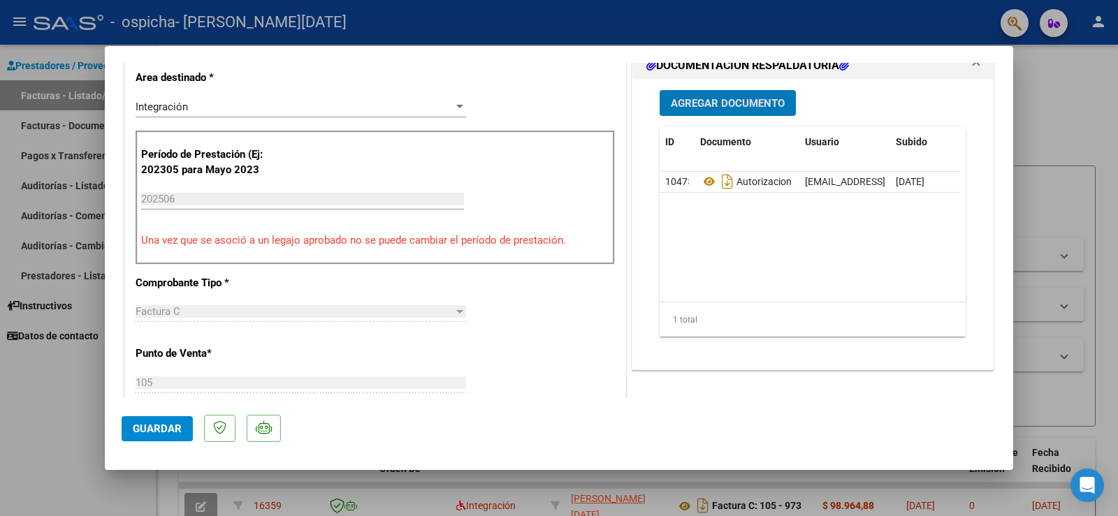
click at [736, 99] on span "Agregar Documento" at bounding box center [728, 103] width 114 height 13
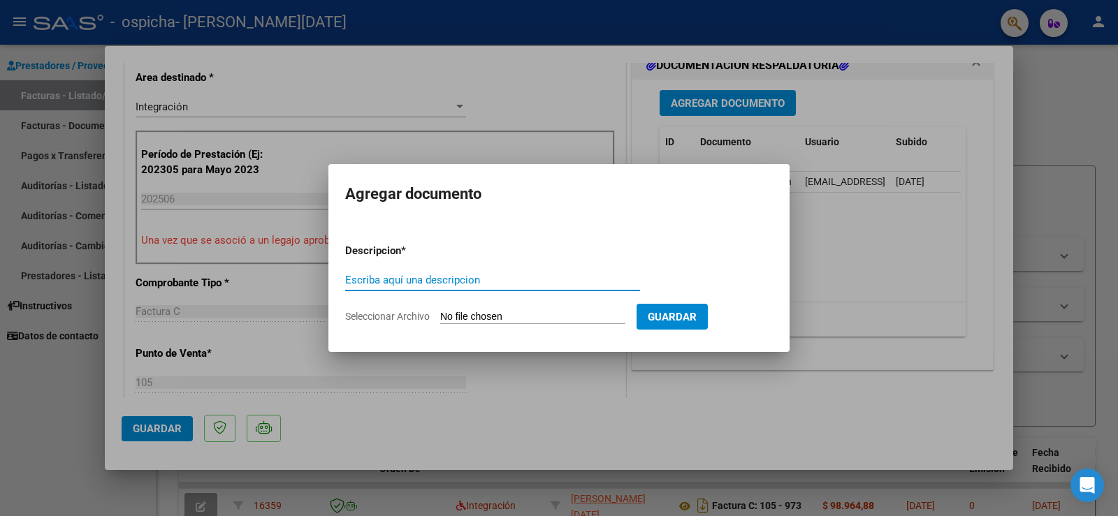
click at [404, 315] on span "Seleccionar Archivo" at bounding box center [387, 316] width 85 height 11
click at [440, 315] on input "Seleccionar Archivo" at bounding box center [532, 317] width 185 height 13
type input "C:\fakepath\1001054821.jpg"
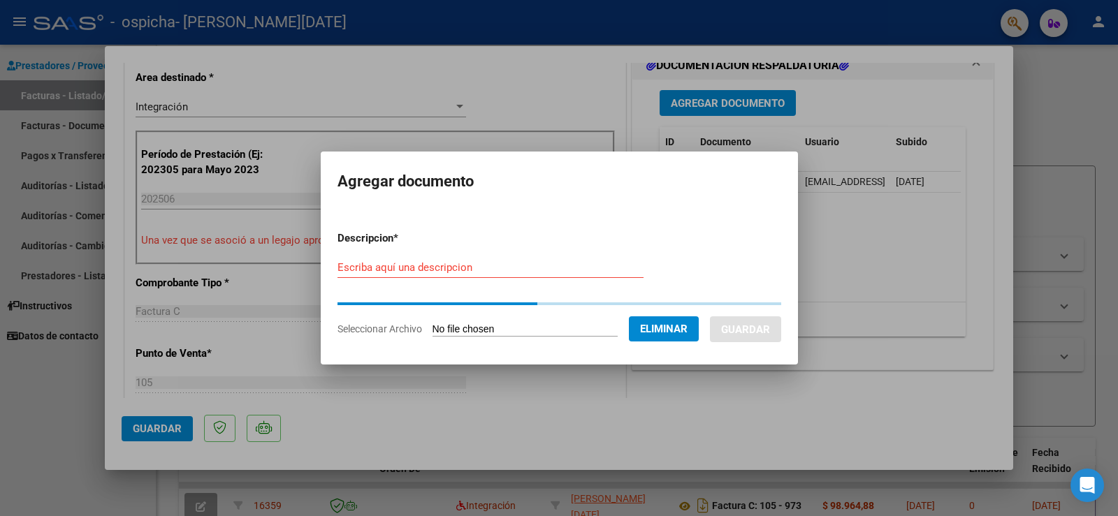
click at [404, 261] on input "Escriba aquí una descripcion" at bounding box center [490, 267] width 306 height 13
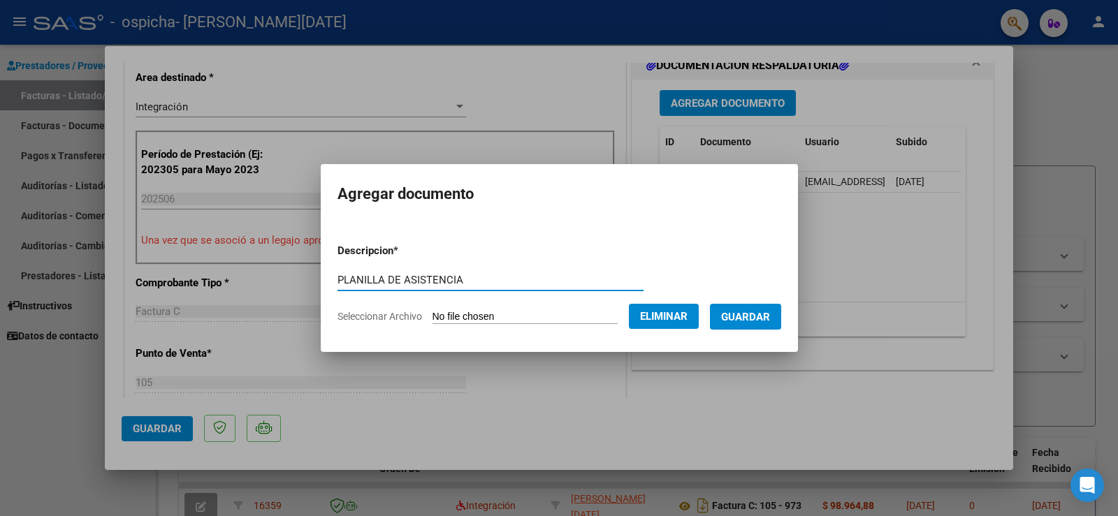
type input "PLANILLA DE ASISTENCIA"
click at [759, 323] on button "Guardar" at bounding box center [745, 317] width 71 height 26
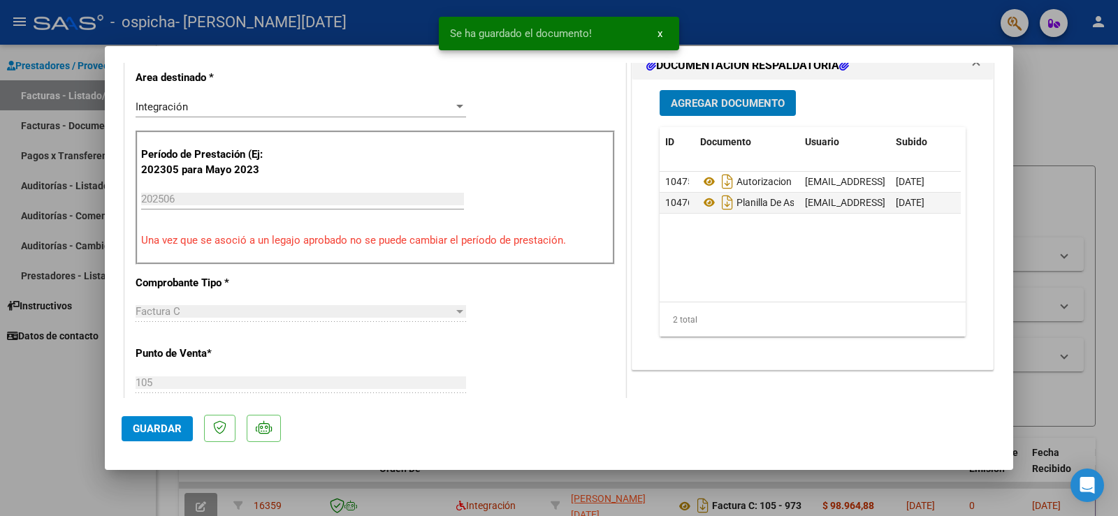
click at [153, 428] on span "Guardar" at bounding box center [157, 429] width 49 height 13
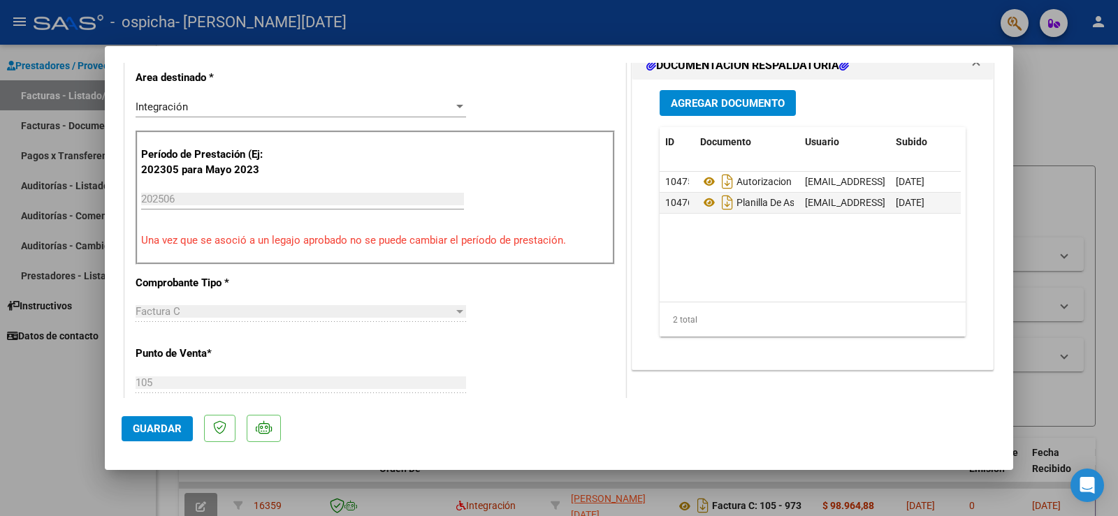
click at [155, 433] on span "Guardar" at bounding box center [157, 429] width 49 height 13
click at [156, 430] on span "Guardar" at bounding box center [157, 429] width 49 height 13
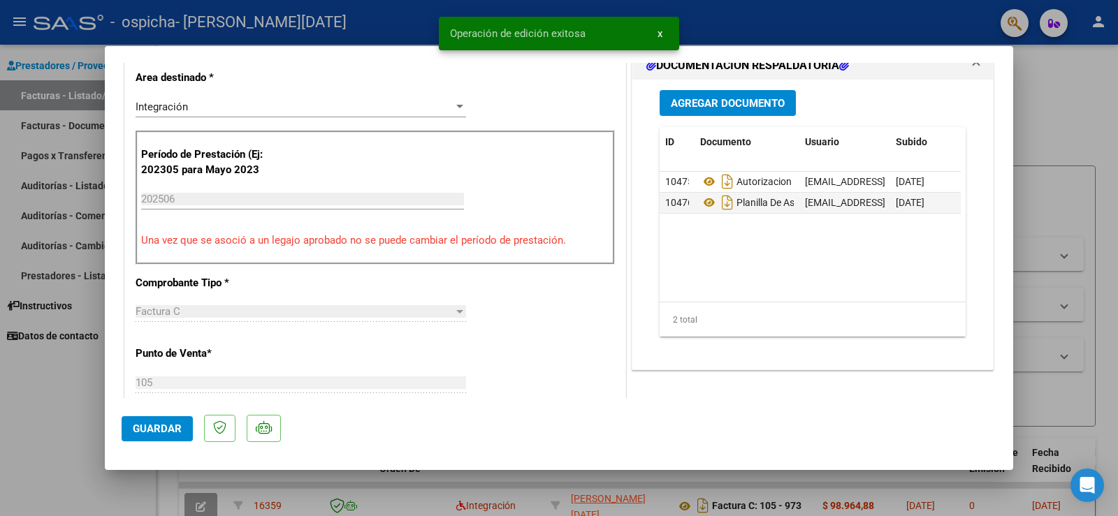
click at [34, 411] on div at bounding box center [559, 258] width 1118 height 516
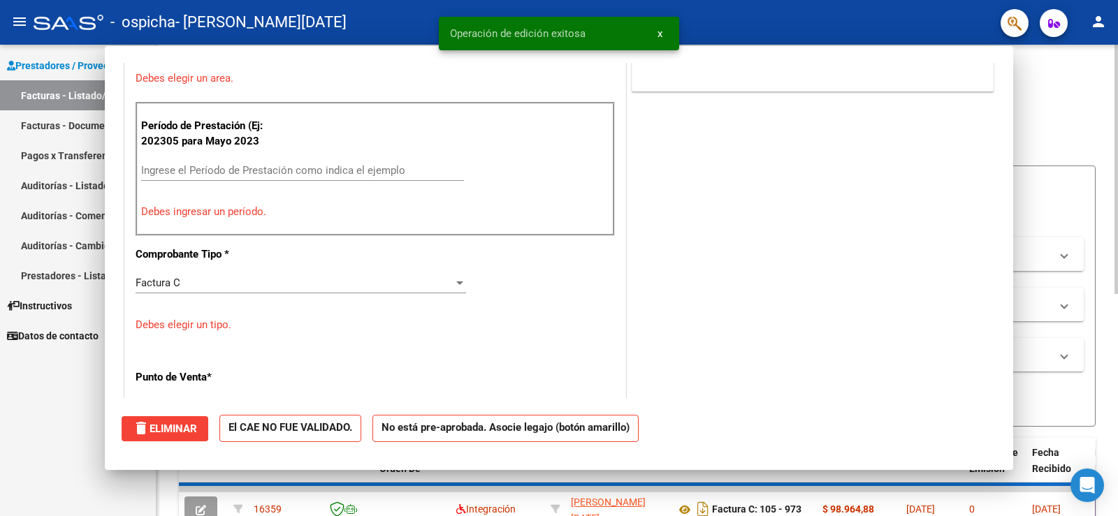
scroll to position [0, 0]
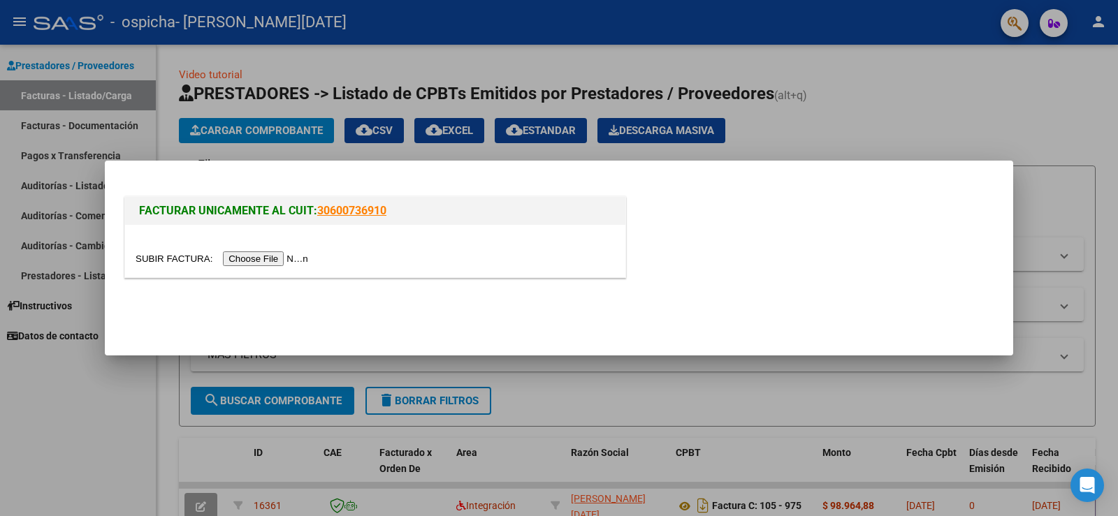
click at [249, 261] on input "file" at bounding box center [224, 258] width 177 height 15
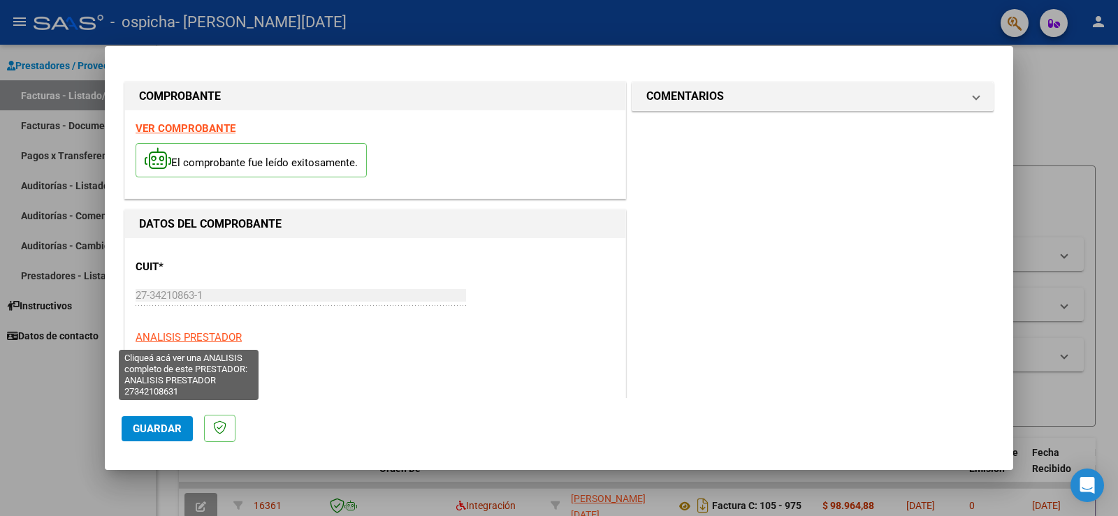
scroll to position [210, 0]
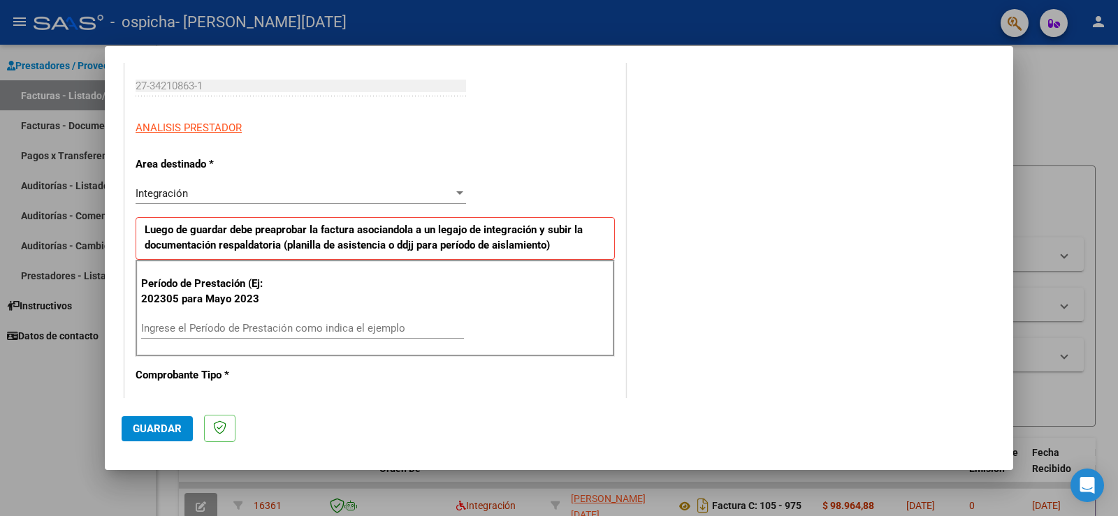
click at [212, 328] on input "Ingrese el Período de Prestación como indica el ejemplo" at bounding box center [302, 328] width 323 height 13
type input "202507"
click at [159, 438] on button "Guardar" at bounding box center [157, 428] width 71 height 25
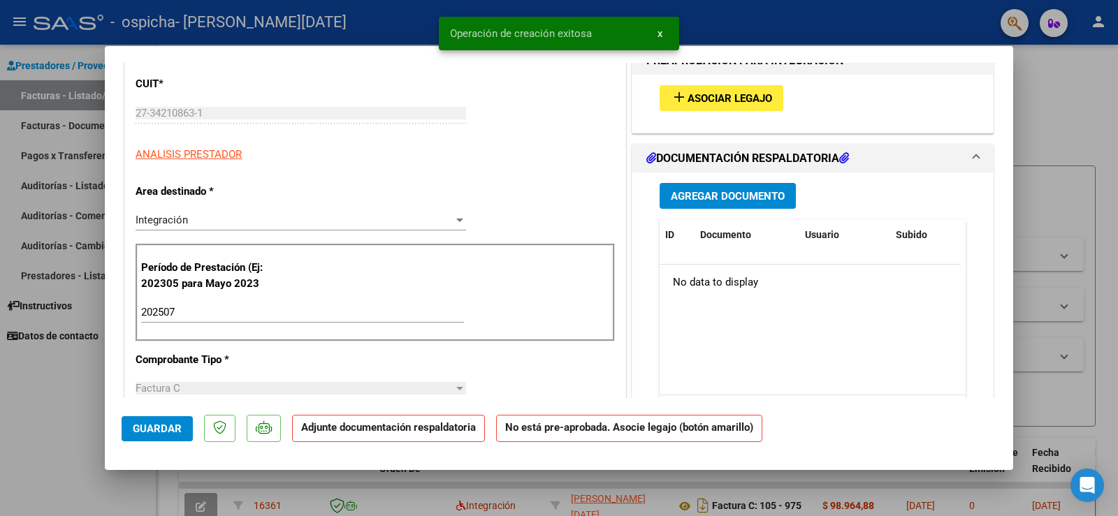
scroll to position [0, 0]
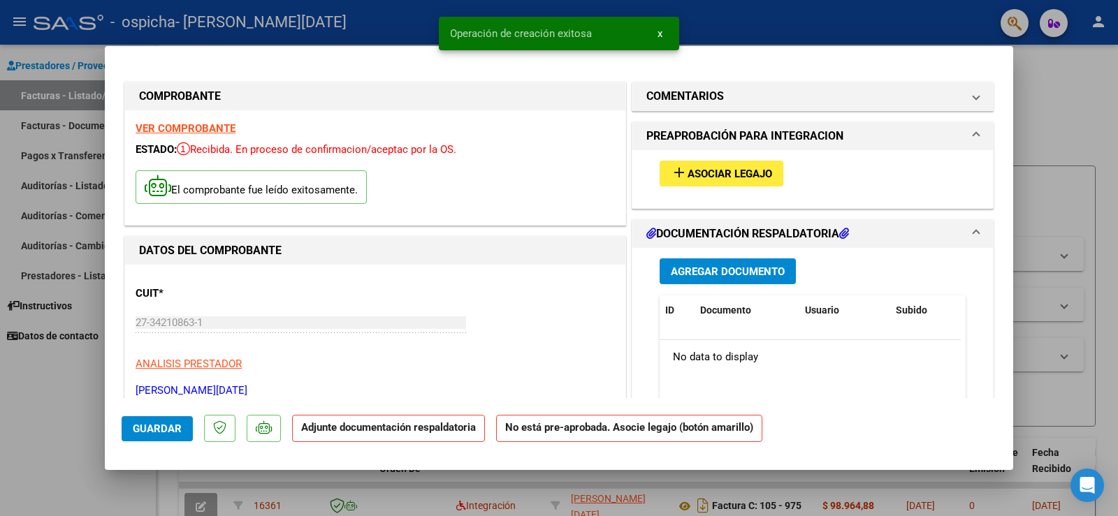
click at [711, 180] on span "Asociar Legajo" at bounding box center [729, 174] width 85 height 13
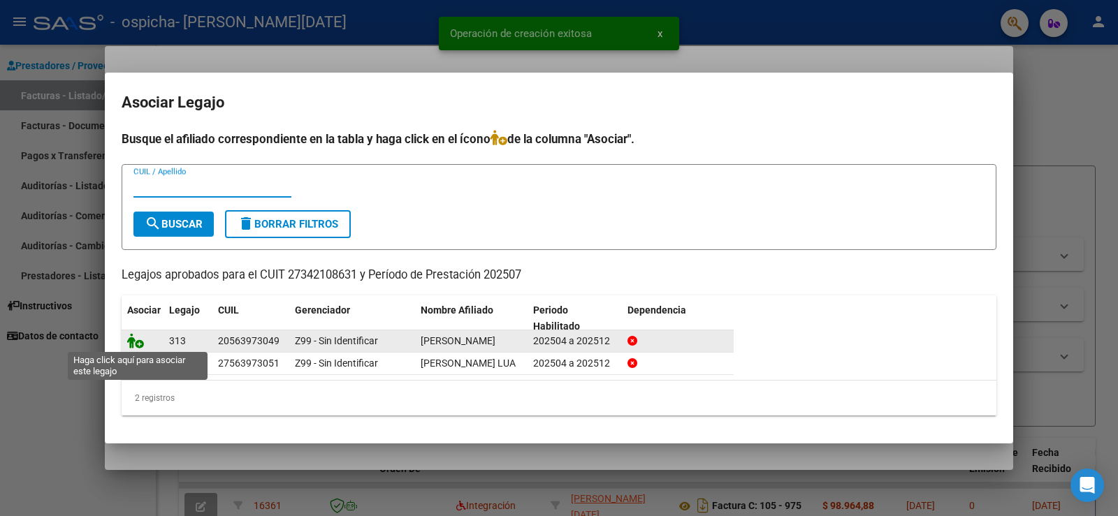
click at [139, 341] on icon at bounding box center [135, 340] width 17 height 15
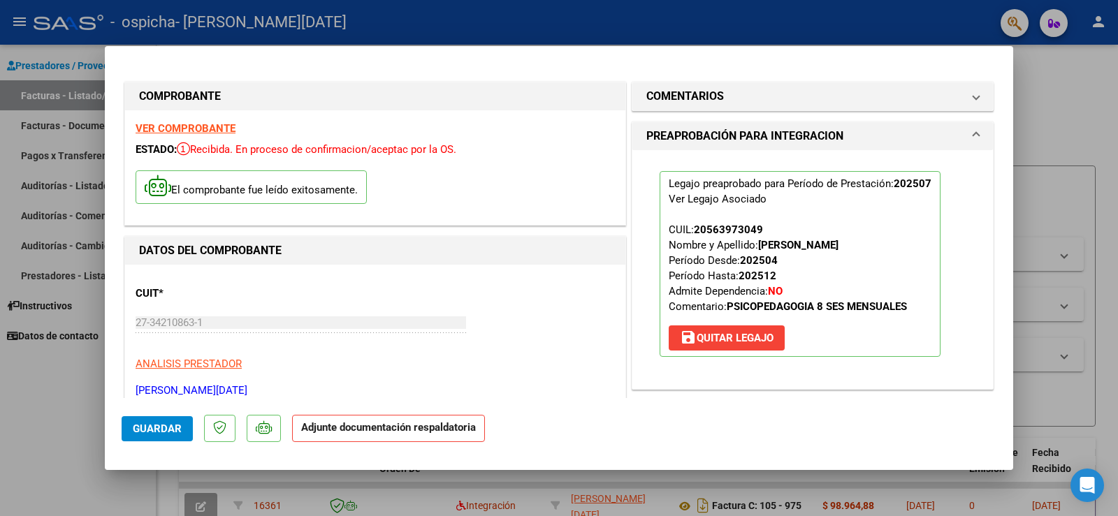
scroll to position [279, 0]
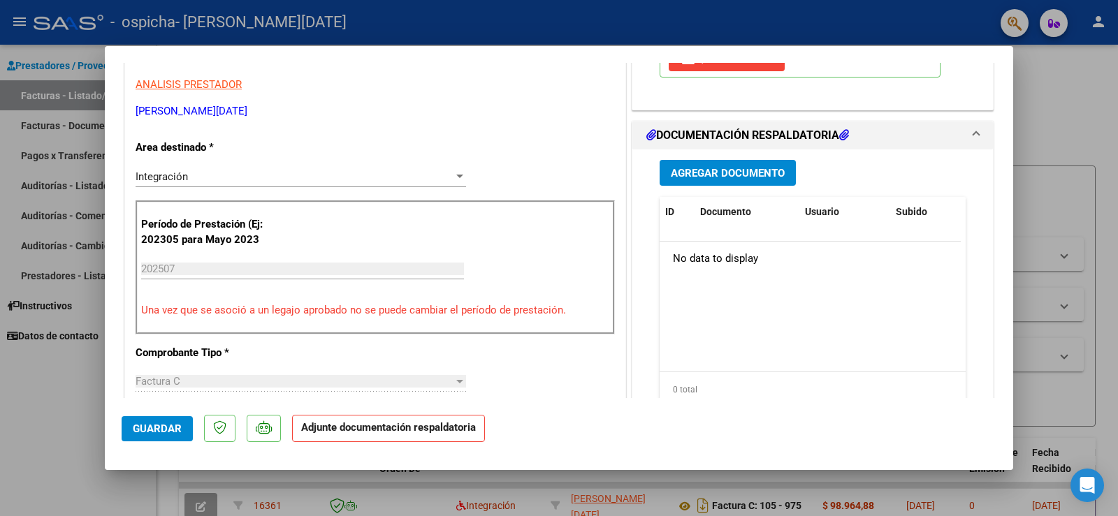
click at [715, 171] on span "Agregar Documento" at bounding box center [728, 173] width 114 height 13
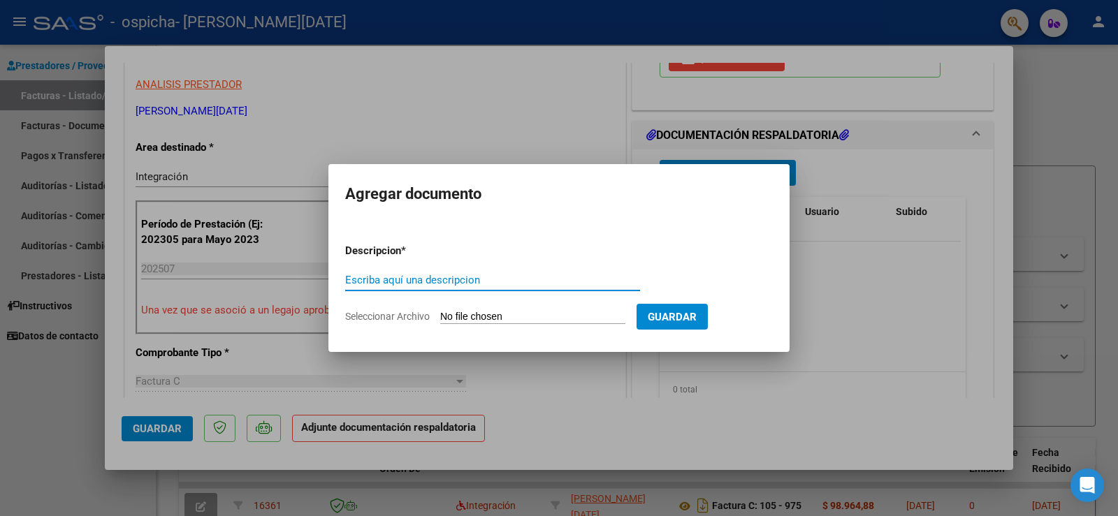
click at [399, 314] on span "Seleccionar Archivo" at bounding box center [387, 316] width 85 height 11
click at [440, 314] on input "Seleccionar Archivo" at bounding box center [532, 317] width 185 height 13
type input "C:\fakepath\1001054819.jpg"
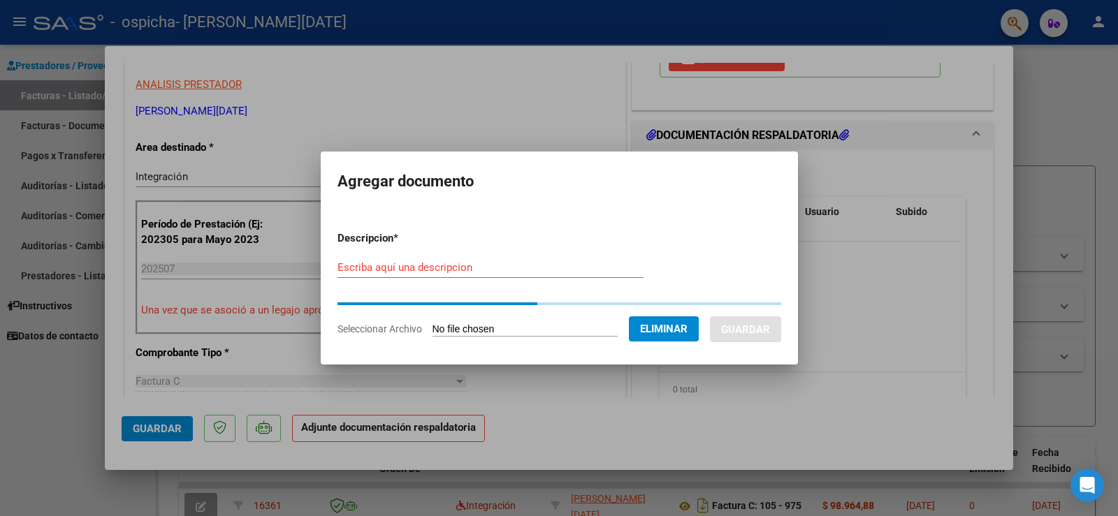
click at [527, 272] on input "Escriba aquí una descripcion" at bounding box center [490, 267] width 306 height 13
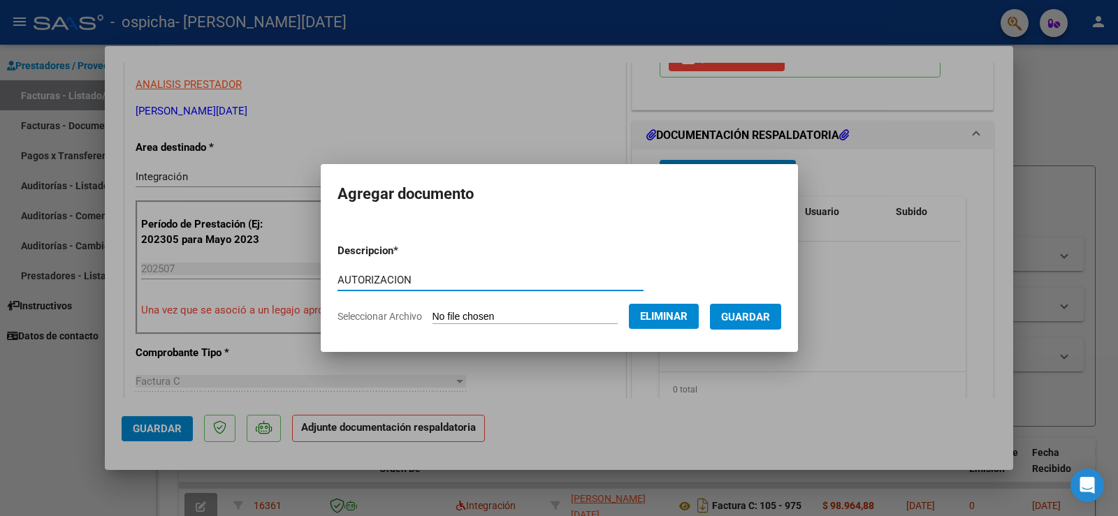
type input "AUTORIZACION"
click at [768, 313] on span "Guardar" at bounding box center [745, 317] width 49 height 13
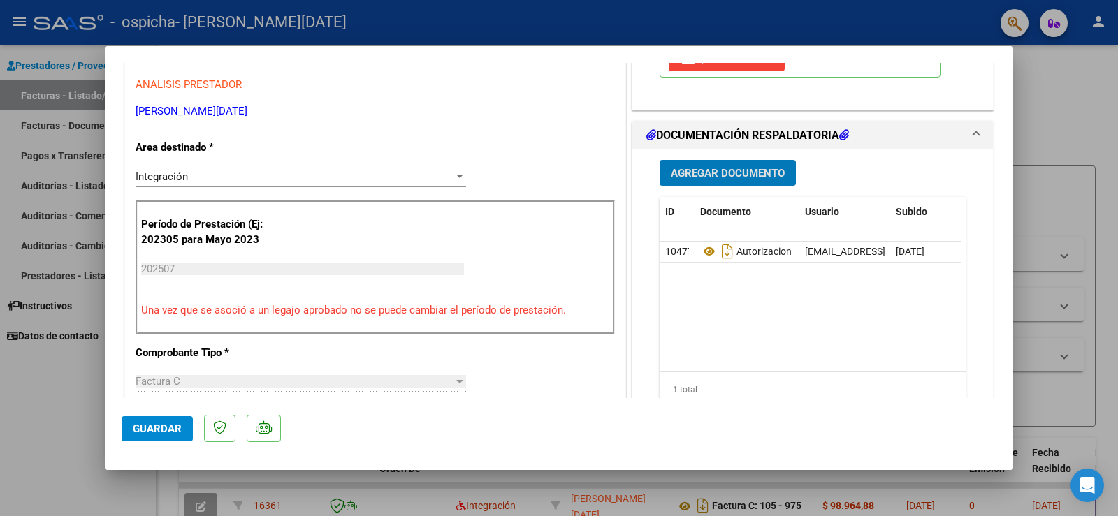
click at [752, 177] on span "Agregar Documento" at bounding box center [728, 173] width 114 height 13
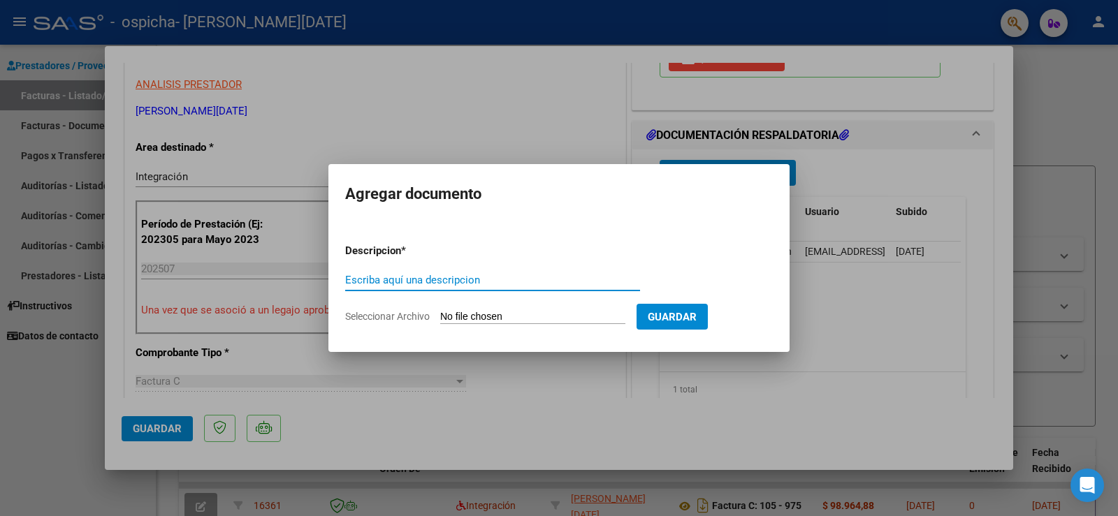
click at [407, 314] on span "Seleccionar Archivo" at bounding box center [387, 316] width 85 height 11
click at [440, 314] on input "Seleccionar Archivo" at bounding box center [532, 317] width 185 height 13
type input "C:\fakepath\1001054822.jpg"
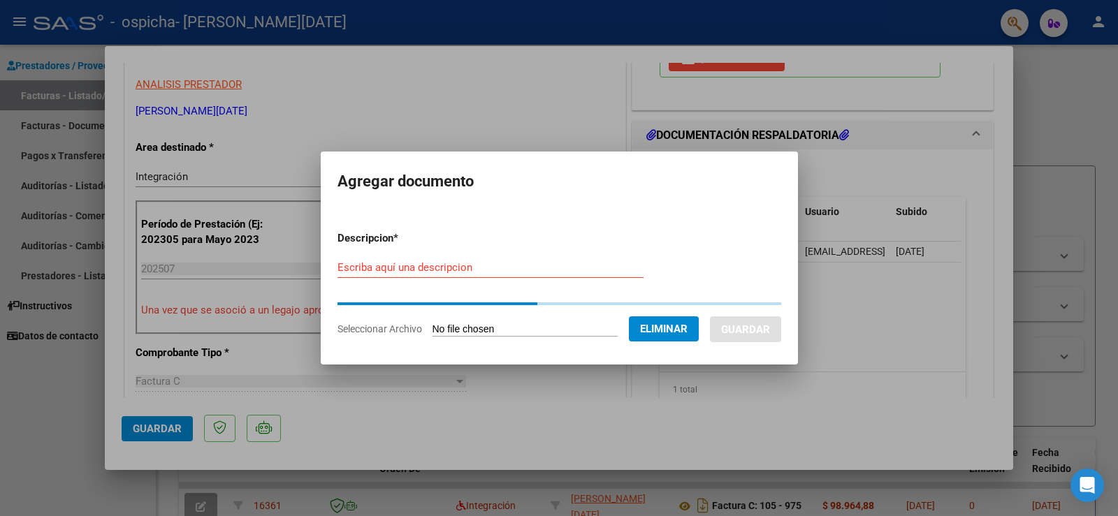
click at [459, 266] on input "Escriba aquí una descripcion" at bounding box center [490, 267] width 306 height 13
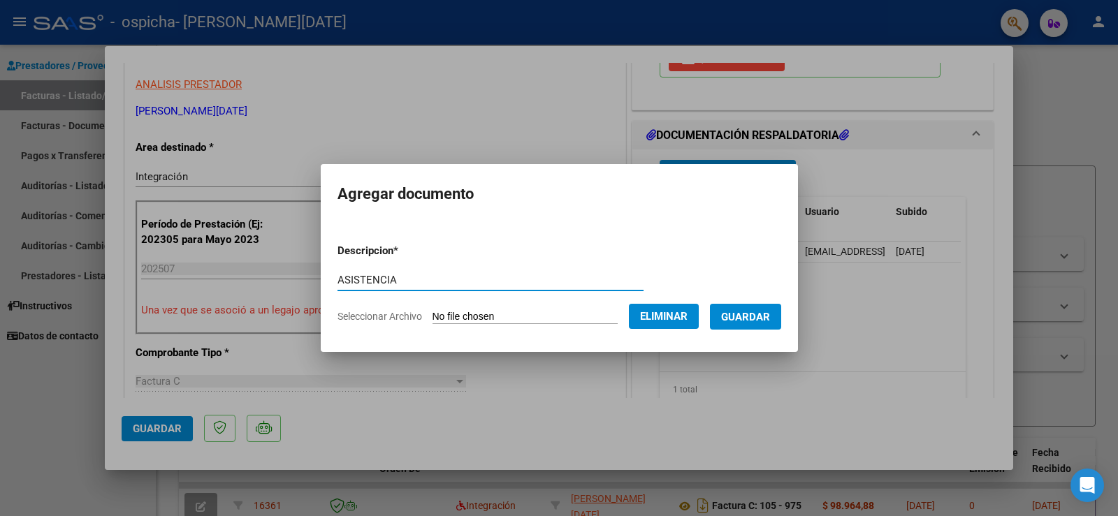
type input "ASISTENCIA"
click at [770, 319] on span "Guardar" at bounding box center [745, 317] width 49 height 13
